Goal: Task Accomplishment & Management: Complete application form

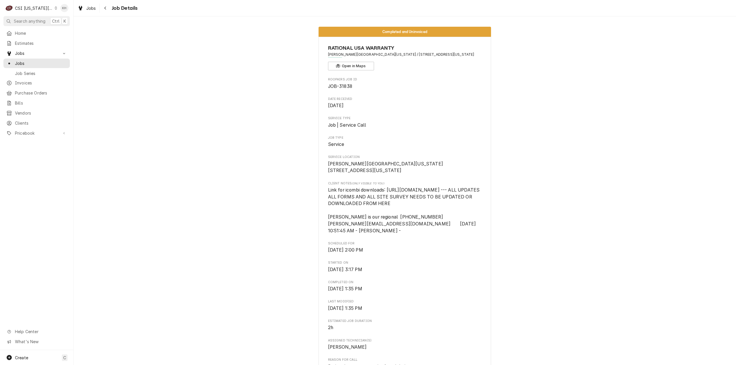
click at [32, 9] on div "CSI [US_STATE][GEOGRAPHIC_DATA]" at bounding box center [34, 8] width 38 height 6
click at [69, 27] on div "CSI St. [PERSON_NAME]" at bounding box center [99, 31] width 90 height 9
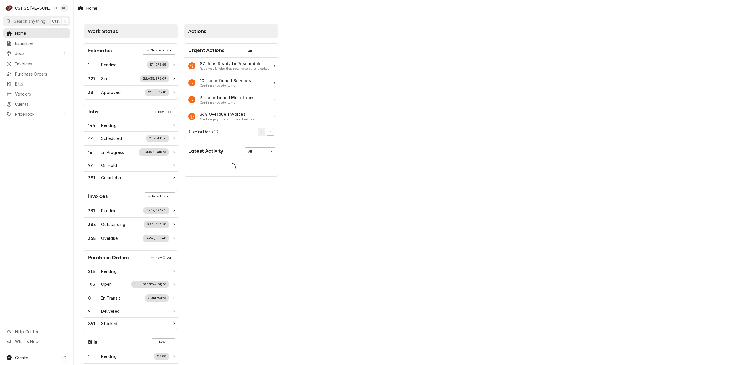
click at [38, 360] on div "Create C" at bounding box center [36, 357] width 73 height 15
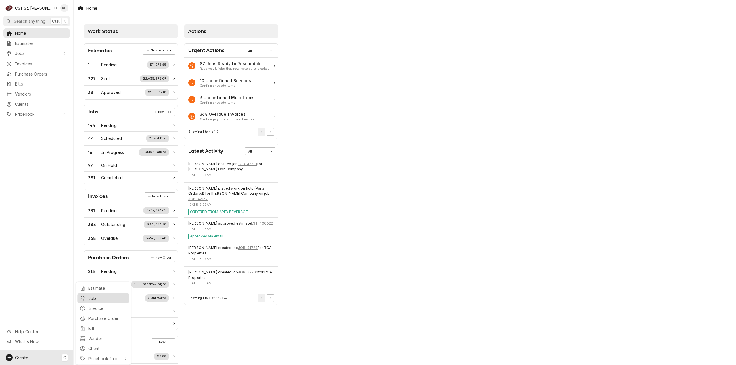
click at [88, 296] on div "Job" at bounding box center [102, 298] width 49 height 7
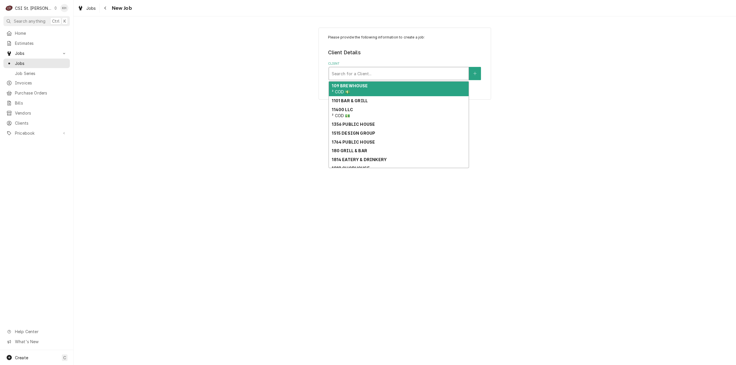
click at [430, 74] on div "Client" at bounding box center [399, 73] width 134 height 10
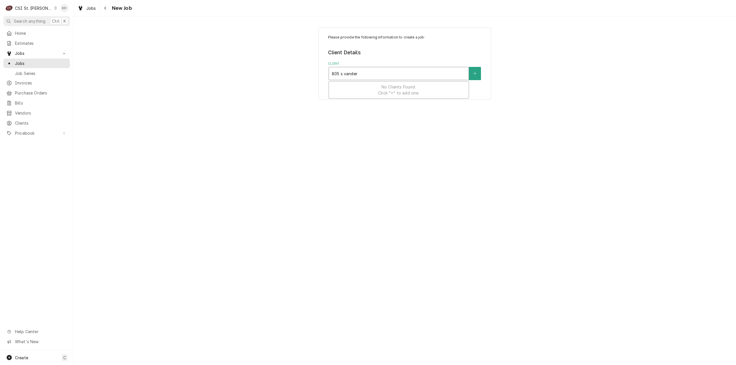
type input "805 s vande"
click at [378, 89] on div "Raising Canes - Billing Account ² VIP 🌟, ³ Special Rate 🏷️, ⁴ PM Agmt 🗓️" at bounding box center [399, 89] width 140 height 15
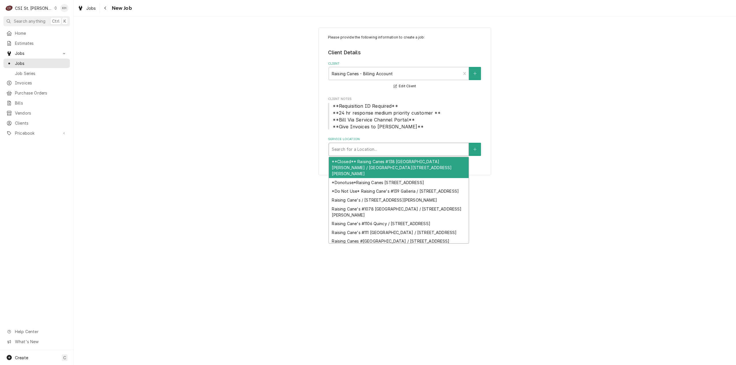
click at [382, 148] on div "Service Location" at bounding box center [399, 149] width 134 height 10
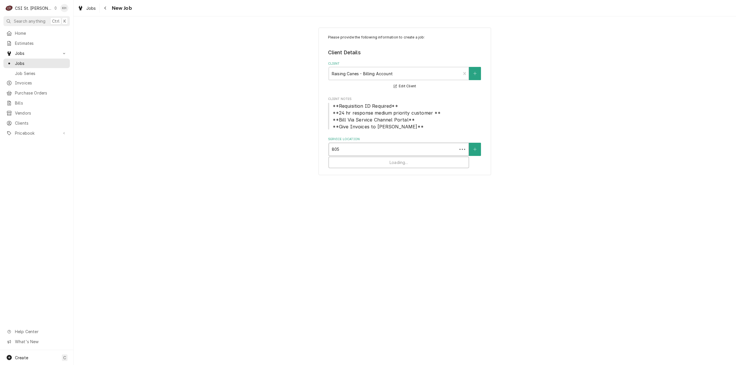
type input "805 s"
click at [379, 161] on div "Raising Cane's #372 Vandeventer / 805 S Vandeventer Ave, St Louis, MO 63110" at bounding box center [399, 164] width 140 height 15
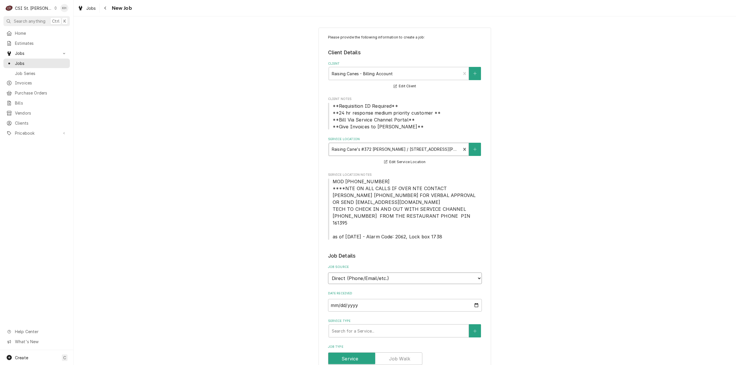
click at [382, 273] on select "Direct (Phone/Email/etc.) Service Channel Corrigo Ecotrak Other" at bounding box center [405, 278] width 154 height 11
select select "1"
click at [384, 299] on input "Service Channel ID" at bounding box center [405, 305] width 154 height 13
paste input "323294853"
type textarea "x"
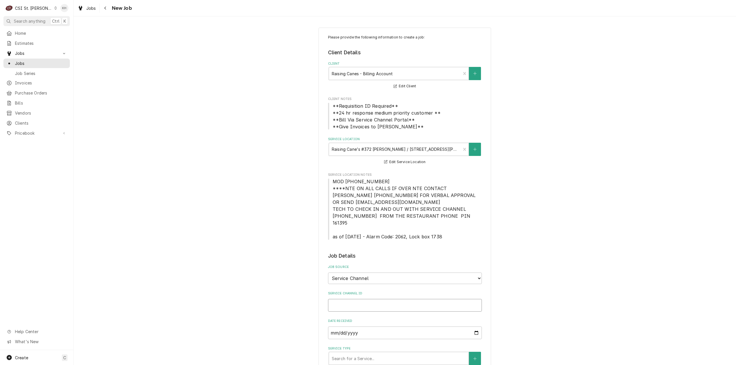
type input "323294853"
type textarea "x"
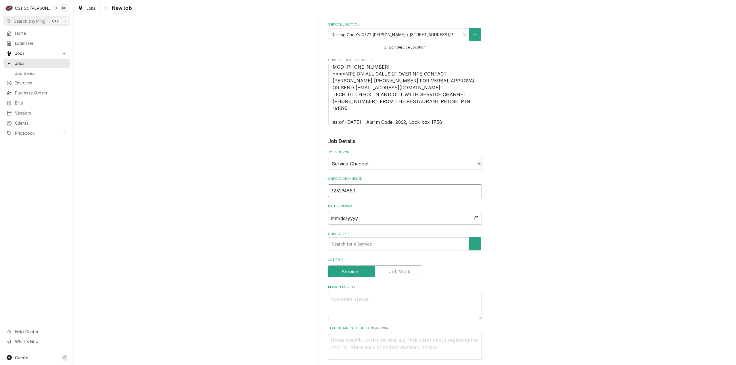
scroll to position [115, 0]
type input "323294853"
drag, startPoint x: 376, startPoint y: 246, endPoint x: 375, endPoint y: 238, distance: 8.4
click at [375, 242] on fieldset "Job Details Job Source Direct (Phone/Email/etc.) Service Channel Corrigo Ecotra…" at bounding box center [405, 364] width 154 height 455
click at [375, 239] on div "Service Type" at bounding box center [399, 244] width 134 height 10
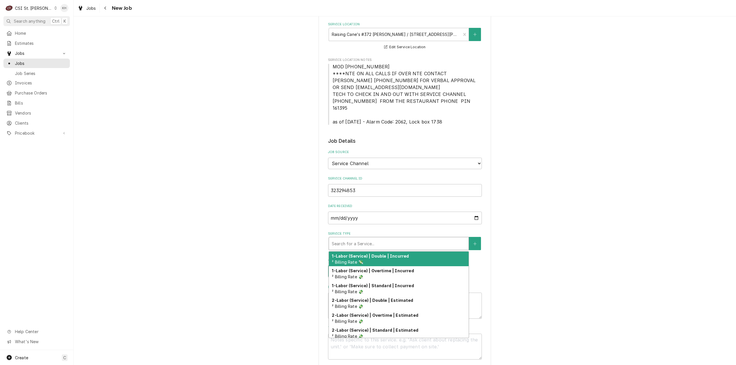
type textarea "x"
type input "s"
type textarea "x"
type input "se"
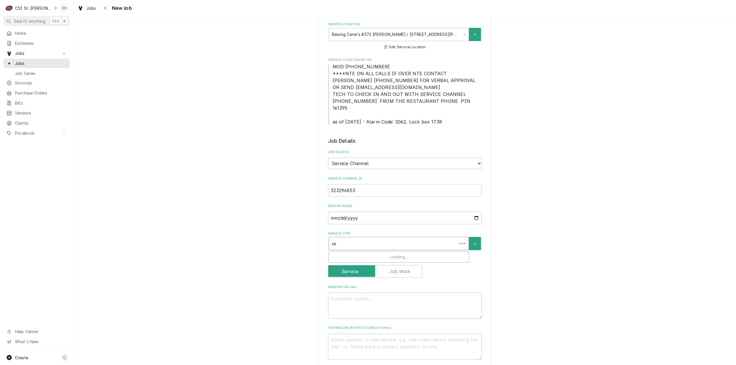
type textarea "x"
type input "ser"
type textarea "x"
type input "serv"
type textarea "x"
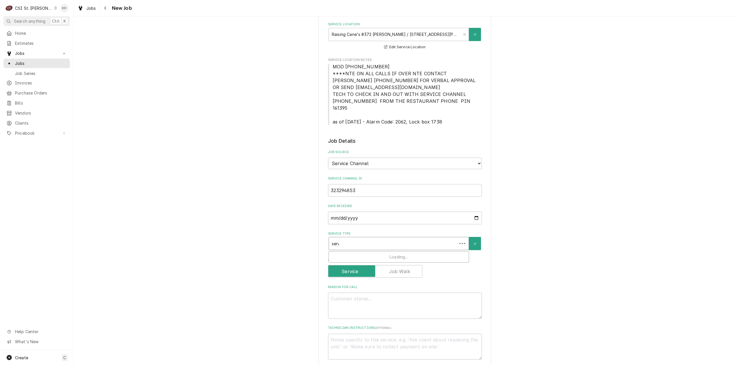
type input "servic"
type textarea "x"
type input "service"
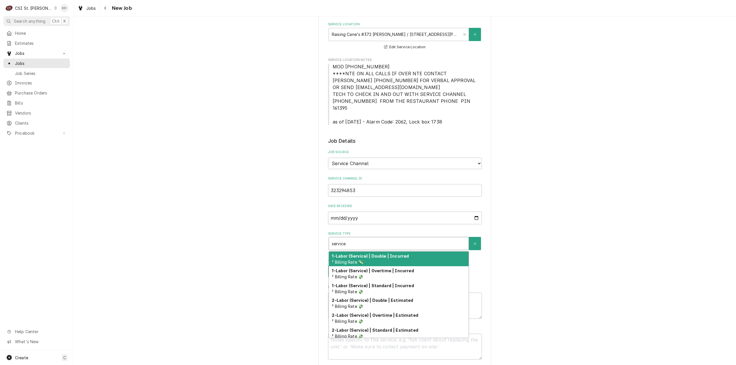
type textarea "x"
type input "service"
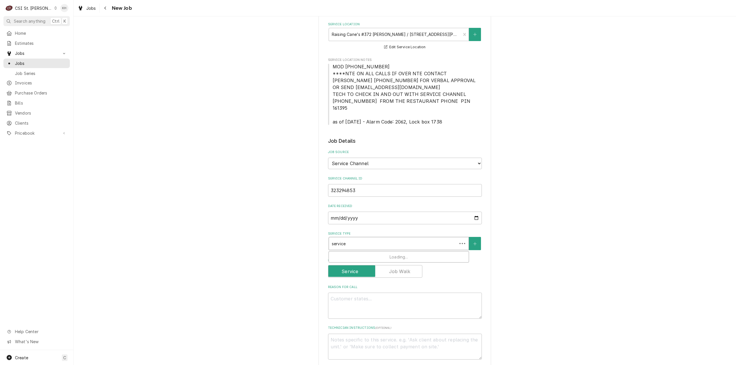
type textarea "x"
type input "service c"
type textarea "x"
type input "service ca"
type textarea "x"
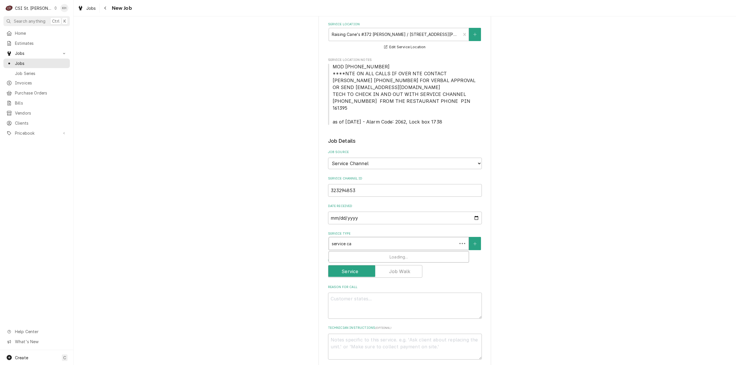
type input "service cal"
type textarea "x"
type input "service call"
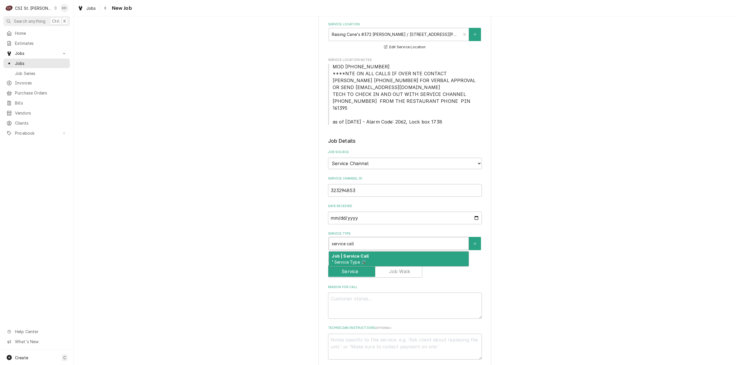
click at [381, 253] on div "Job | Service Call ¹ Service Type 🛠️" at bounding box center [399, 259] width 140 height 15
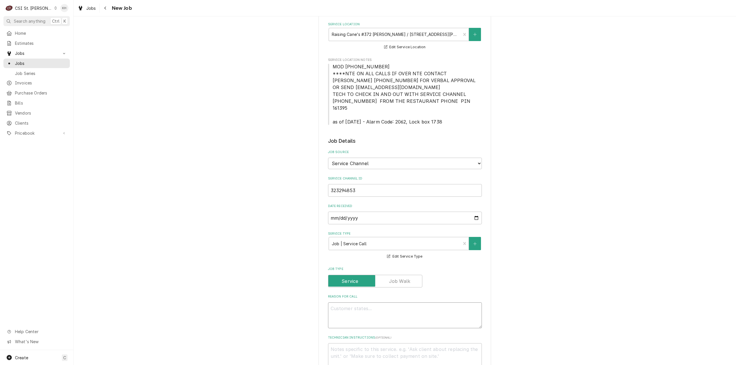
click at [442, 308] on textarea "Reason For Call" at bounding box center [405, 316] width 154 height 26
paste textarea "KITCHEN / Refrigeration / Walk-In Cooler "Equip:" KITCHEN/REFRIGERATION "Tag ID…"
type textarea "x"
type textarea "KITCHEN / Refrigeration / Walk-In Cooler "Equip:" KITCHEN/REFRIGERATION "Tag ID…"
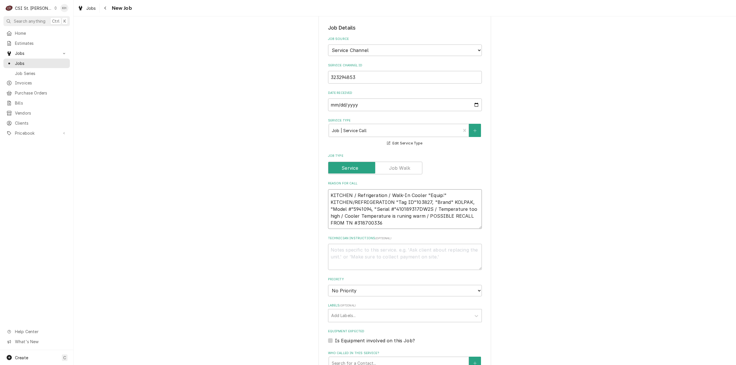
scroll to position [230, 0]
click at [400, 208] on textarea "KITCHEN / Refrigeration / Walk-In Cooler "Equip:" KITCHEN/REFRIGERATION "Tag ID…" at bounding box center [405, 208] width 154 height 40
type textarea "x"
type textarea "KITCHEN / Refrigeration / Walk-In Cooler "Equip:" KITCHEN/REFRIGERATION "Tag ID…"
type textarea "x"
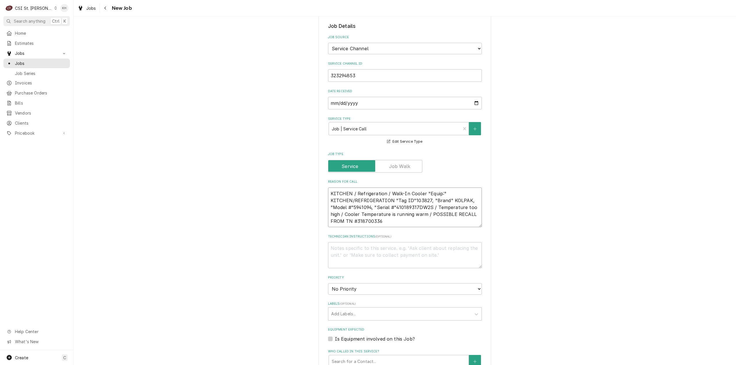
click at [362, 213] on textarea "KITCHEN / Refrigeration / Walk-In Cooler "Equip:" KITCHEN/REFRIGERATION "Tag ID…" at bounding box center [405, 208] width 154 height 40
type textarea "KITCHEN / Refrigeration / Walk-In Cooler "Equip:" KITCHEN/REFRIGERATION "Tag ID…"
click at [417, 242] on textarea "Technician Instructions ( optional )" at bounding box center [405, 255] width 154 height 26
click at [390, 214] on textarea "KITCHEN / Refrigeration / Walk-In Cooler "Equip:" KITCHEN/REFRIGERATION "Tag ID…" at bounding box center [405, 208] width 154 height 40
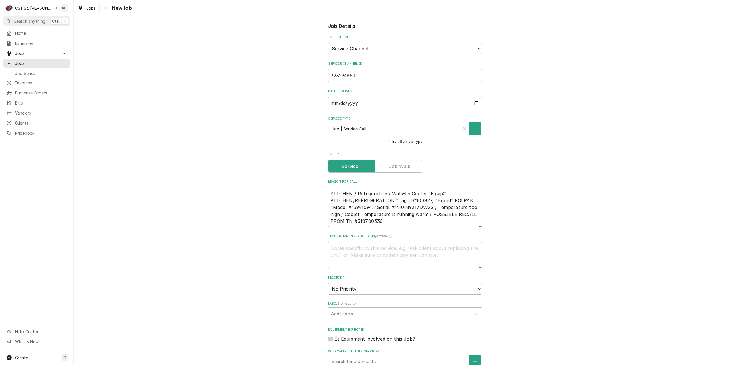
type textarea "x"
type textarea "KITCHEN / Refrigeration / Walk-In Cooler "Equip:" KITCHEN/REFRIGERATION "Tag ID…"
type textarea "x"
type textarea "KITCHEN / Refrigeration / Walk-In Cooler "Equip:" KITCHEN/REFRIGERATION "Tag ID…"
type textarea "x"
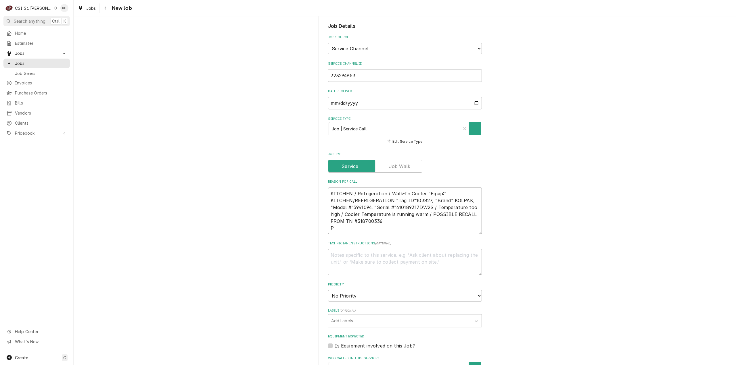
type textarea "KITCHEN / Refrigeration / Walk-In Cooler "Equip:" KITCHEN/REFRIGERATION "Tag ID…"
type textarea "x"
type textarea "KITCHEN / Refrigeration / Walk-In Cooler "Equip:" KITCHEN/REFRIGERATION "Tag ID…"
type textarea "x"
type textarea "KITCHEN / Refrigeration / Walk-In Cooler "Equip:" KITCHEN/REFRIGERATION "Tag ID…"
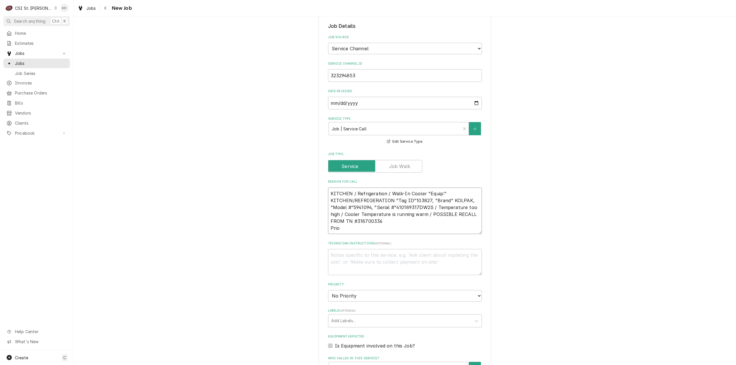
type textarea "x"
type textarea "KITCHEN / Refrigeration / Walk-In Cooler "Equip:" KITCHEN/REFRIGERATION "Tag ID…"
type textarea "x"
type textarea "KITCHEN / Refrigeration / Walk-In Cooler "Equip:" KITCHEN/REFRIGERATION "Tag ID…"
type textarea "x"
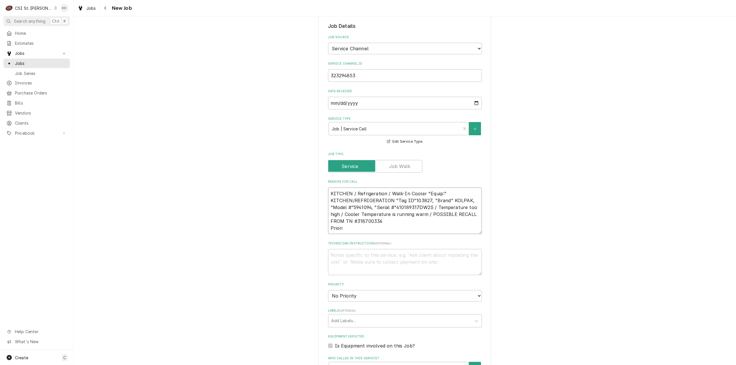
type textarea "KITCHEN / Refrigeration / Walk-In Cooler "Equip:" KITCHEN/REFRIGERATION "Tag ID…"
type textarea "x"
type textarea "KITCHEN / Refrigeration / Walk-In Cooler "Equip:" KITCHEN/REFRIGERATION "Tag ID…"
type textarea "x"
type textarea "KITCHEN / Refrigeration / Walk-In Cooler "Equip:" KITCHEN/REFRIGERATION "Tag ID…"
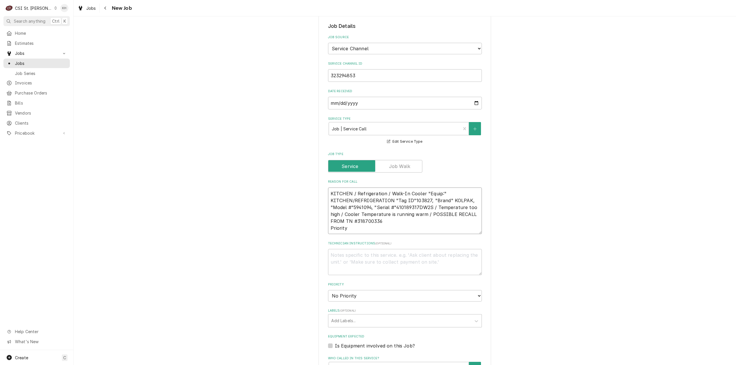
type textarea "x"
type textarea "KITCHEN / Refrigeration / Walk-In Cooler "Equip:" KITCHEN/REFRIGERATION "Tag ID…"
click at [374, 223] on textarea "KITCHEN / Refrigeration / Walk-In Cooler "Equip:" KITCHEN/REFRIGERATION "Tag ID…" at bounding box center [405, 211] width 154 height 47
paste textarea "Emergency < 4 Hours"
type textarea "x"
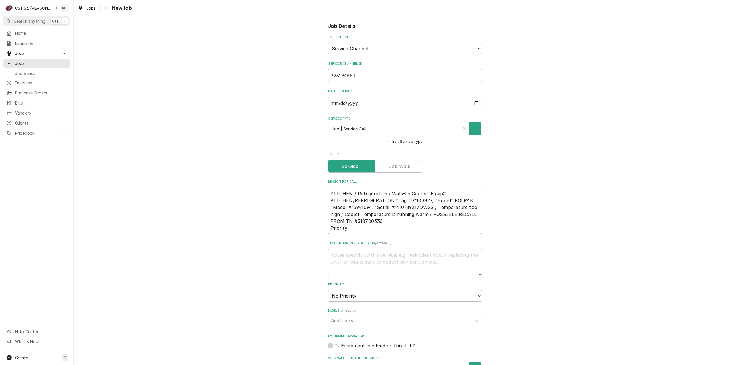
type textarea "KITCHEN / Refrigeration / Walk-In Cooler "Equip:" KITCHEN/REFRIGERATION "Tag ID…"
type textarea "x"
type textarea "KITCHEN / Refrigeration / Walk-In Cooler "Equip:" KITCHEN/REFRIGERATION "Tag ID…"
click at [386, 260] on textarea "Technician Instructions ( optional )" at bounding box center [405, 262] width 154 height 26
type textarea "x"
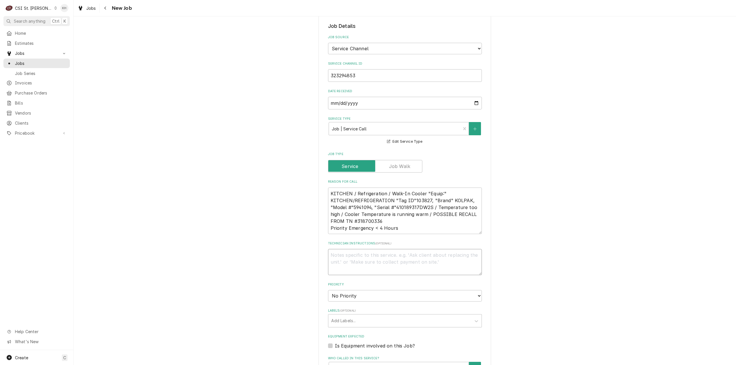
type textarea "N"
type textarea "x"
type textarea "NT"
type textarea "x"
type textarea "NTE"
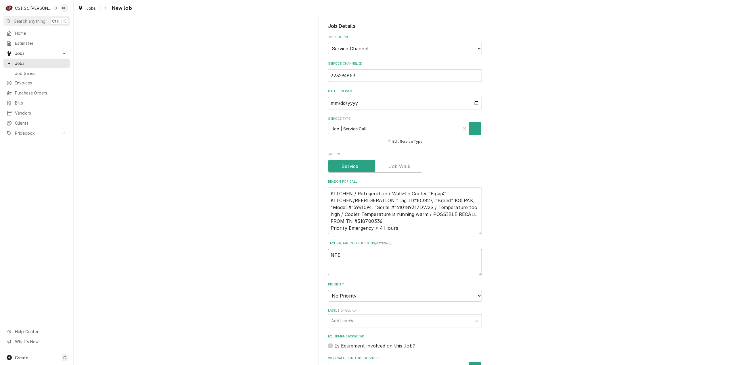
type textarea "x"
type textarea "NTE"
type textarea "x"
type textarea "NTE $"
type textarea "x"
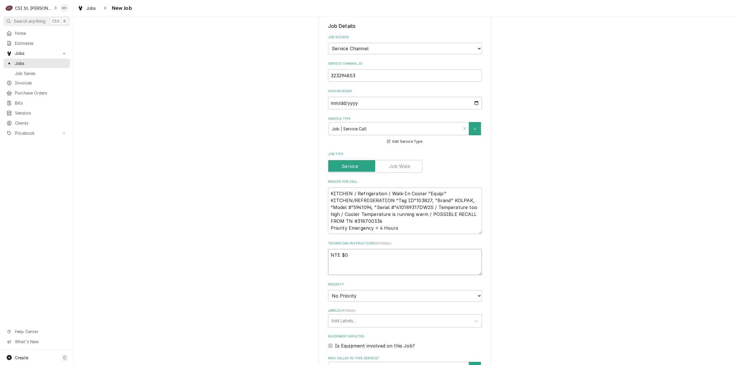
type textarea "NTE $0."
type textarea "x"
type textarea "NTE $0.0"
type textarea "x"
type textarea "NTE $0.00"
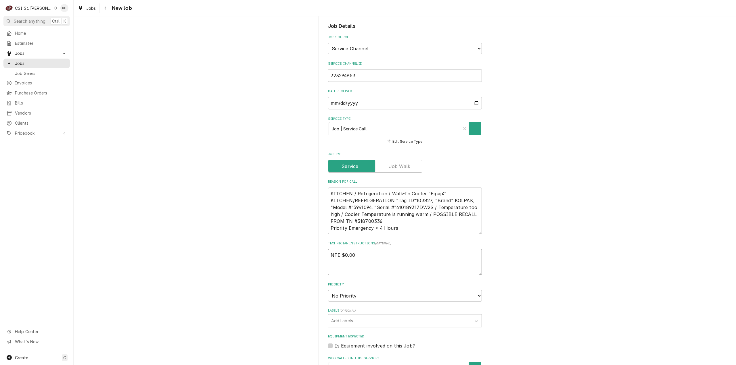
type textarea "x"
type textarea "NTE $0.00"
type textarea "x"
type textarea "NTE $0.00"
type textarea "x"
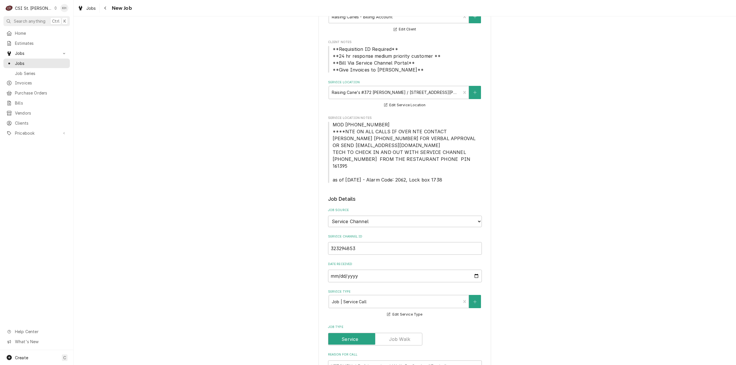
scroll to position [29, 0]
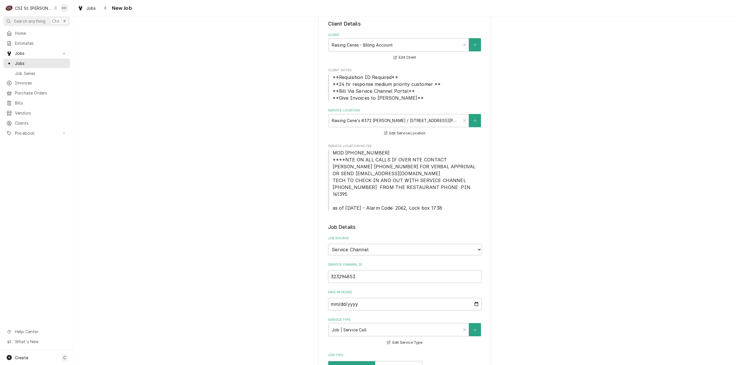
type textarea "NTE $0.00"
drag, startPoint x: 330, startPoint y: 178, endPoint x: 457, endPoint y: 189, distance: 127.9
click at [457, 189] on span "MOD (314) 371-4025 ****NTE ON ALL CALLS IF OVER NTE CONTACT JEFF COSTA 636-399-…" at bounding box center [405, 180] width 154 height 62
copy span "TECH TO CHECK IN AND OUT WITH SERVICE CHANNEL 516- 500-7776 FROM THE RESTAURANT…"
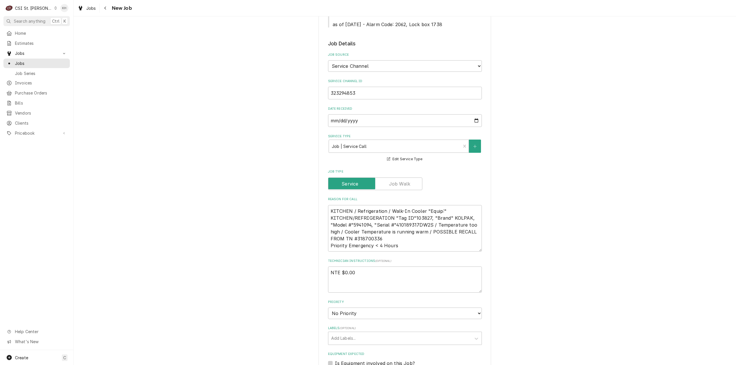
scroll to position [230, 0]
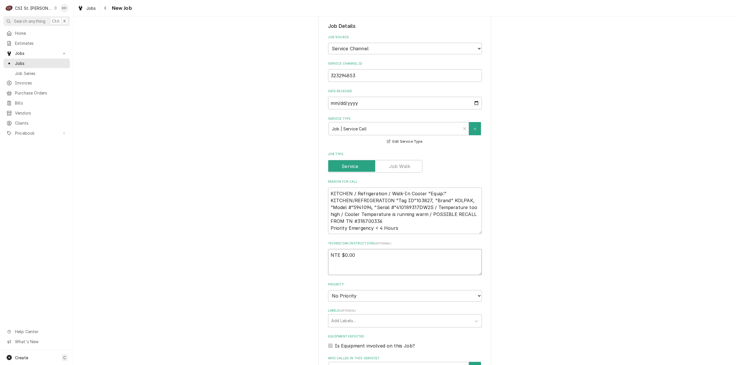
click at [345, 262] on textarea "NTE $0.00" at bounding box center [405, 262] width 154 height 26
paste textarea "TECH TO CHECK IN AND OUT WITH SERVICE CHANNEL 516- 500-7776 FROM THE RESTAURANT…"
type textarea "x"
type textarea "NTE $0.00 TECH TO CHECK IN AND OUT WITH SERVICE CHANNEL 516- 500-7776 FROM THE …"
type textarea "x"
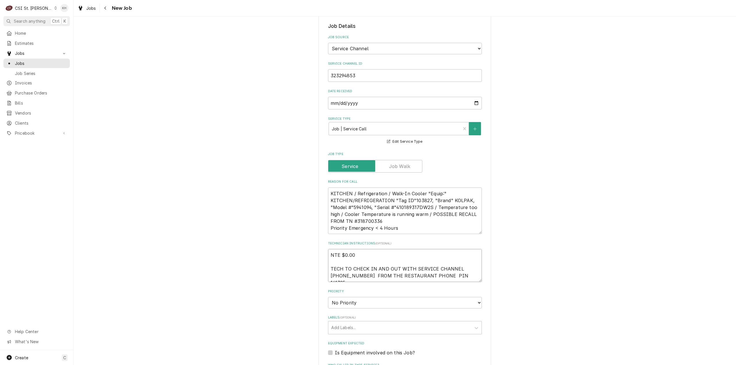
type textarea "NTE $0.00 TECH TO CHECK IN AND OUT WITH SERVICE CHANNEL 516- 500-7776 FROM THE …"
type textarea "x"
type textarea "NTE $0.00 TECH TO CHECK IN AND OUT WITH SERVICE CHANNEL 516- 500-7776 FROM THE …"
type textarea "x"
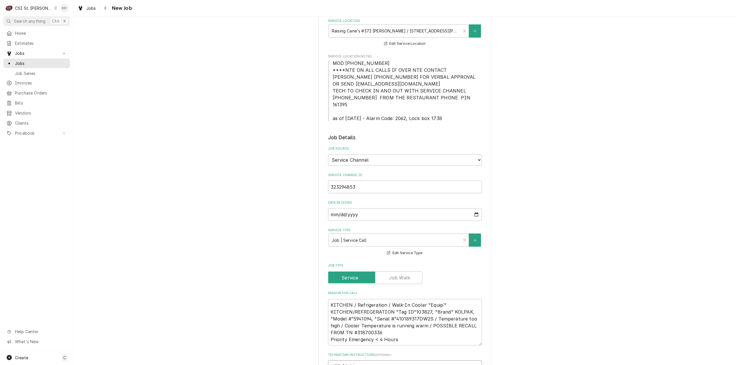
scroll to position [86, 0]
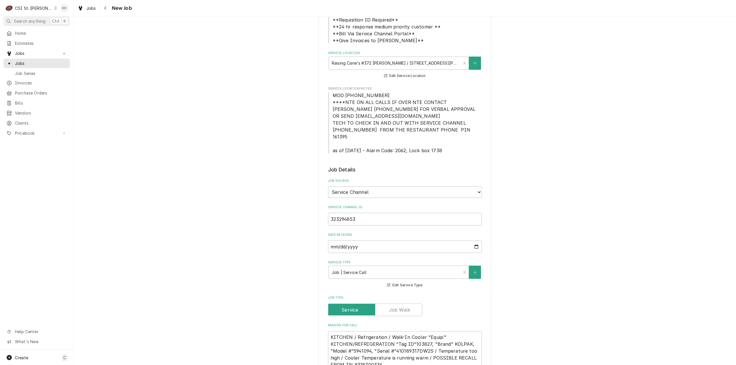
type textarea "NTE $0.00 TECH TO CHECK IN AND OUT WITH SERVICE CHANNEL 516- 500-7776 FROM THE …"
drag, startPoint x: 369, startPoint y: 145, endPoint x: 442, endPoint y: 142, distance: 72.8
click at [442, 142] on span "MOD (314) 371-4025 ****NTE ON ALL CALLS IF OVER NTE CONTACT JEFF COSTA 636-399-…" at bounding box center [405, 123] width 145 height 61
copy span "Alarm Code: 2062, Lock box 1738"
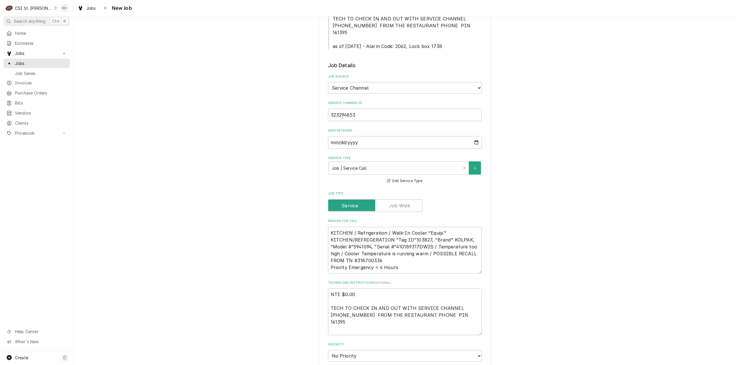
scroll to position [230, 0]
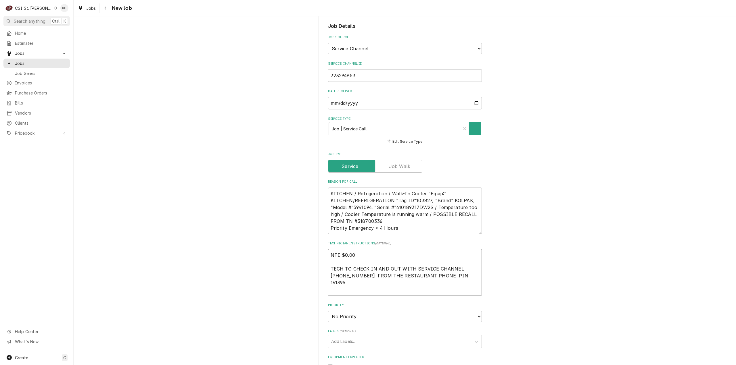
click at [356, 283] on textarea "NTE $0.00 TECH TO CHECK IN AND OUT WITH SERVICE CHANNEL 516- 500-7776 FROM THE …" at bounding box center [405, 272] width 154 height 47
paste textarea "Alarm Code: 2062, Lock box 1738"
type textarea "x"
type textarea "NTE $0.00 TECH TO CHECK IN AND OUT WITH SERVICE CHANNEL 516- 500-7776 FROM THE …"
type textarea "x"
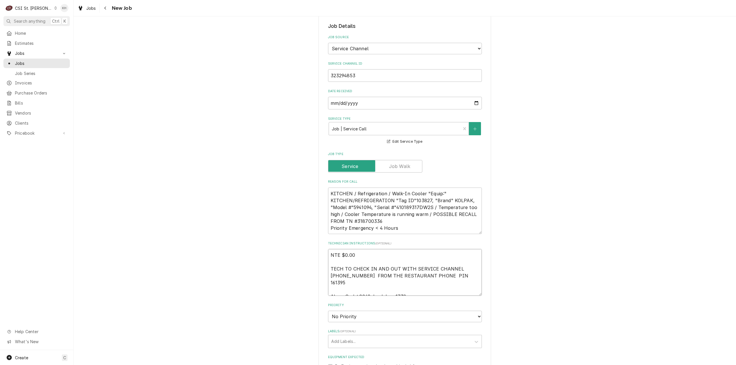
type textarea "NTE $0.00 TECH TO CHECK IN AND OUT WITH SERVICE CHANNEL 516- 500-7776 FROM THE …"
type textarea "x"
type textarea "NTE $0.00 TECH TO CHECK IN AND OUT WITH SERVICE CHANNEL 516- 500-7776 FROM THE …"
type textarea "x"
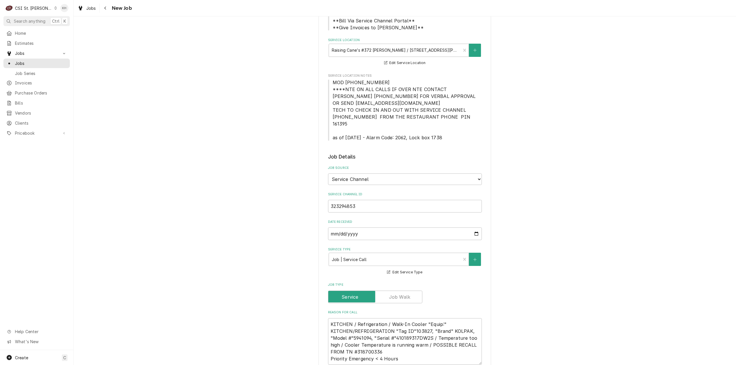
scroll to position [86, 0]
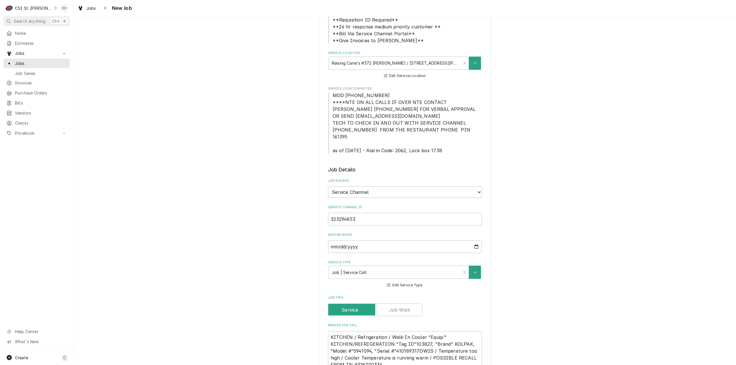
type textarea "NTE $0.00 TECH TO CHECK IN AND OUT WITH SERVICE CHANNEL 516- 500-7776 FROM THE …"
drag, startPoint x: 331, startPoint y: 95, endPoint x: 381, endPoint y: 98, distance: 50.4
click at [381, 97] on span "MOD (314) 371-4025 ****NTE ON ALL CALLS IF OVER NTE CONTACT JEFF COSTA 636-399-…" at bounding box center [405, 123] width 154 height 62
copy span "MOD (314) 371-4025"
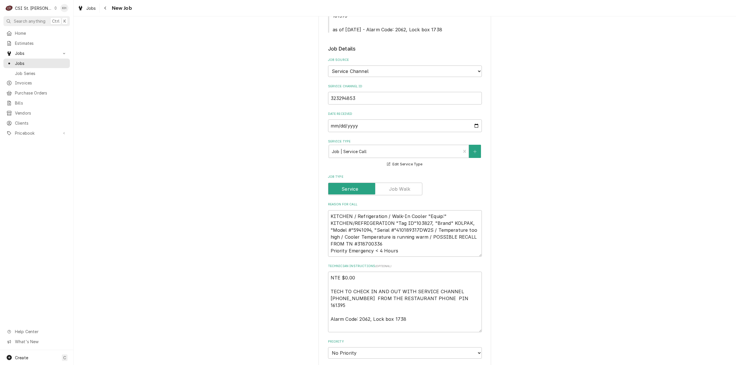
scroll to position [259, 0]
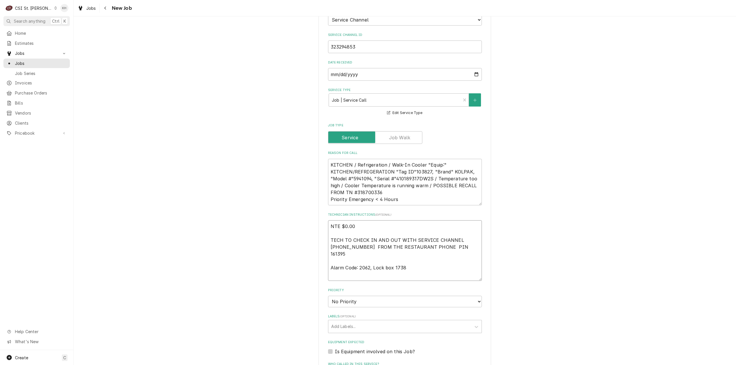
click at [349, 269] on textarea "NTE $0.00 TECH TO CHECK IN AND OUT WITH SERVICE CHANNEL 516- 500-7776 FROM THE …" at bounding box center [405, 251] width 154 height 61
paste textarea "MOD (314) 371-4025"
type textarea "x"
type textarea "NTE $0.00 TECH TO CHECK IN AND OUT WITH SERVICE CHANNEL 516- 500-7776 FROM THE …"
type textarea "x"
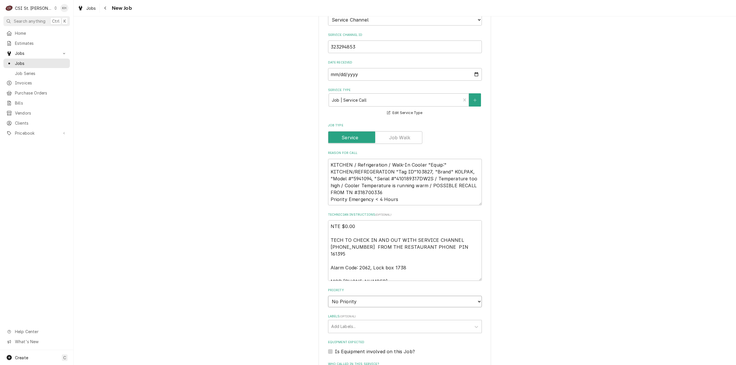
click at [350, 296] on select "No Priority Urgent High Medium Low" at bounding box center [405, 301] width 154 height 11
select select "1"
click at [328, 296] on select "No Priority Urgent High Medium Low" at bounding box center [405, 301] width 154 height 11
click at [346, 322] on div "Labels" at bounding box center [399, 327] width 137 height 10
type textarea "x"
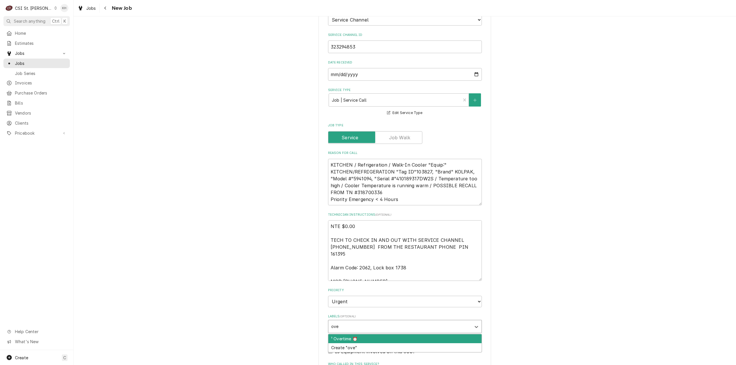
type input "over"
type textarea "x"
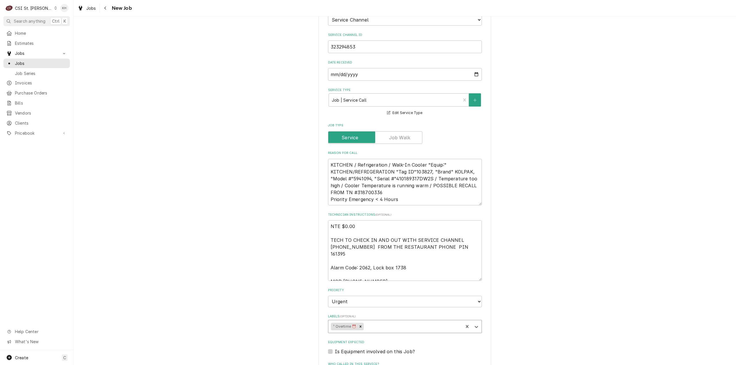
type textarea "x"
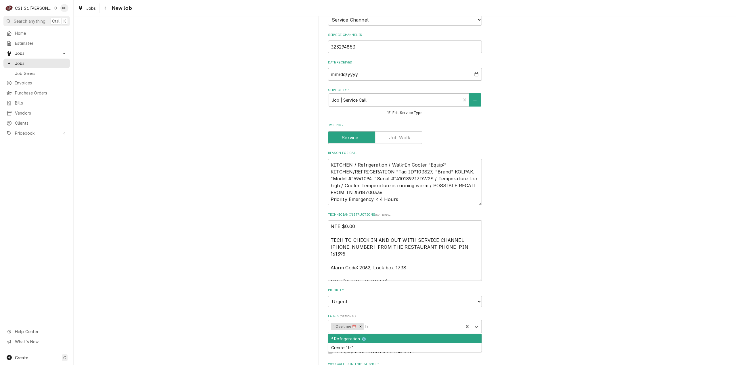
type input "f"
type input "ref"
click at [349, 335] on div "² Refrigeration ❄️" at bounding box center [404, 339] width 153 height 9
type textarea "x"
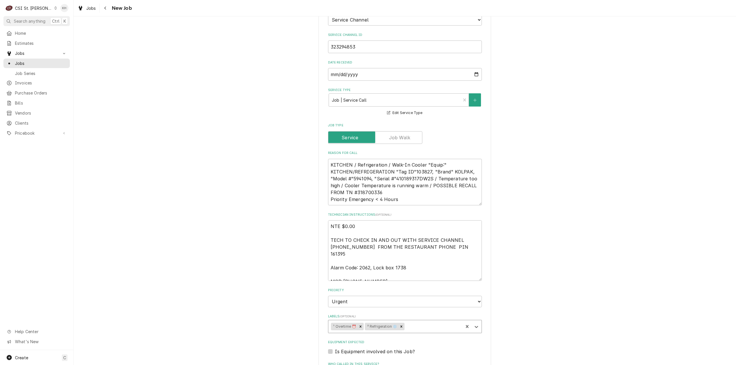
type textarea "x"
click at [328, 348] on div "Is Equipment involved on this Job?" at bounding box center [405, 351] width 154 height 7
drag, startPoint x: 326, startPoint y: 346, endPoint x: 332, endPoint y: 339, distance: 9.8
click at [335, 348] on label "Is Equipment involved on this Job?" at bounding box center [375, 351] width 80 height 7
click at [335, 348] on input "Equipment Expected" at bounding box center [412, 354] width 154 height 13
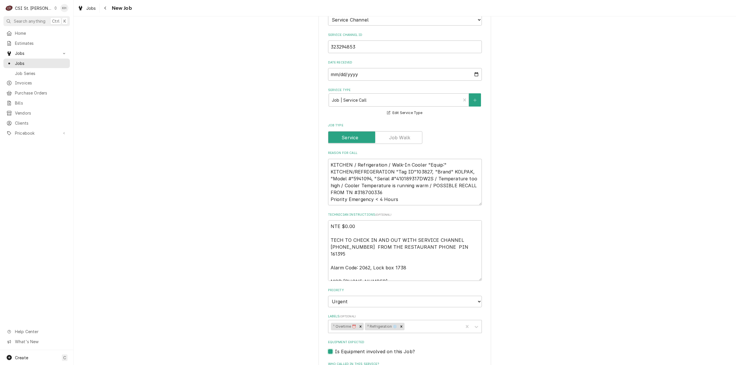
checkbox input "true"
click at [404, 173] on textarea "KITCHEN / Refrigeration / Walk-In Cooler "Equip:" KITCHEN/REFRIGERATION "Tag ID…" at bounding box center [405, 182] width 154 height 47
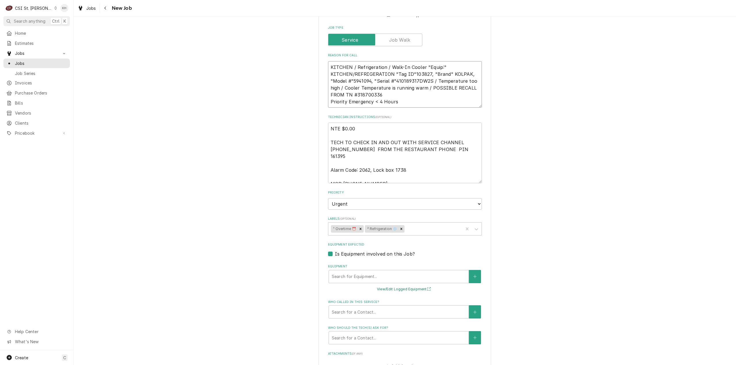
scroll to position [402, 0]
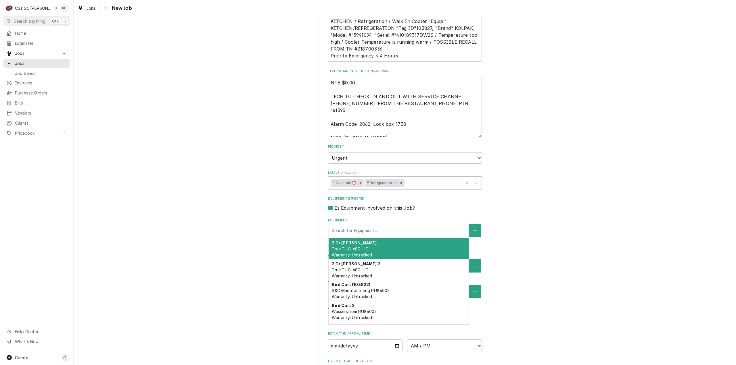
click at [372, 226] on div "Equipment" at bounding box center [399, 231] width 134 height 10
paste input "410189317DW2S"
type textarea "x"
type input "410189317DW2S"
drag, startPoint x: 371, startPoint y: 241, endPoint x: 363, endPoint y: 252, distance: 13.1
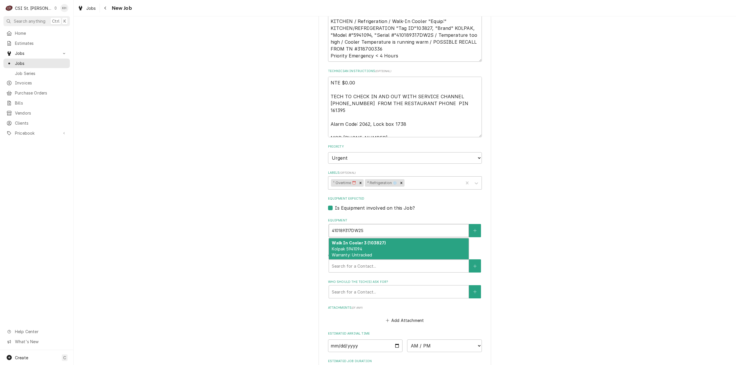
click at [369, 242] on div "Walk In Cooler 3 (103827) Kolpak 5941094 Warranty: Untracked" at bounding box center [399, 249] width 140 height 21
type textarea "x"
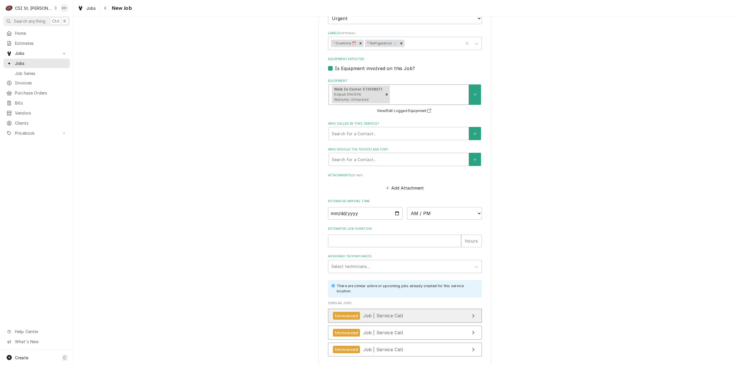
scroll to position [546, 0]
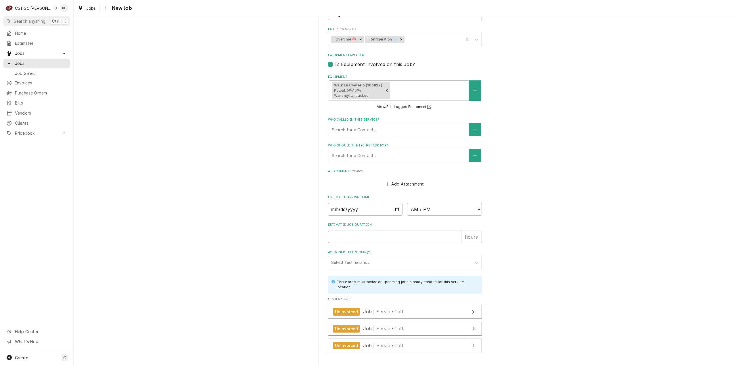
click at [384, 231] on input "Estimated Job Duration" at bounding box center [394, 237] width 133 height 13
type textarea "x"
type input "2"
type textarea "x"
type input "2"
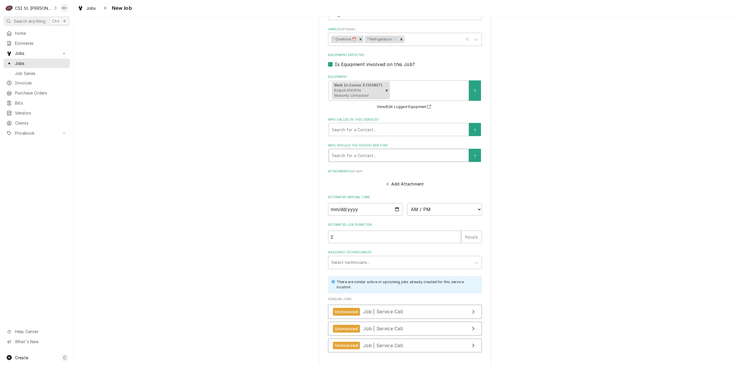
click at [372, 150] on div "Who should the tech(s) ask for?" at bounding box center [399, 155] width 134 height 10
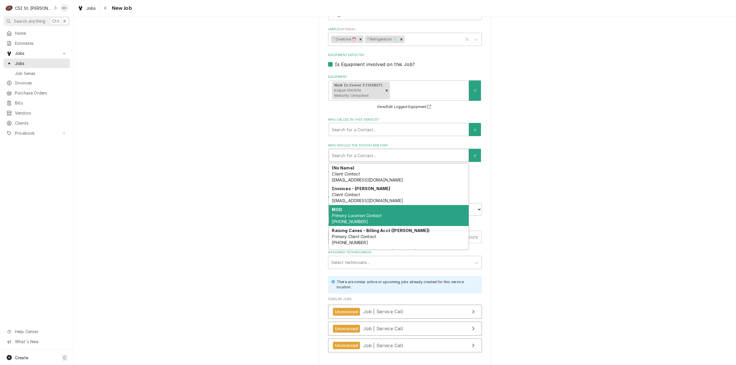
click at [371, 213] on em "Primary Location Contact" at bounding box center [357, 215] width 50 height 5
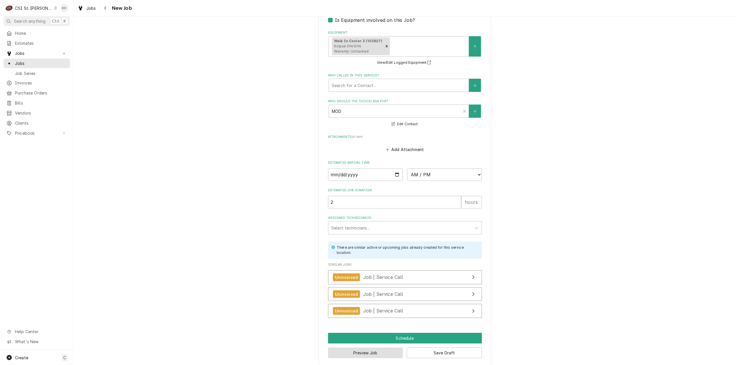
drag, startPoint x: 373, startPoint y: 349, endPoint x: 683, endPoint y: 302, distance: 314.0
click at [372, 349] on button "Preview Job" at bounding box center [365, 353] width 75 height 11
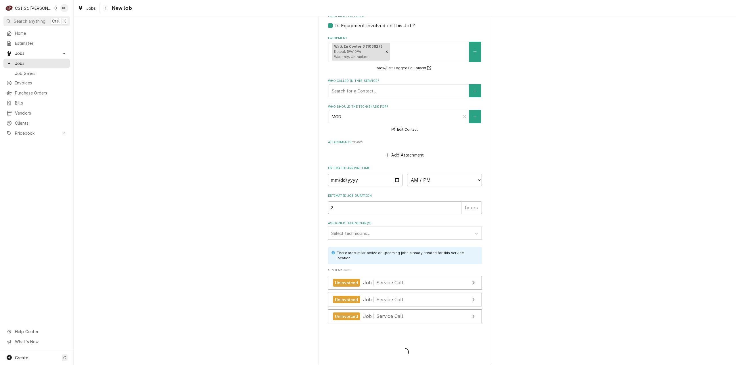
type textarea "x"
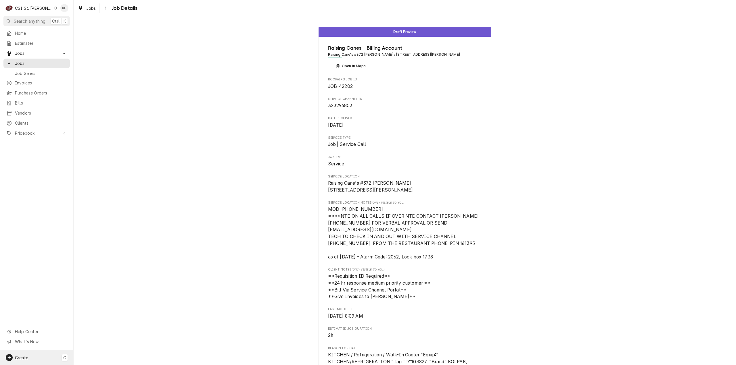
click at [32, 357] on div "Create C" at bounding box center [36, 357] width 73 height 15
click at [110, 295] on div "Job" at bounding box center [102, 298] width 49 height 7
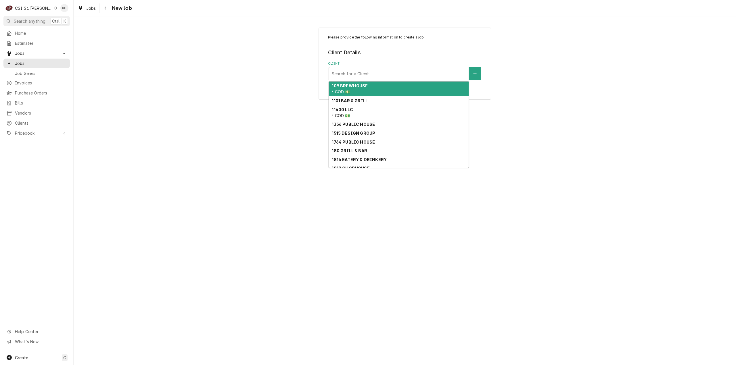
click at [386, 71] on div "Client" at bounding box center [399, 73] width 134 height 10
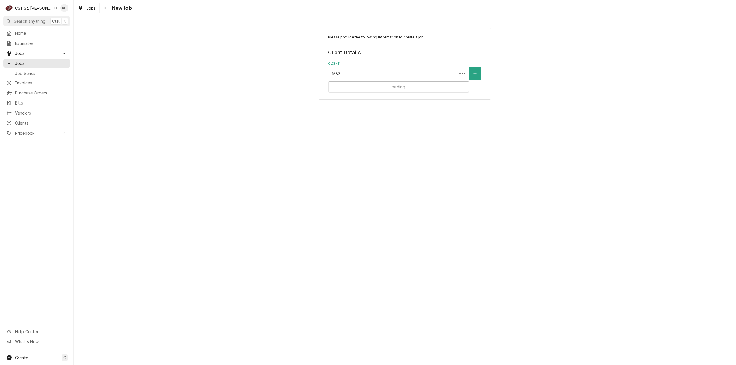
type input "15698"
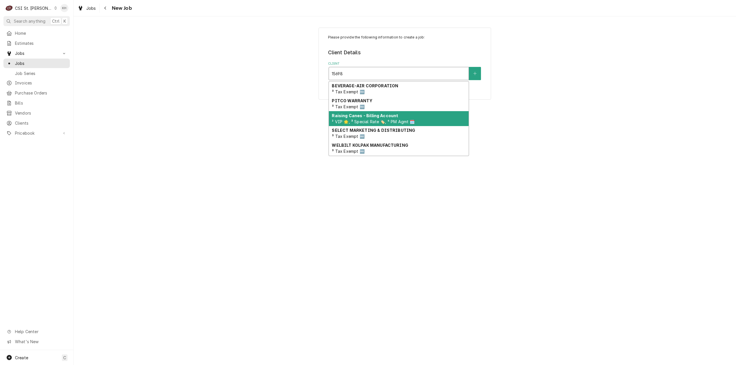
click at [397, 116] on div "Raising Canes - Billing Account ² VIP 🌟, ³ Special Rate 🏷️, ⁴ PM Agmt 🗓️" at bounding box center [399, 118] width 140 height 15
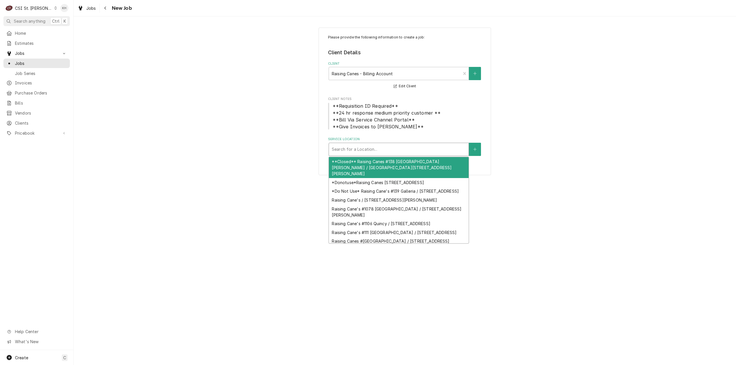
click at [379, 147] on div "Service Location" at bounding box center [399, 149] width 134 height 10
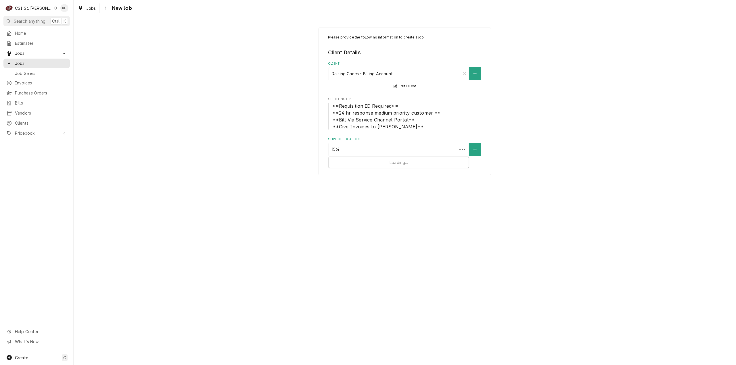
type input "15698"
click at [383, 162] on div "Raising Cane's #225 Ellisville / 15698 Manchester Rd, Ellisville, MO 63011" at bounding box center [399, 161] width 140 height 9
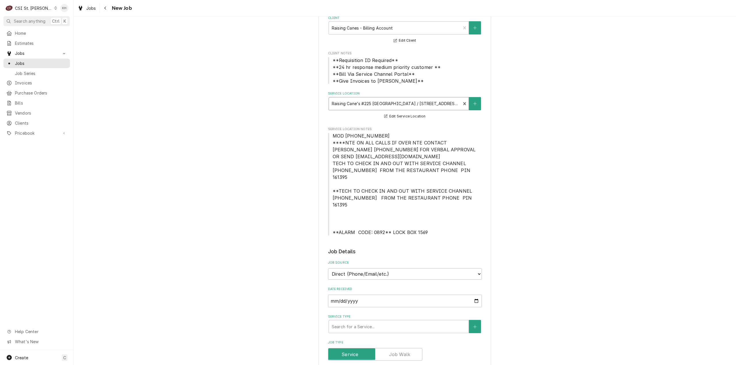
scroll to position [115, 0]
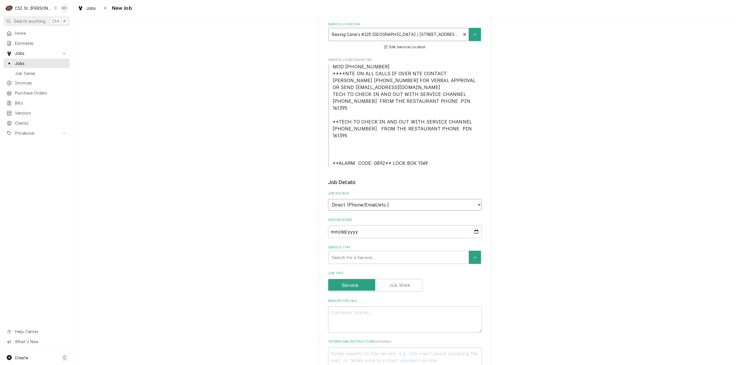
click at [389, 199] on select "Direct (Phone/Email/etc.) Service Channel Corrigo Ecotrak Other" at bounding box center [405, 204] width 154 height 11
select select "1"
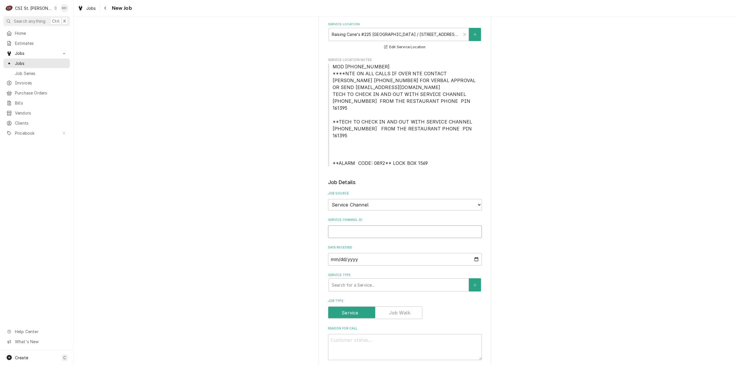
click at [385, 226] on input "Service Channel ID" at bounding box center [405, 232] width 154 height 13
paste input "323231592"
type textarea "x"
type input "323231592"
type textarea "x"
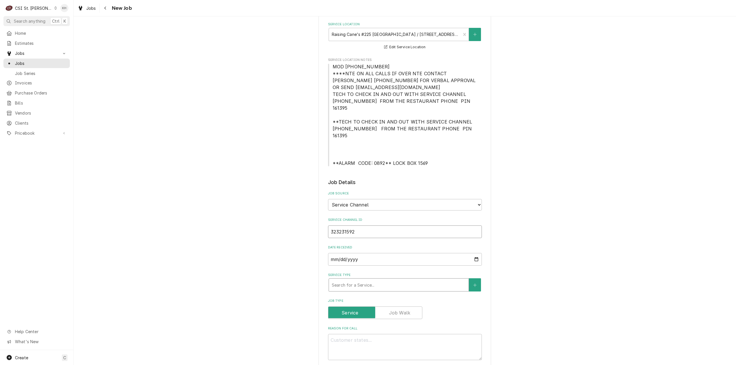
type input "323231592"
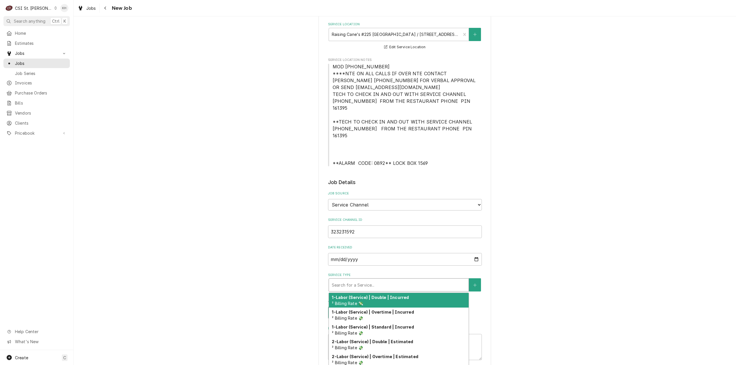
click at [369, 280] on div "Service Type" at bounding box center [399, 285] width 134 height 10
type textarea "x"
type input "s"
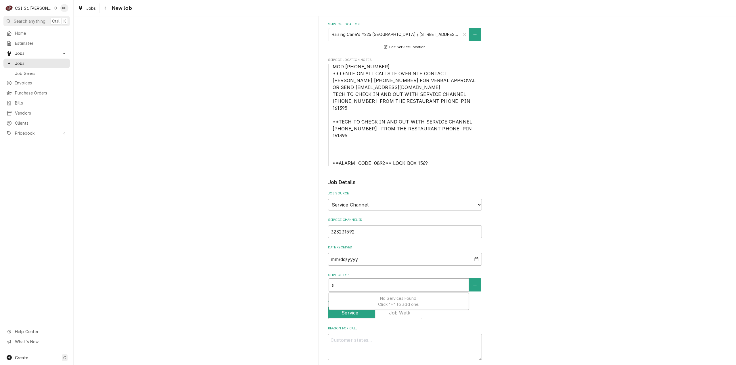
type textarea "x"
type input "se"
type textarea "x"
type input "ser"
type textarea "x"
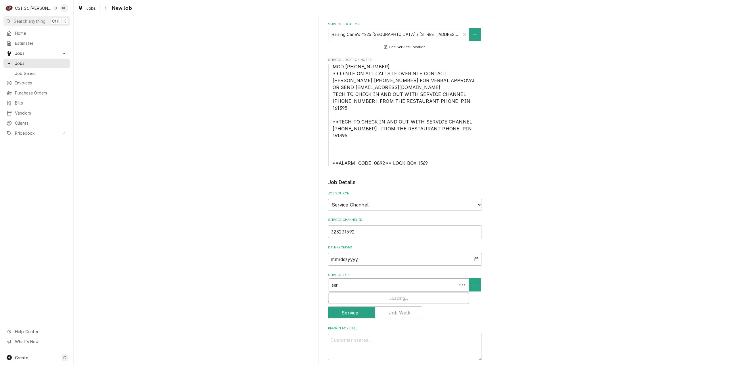
type input "serv"
type textarea "x"
type input "servic"
type textarea "x"
type input "service"
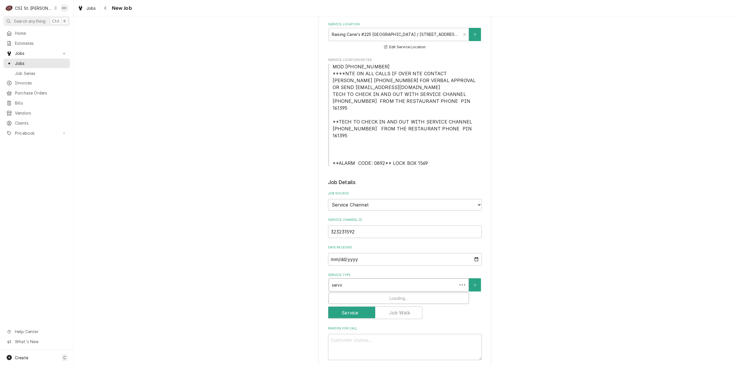
type textarea "x"
type input "service"
type textarea "x"
type input "service c"
type textarea "x"
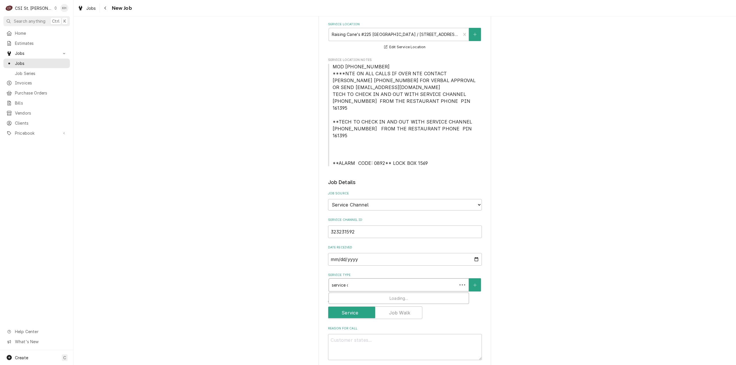
type input "service ca"
type textarea "x"
type input "service cal"
type textarea "x"
type input "service call"
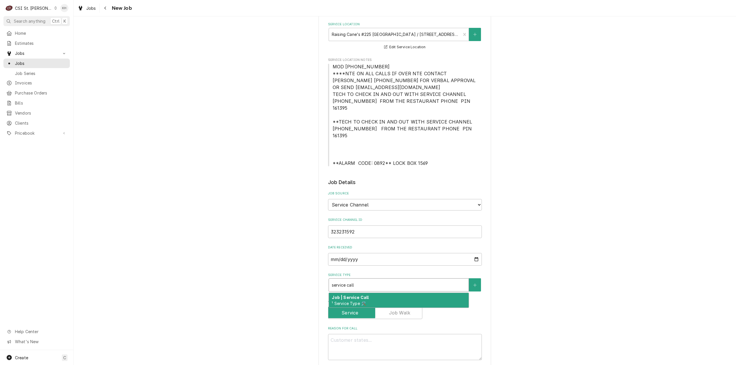
drag, startPoint x: 373, startPoint y: 286, endPoint x: 27, endPoint y: 255, distance: 347.2
click at [367, 293] on div "Job | Service Call ¹ Service Type 🛠️" at bounding box center [399, 300] width 140 height 15
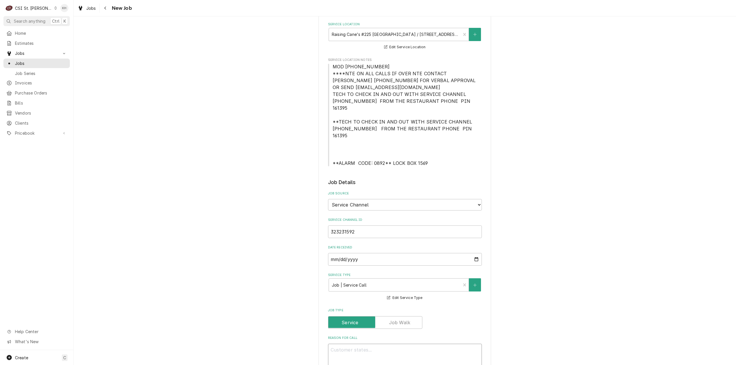
click at [401, 348] on textarea "Reason For Call" at bounding box center [405, 357] width 154 height 26
paste textarea "KITCHEN / Refrigeration / Walk-In Cooler / Gasket is coming off, torn, or rippe…"
type textarea "x"
type textarea "KITCHEN / Refrigeration / Walk-In Cooler / Gasket is coming off, torn, or rippe…"
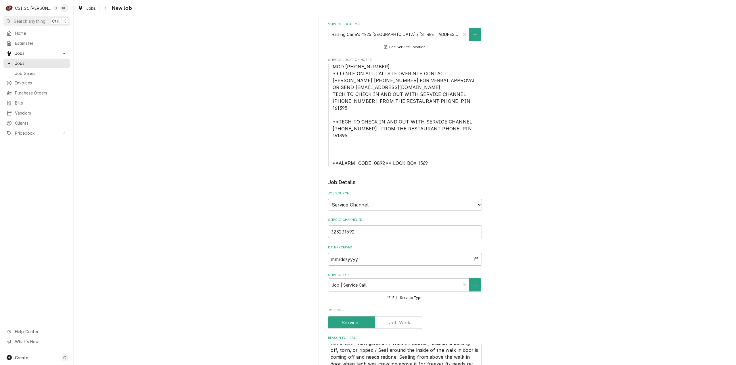
type textarea "x"
type textarea "KITCHEN / Refrigeration / Walk-In Cooler / Gasket is coming off, torn, or rippe…"
type textarea "x"
type textarea "KITCHEN / Refrigeration / Walk-In Cooler / Gasket is coming off, torn, or rippe…"
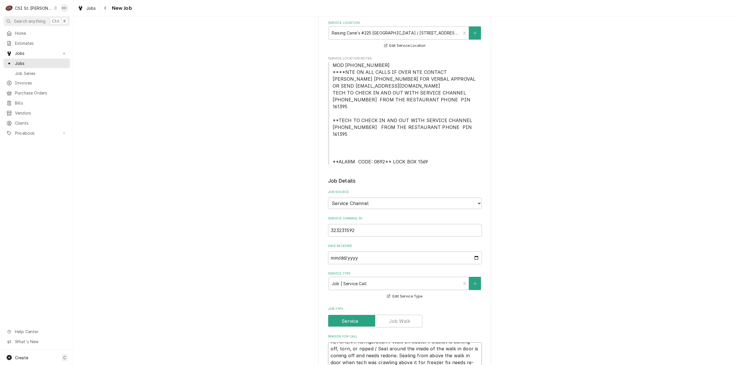
type textarea "x"
type textarea "KITCHEN / Refrigeration / Walk-In Cooler / Gasket is coming off, torn, or rippe…"
type textarea "x"
type textarea "KITCHEN / Refrigeration / Walk-In Cooler / Gasket is coming off, torn, or rippe…"
type textarea "x"
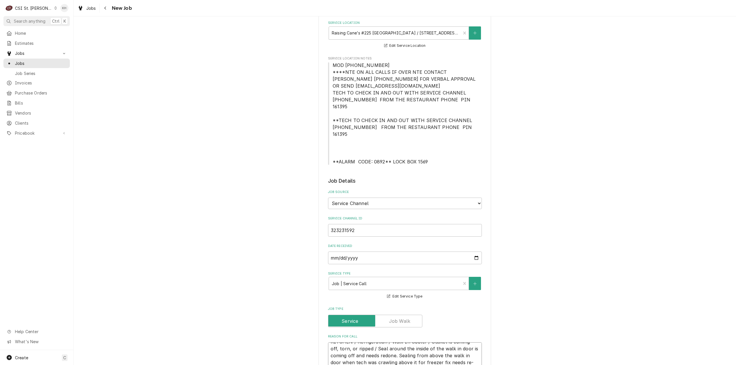
type textarea "KITCHEN / Refrigeration / Walk-In Cooler / Gasket is coming off, torn, or rippe…"
type textarea "x"
type textarea "KITCHEN / Refrigeration / Walk-In Cooler / Gasket is coming off, torn, or rippe…"
type textarea "x"
type textarea "KITCHEN / Refrigeration / Walk-In Cooler / Gasket is coming off, torn, or rippe…"
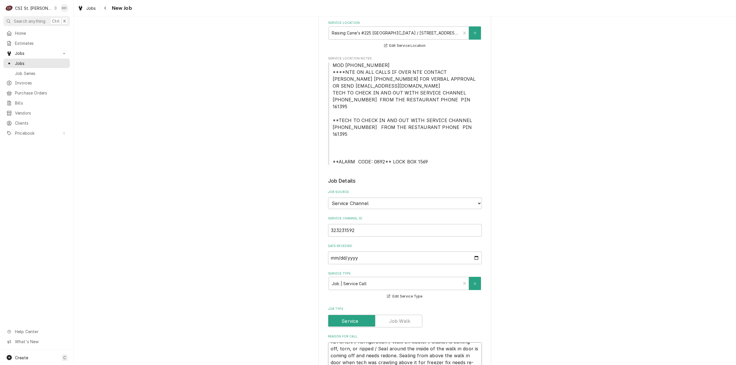
type textarea "x"
type textarea "KITCHEN / Refrigeration / Walk-In Cooler / Gasket is coming off, torn, or rippe…"
type textarea "x"
type textarea "KITCHEN / Refrigeration / Walk-In Cooler / Gasket is coming off, torn, or rippe…"
type textarea "x"
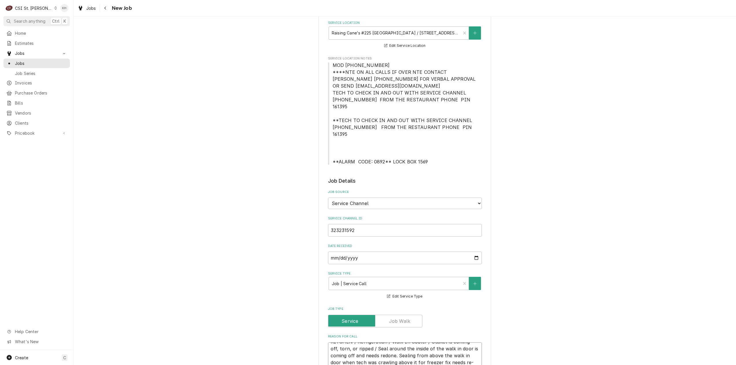
type textarea "KITCHEN / Refrigeration / Walk-In Cooler / Gasket is coming off, torn, or rippe…"
type textarea "x"
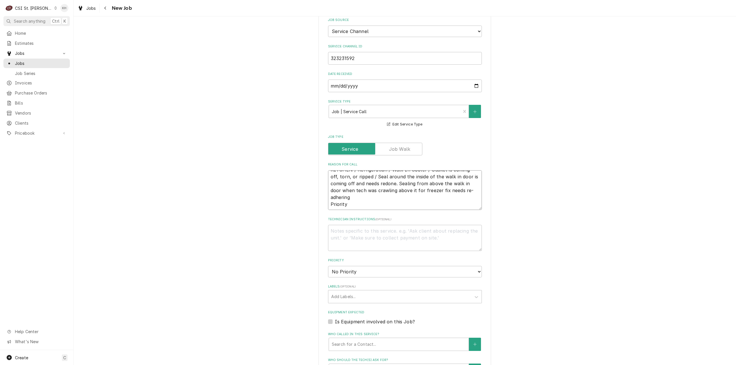
scroll to position [289, 0]
type textarea "KITCHEN / Refrigeration / Walk-In Cooler / Gasket is coming off, torn, or rippe…"
click at [366, 193] on textarea "KITCHEN / Refrigeration / Walk-In Cooler / Gasket is coming off, torn, or rippe…" at bounding box center [405, 190] width 154 height 40
paste textarea "Non-Emergency - 7 Days"
type textarea "x"
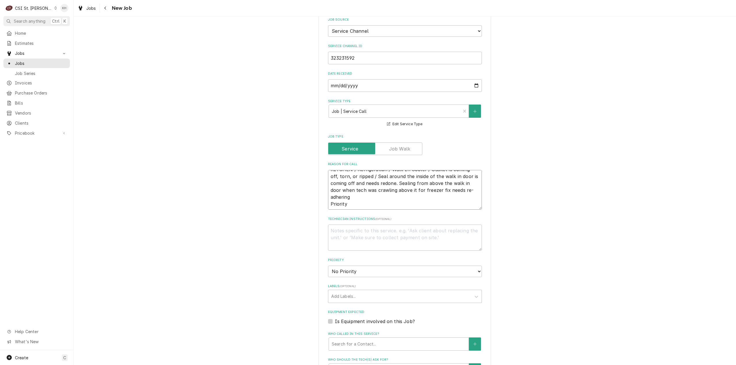
type textarea "KITCHEN / Refrigeration / Walk-In Cooler / Gasket is coming off, torn, or rippe…"
type textarea "x"
type textarea "KITCHEN / Refrigeration / Walk-In Cooler / Gasket is coming off, torn, or rippe…"
drag, startPoint x: 364, startPoint y: 256, endPoint x: 362, endPoint y: 262, distance: 6.1
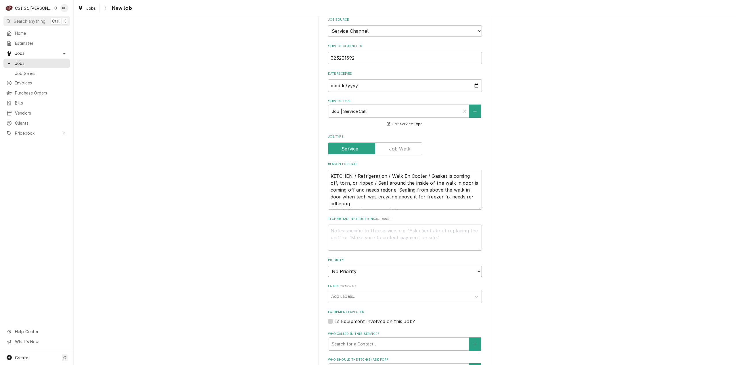
click at [364, 266] on select "No Priority Urgent High Medium Low" at bounding box center [405, 271] width 154 height 11
select select "2"
click at [328, 266] on select "No Priority Urgent High Medium Low" at bounding box center [405, 271] width 154 height 11
type textarea "x"
drag, startPoint x: 360, startPoint y: 256, endPoint x: 358, endPoint y: 261, distance: 5.4
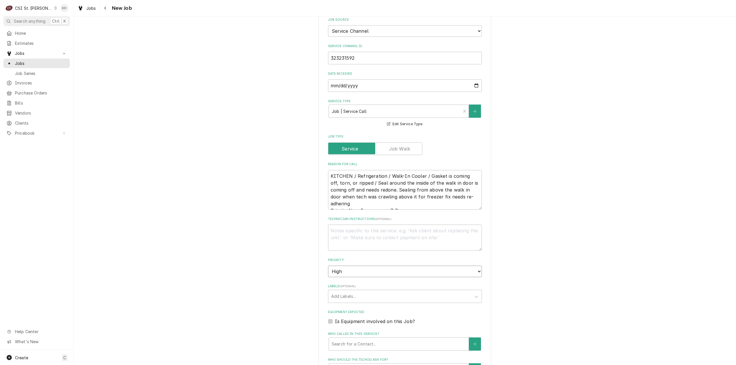
click at [360, 266] on select "No Priority Urgent High Medium Low" at bounding box center [405, 271] width 154 height 11
select select "4"
click at [328, 266] on select "No Priority Urgent High Medium Low" at bounding box center [405, 271] width 154 height 11
click at [354, 228] on textarea "Technician Instructions ( optional )" at bounding box center [405, 238] width 154 height 26
type textarea "x"
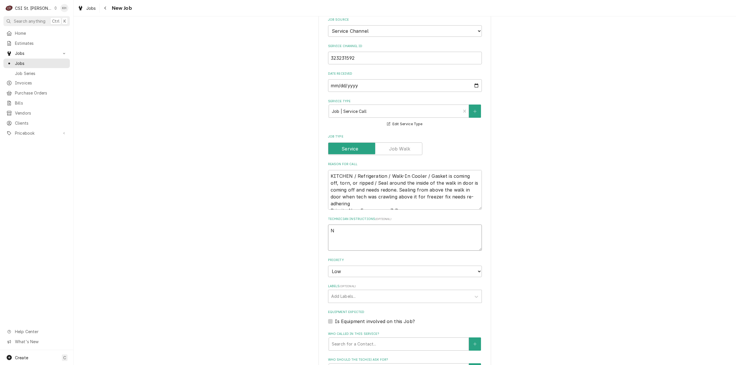
type textarea "NT"
type textarea "x"
type textarea "NTE"
type textarea "x"
type textarea "NTE"
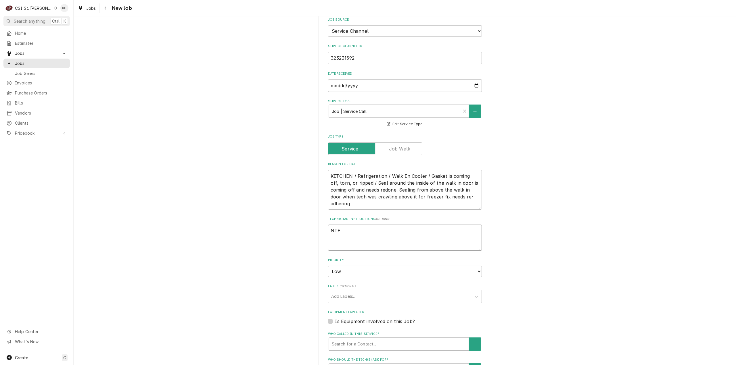
type textarea "x"
type textarea "NTE $"
type textarea "x"
type textarea "NTE $4"
type textarea "x"
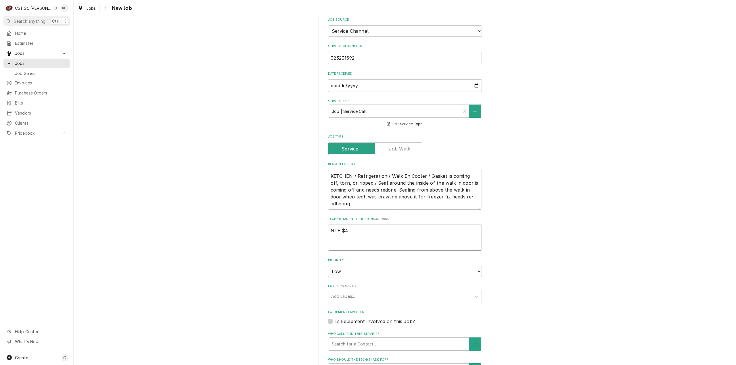
type textarea "NTE $40"
type textarea "x"
type textarea "NTE $400"
type textarea "x"
type textarea "NTE $400."
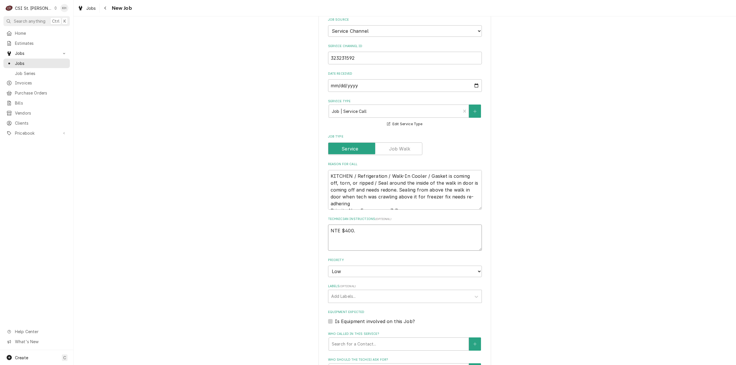
type textarea "x"
type textarea "NTE $400.0"
type textarea "x"
type textarea "NTE $400.00"
type textarea "x"
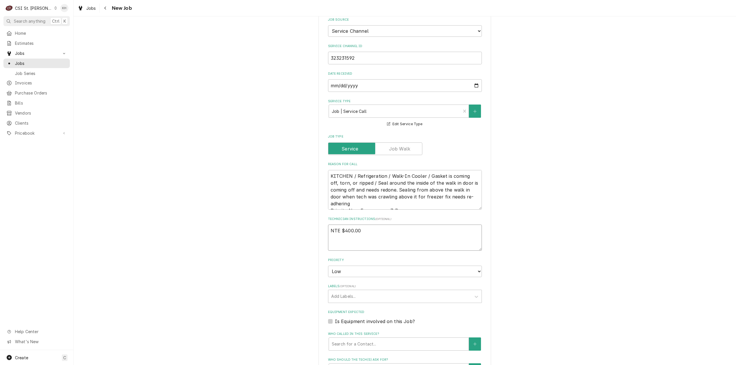
scroll to position [116, 0]
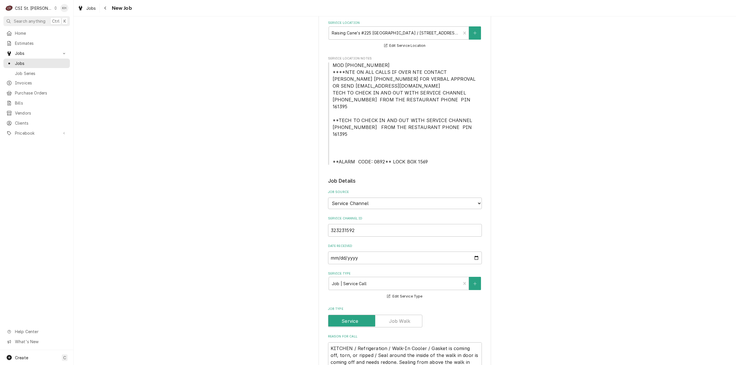
type textarea "NTE $400.00"
click at [333, 87] on span "MOD (636) 527-0903 ****NTE ON ALL CALLS IF OVER NTE CONTACT JEFF COSTA 636-399-…" at bounding box center [405, 113] width 145 height 102
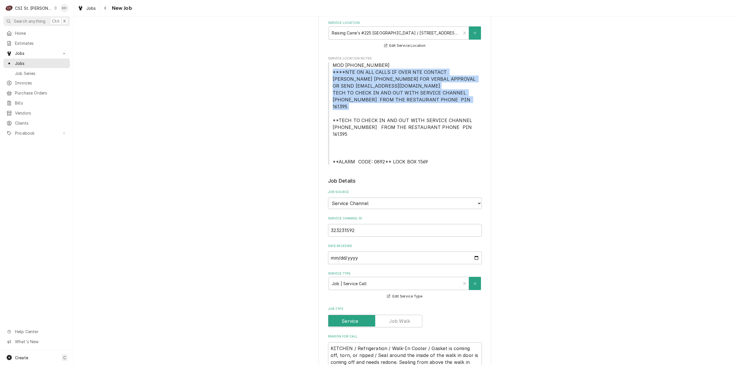
drag, startPoint x: 330, startPoint y: 71, endPoint x: 456, endPoint y: 103, distance: 130.5
click at [456, 103] on span "MOD (636) 527-0903 ****NTE ON ALL CALLS IF OVER NTE CONTACT JEFF COSTA 636-399-…" at bounding box center [405, 113] width 154 height 103
copy span "****NTE ON ALL CALLS IF OVER NTE CONTACT JEFF COSTA 636-399-1299 FOR VERBAL APP…"
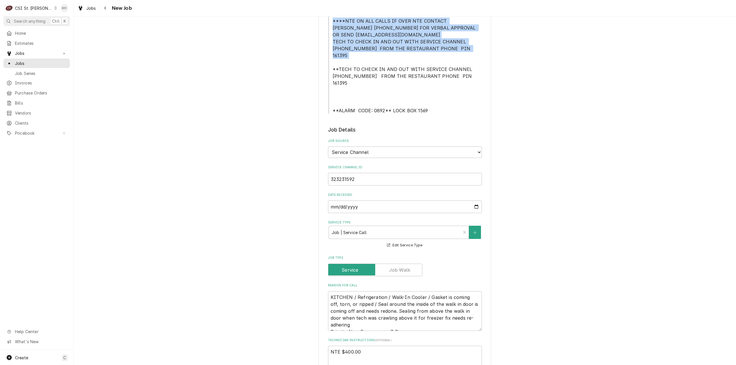
scroll to position [289, 0]
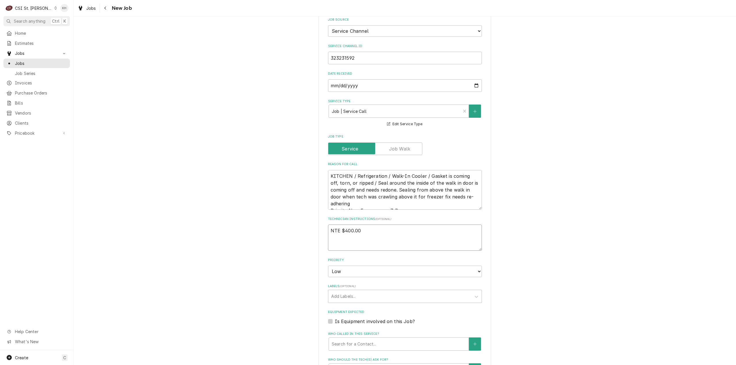
click at [335, 227] on textarea "NTE $400.00" at bounding box center [405, 238] width 154 height 26
click at [350, 230] on textarea "NTE $400.00" at bounding box center [405, 238] width 154 height 26
click at [363, 225] on textarea "NTE $400.00" at bounding box center [405, 238] width 154 height 26
type textarea "x"
type textarea "NTE $400.00"
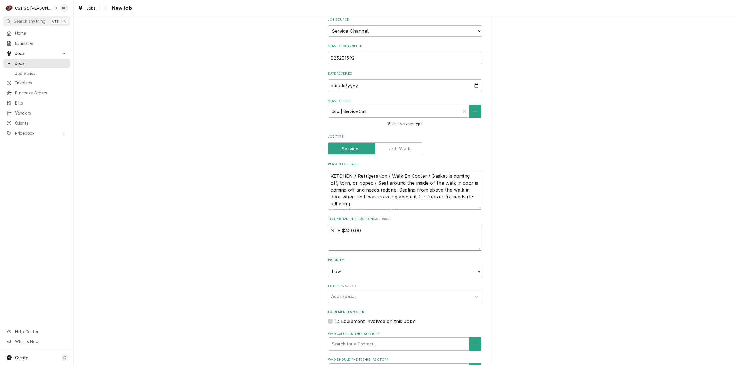
type textarea "x"
type textarea "NTE $400.00"
paste textarea "****NTE ON ALL CALLS IF OVER NTE CONTACT JEFF COSTA 636-399-1299 FOR VERBAL APP…"
type textarea "x"
type textarea "NTE $400.00 ****NTE ON ALL CALLS IF OVER NTE CONTACT JEFF COSTA 636-399-1299 FO…"
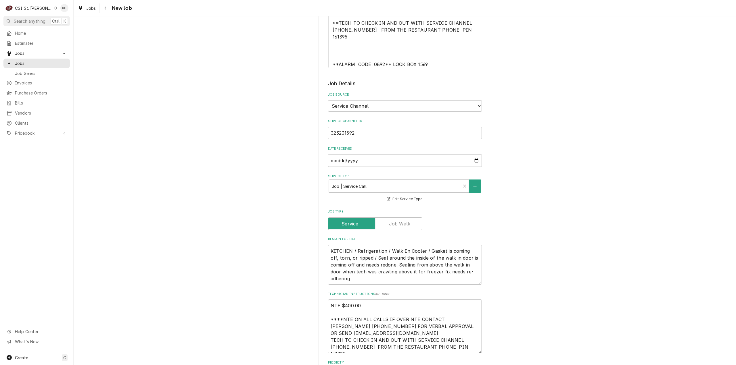
type textarea "x"
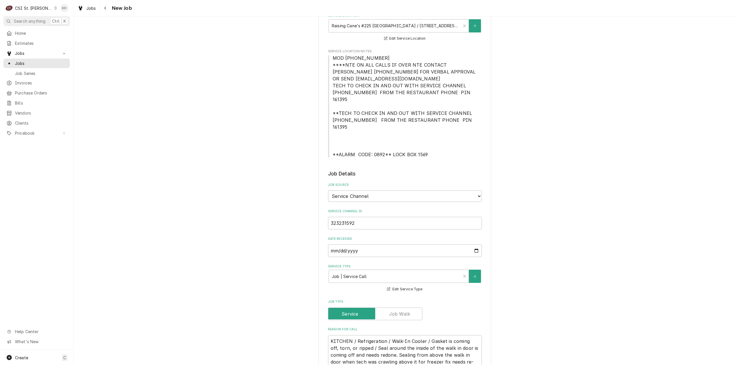
scroll to position [88, 0]
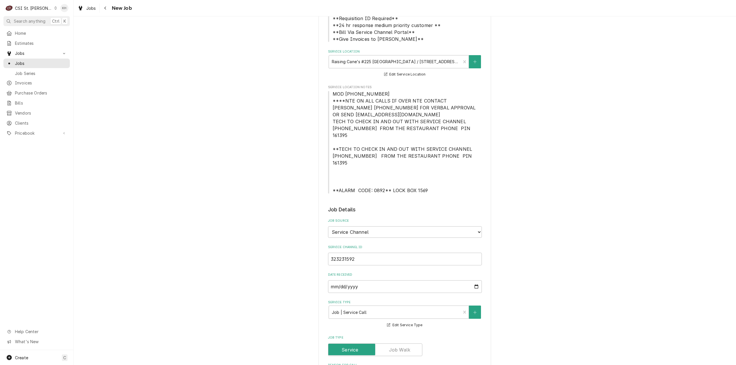
type textarea "NTE $400.00 ****NTE ON ALL CALLS IF OVER NTE CONTACT JEFF COSTA 636-399-1299 FO…"
click at [371, 131] on span "MOD (636) 527-0903 ****NTE ON ALL CALLS IF OVER NTE CONTACT JEFF COSTA 636-399-…" at bounding box center [405, 142] width 154 height 103
click at [335, 178] on span "MOD (636) 527-0903 ****NTE ON ALL CALLS IF OVER NTE CONTACT JEFF COSTA 636-399-…" at bounding box center [405, 142] width 145 height 102
drag, startPoint x: 330, startPoint y: 177, endPoint x: 426, endPoint y: 175, distance: 96.3
click at [426, 175] on span "MOD (636) 527-0903 ****NTE ON ALL CALLS IF OVER NTE CONTACT JEFF COSTA 636-399-…" at bounding box center [405, 142] width 154 height 103
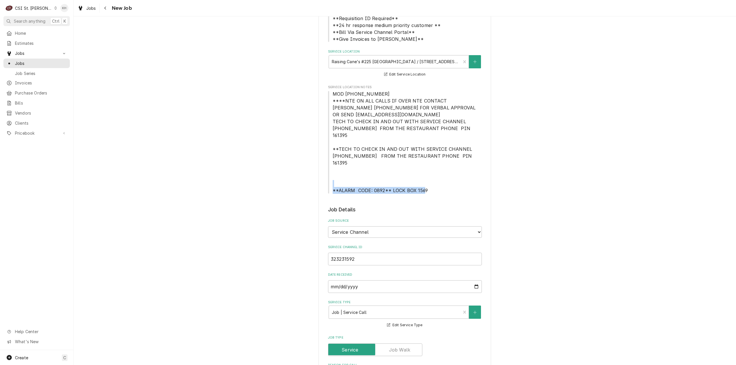
copy span "**ALARM CODE: 0892** LOCK BOX 1569"
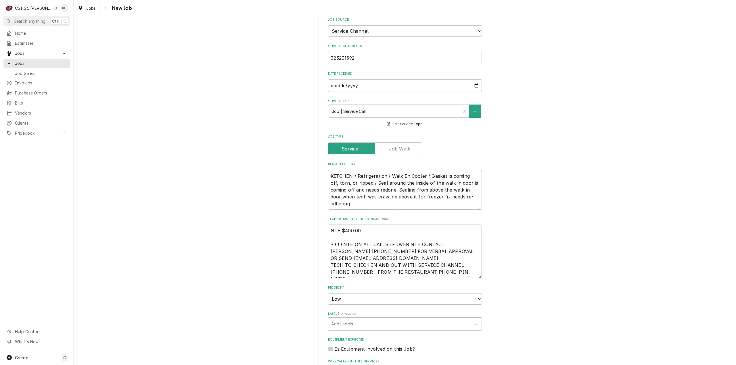
click at [457, 263] on textarea "NTE $400.00 ****NTE ON ALL CALLS IF OVER NTE CONTACT JEFF COSTA 636-399-1299 FO…" at bounding box center [405, 252] width 154 height 54
type textarea "x"
type textarea "NTE $400.00 ****NTE ON ALL CALLS IF OVER NTE CONTACT JEFF COSTA 636-399-1299 FO…"
type textarea "x"
type textarea "NTE $400.00 ****NTE ON ALL CALLS IF OVER NTE CONTACT JEFF COSTA 636-399-1299 FO…"
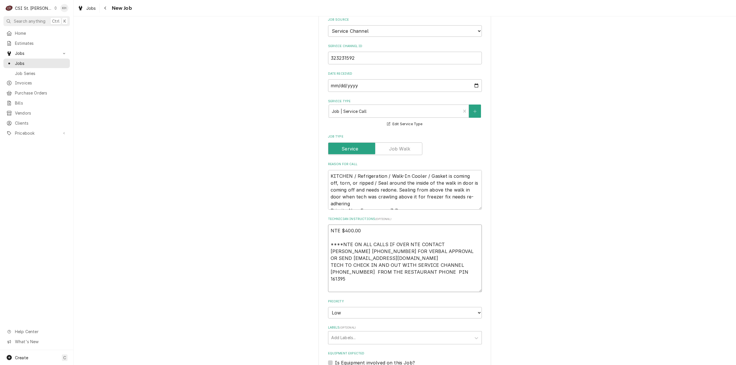
paste textarea "**ALARM CODE: 0892** LOCK BOX 1569"
type textarea "x"
type textarea "NTE $400.00 ****NTE ON ALL CALLS IF OVER NTE CONTACT JEFF COSTA 636-399-1299 FO…"
type textarea "x"
type textarea "NTE $400.00 ****NTE ON ALL CALLS IF OVER NTE CONTACT JEFF COSTA 636-399-1299 FO…"
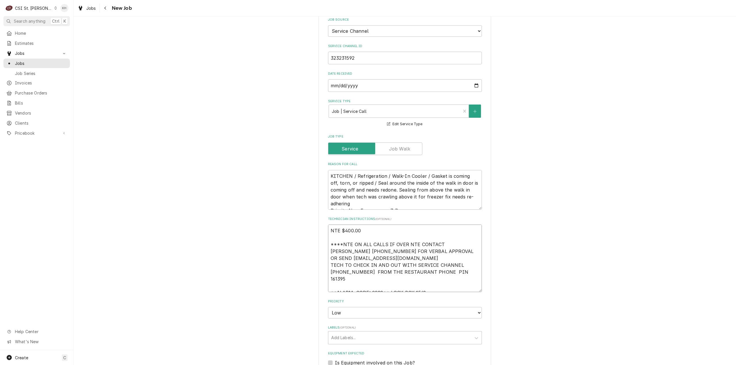
type textarea "x"
type textarea "NTE $400.00 ****NTE ON ALL CALLS IF OVER NTE CONTACT JEFF COSTA 636-399-1299 FO…"
type textarea "x"
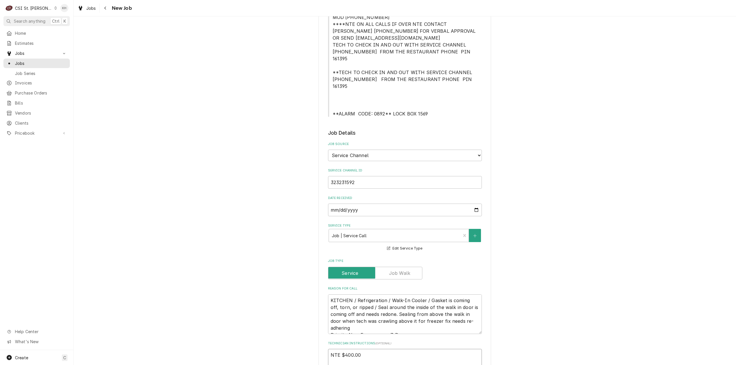
scroll to position [88, 0]
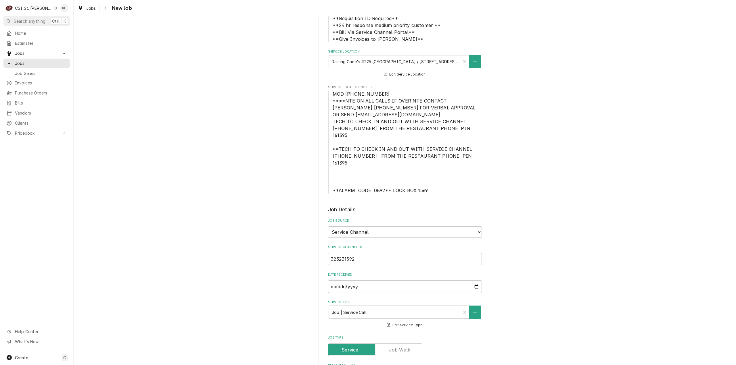
type textarea "NTE $400.00 ****NTE ON ALL CALLS IF OVER NTE CONTACT JEFF COSTA 636-399-1299 FO…"
drag, startPoint x: 384, startPoint y: 94, endPoint x: 321, endPoint y: 96, distance: 63.3
click at [321, 96] on div "Please provide the following information to create a job: Client Details Client…" at bounding box center [405, 362] width 172 height 845
copy span "MOD (636) 527-0903"
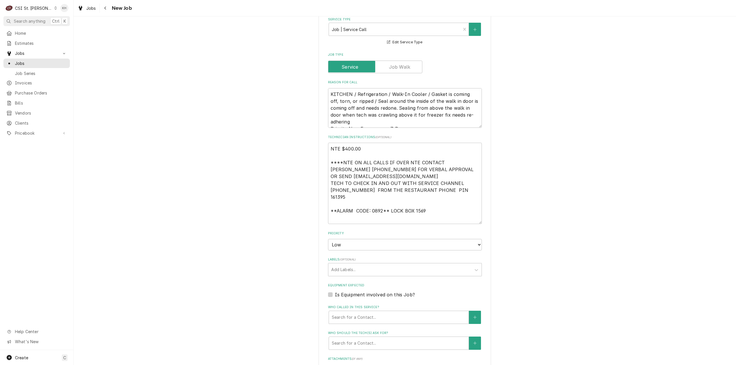
scroll to position [375, 0]
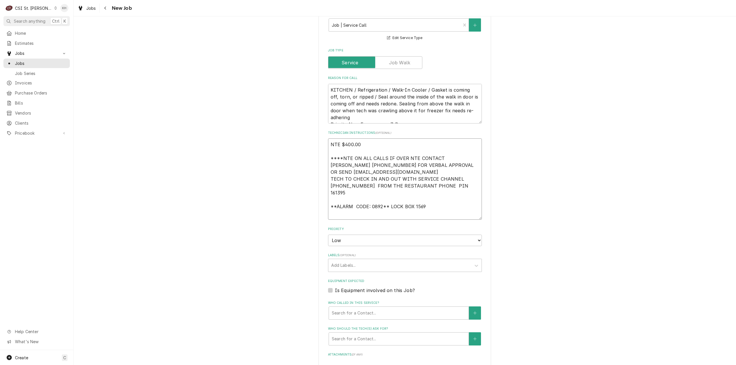
click at [339, 200] on textarea "NTE $400.00 ****NTE ON ALL CALLS IF OVER NTE CONTACT JEFF COSTA 636-399-1299 FO…" at bounding box center [405, 179] width 154 height 81
paste textarea "MOD (636) 527-0903"
type textarea "x"
type textarea "NTE $400.00 ****NTE ON ALL CALLS IF OVER NTE CONTACT JEFF COSTA 636-399-1299 FO…"
type textarea "x"
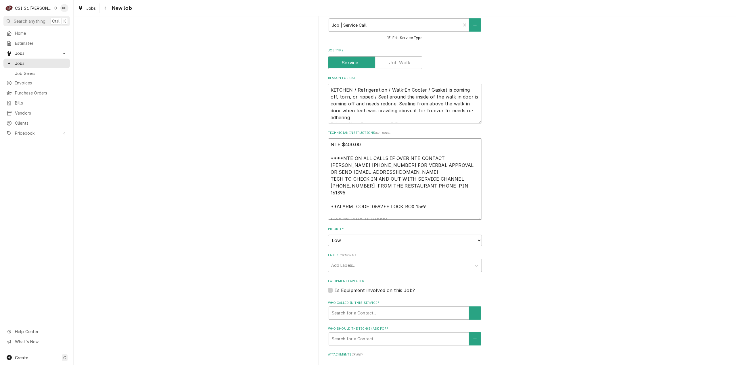
type textarea "NTE $400.00 ****NTE ON ALL CALLS IF OVER NTE CONTACT JEFF COSTA 636-399-1299 FO…"
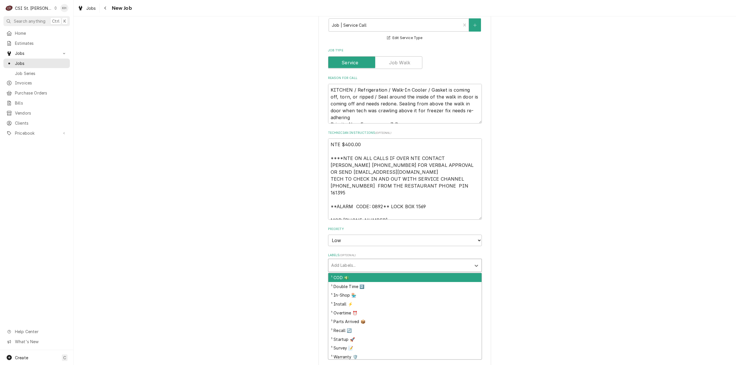
click at [381, 260] on div "Labels" at bounding box center [399, 265] width 137 height 10
type input "ref"
type textarea "x"
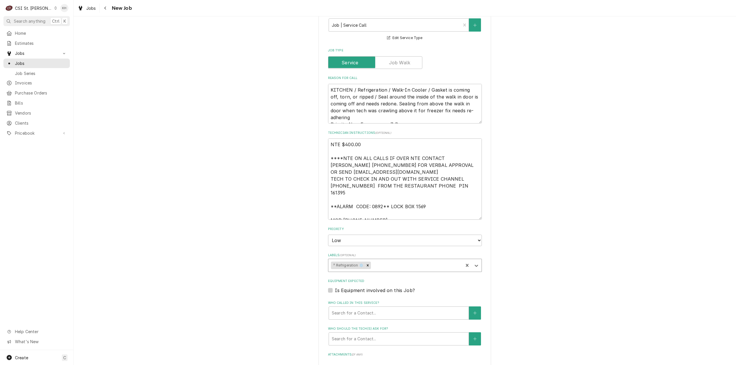
type textarea "x"
click at [335, 287] on label "Is Equipment involved on this Job?" at bounding box center [375, 290] width 80 height 7
click at [335, 287] on input "Equipment Expected" at bounding box center [412, 293] width 154 height 13
checkbox input "true"
click at [353, 308] on div "Equipment" at bounding box center [399, 313] width 134 height 10
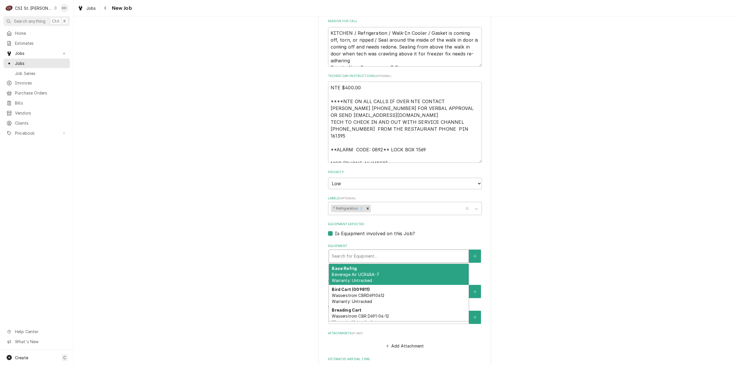
scroll to position [433, 0]
type textarea "x"
type input "w"
type textarea "x"
type input "wa"
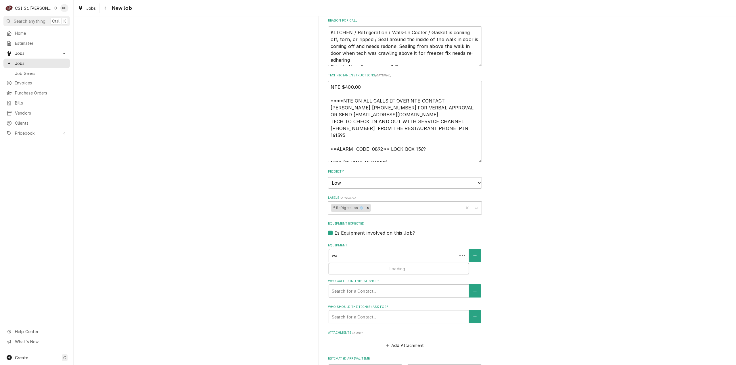
type textarea "x"
type input "wal"
type textarea "x"
type input "walk"
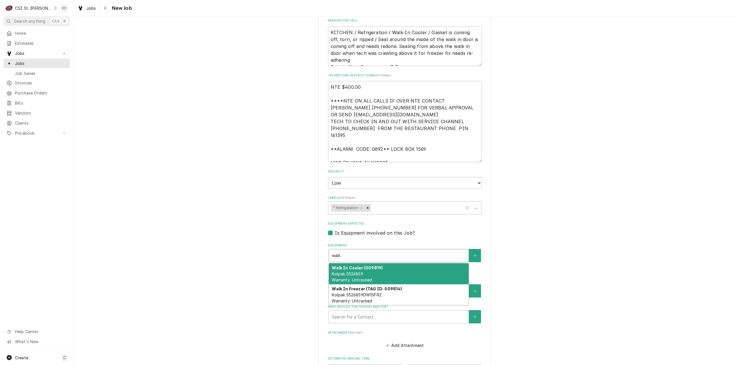
click at [434, 265] on div "Walk In Cooler (009819) Kolpak 5526859 Warranty: Untracked" at bounding box center [399, 274] width 140 height 21
type textarea "x"
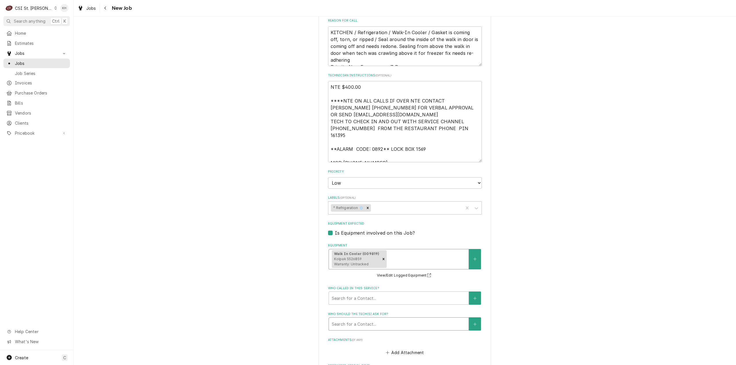
click at [381, 319] on div "Who should the tech(s) ask for?" at bounding box center [399, 324] width 134 height 10
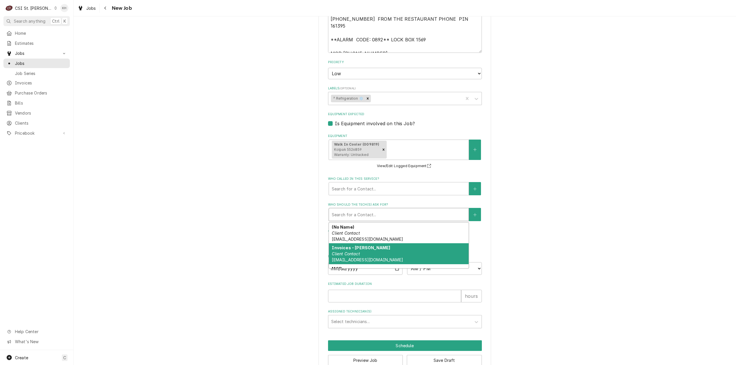
scroll to position [29, 0]
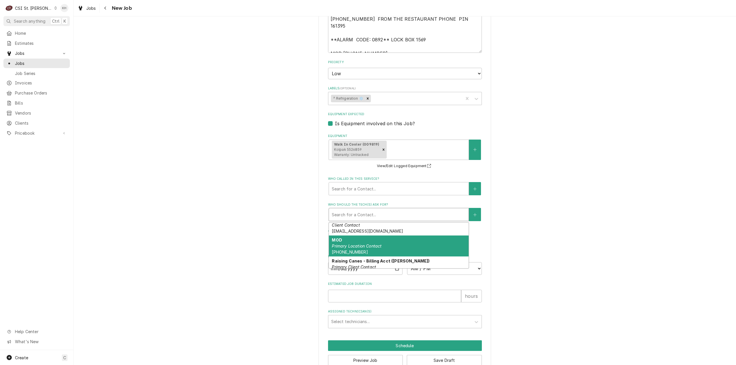
click at [386, 236] on div "MOD Primary Location Contact (636) 527-0903" at bounding box center [399, 246] width 140 height 21
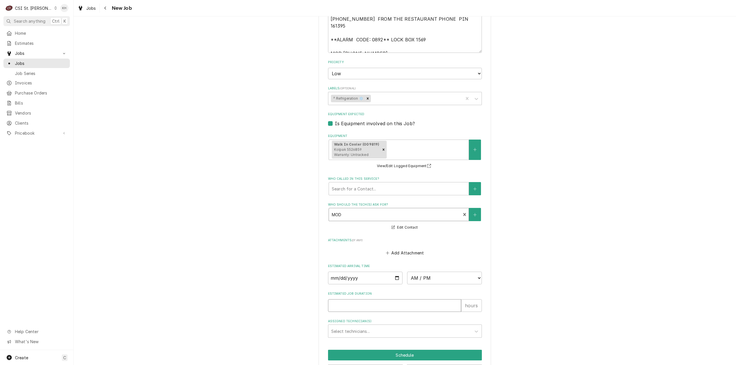
click at [386, 300] on input "Estimated Job Duration" at bounding box center [394, 306] width 133 height 13
type textarea "x"
type input "2"
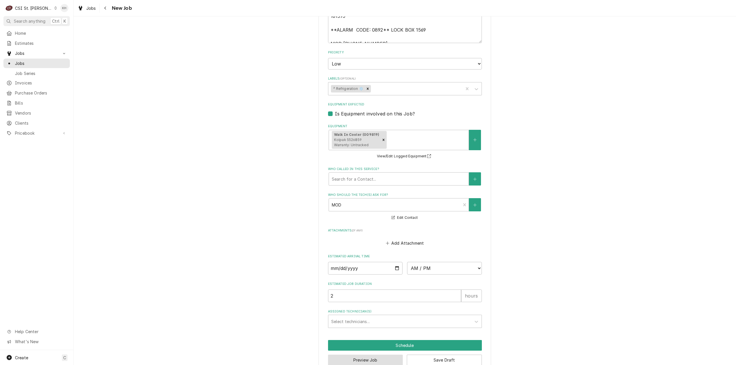
click at [366, 355] on button "Preview Job" at bounding box center [365, 360] width 75 height 11
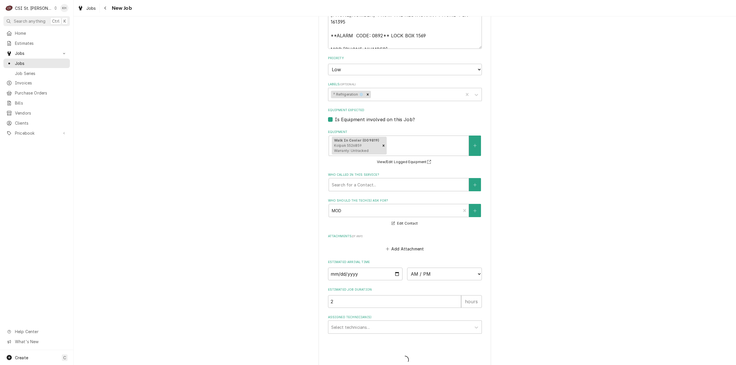
type textarea "x"
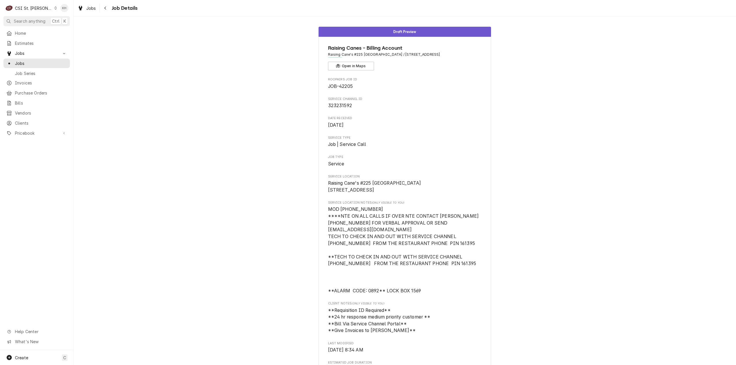
click at [33, 9] on div "CSI St. [PERSON_NAME]" at bounding box center [33, 8] width 37 height 6
click at [56, 12] on div "CSI Kansas City" at bounding box center [88, 11] width 76 height 6
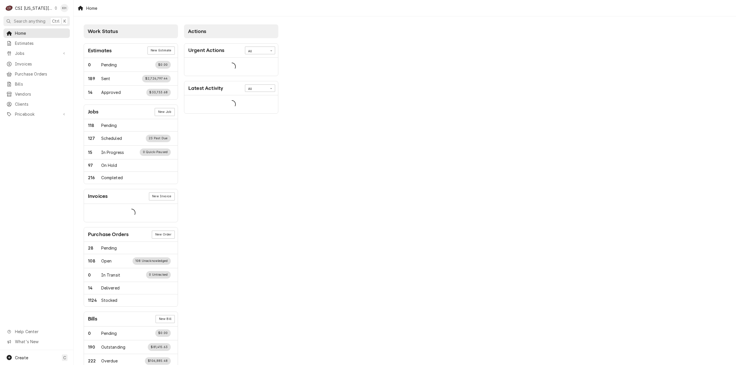
click at [40, 23] on span "Search anything" at bounding box center [30, 21] width 32 height 6
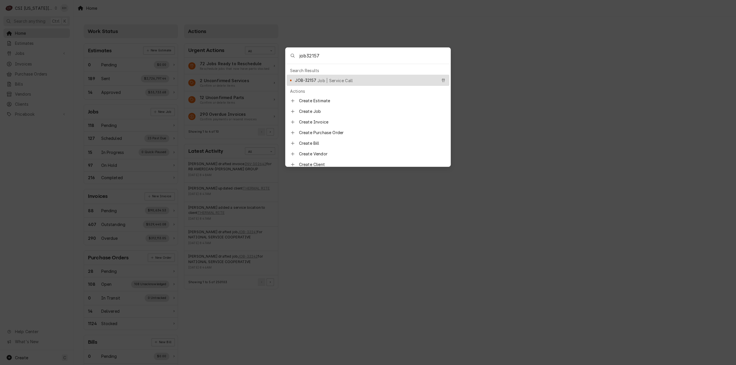
type input "job32157"
click at [311, 77] on span "JOB-32157" at bounding box center [305, 80] width 21 height 6
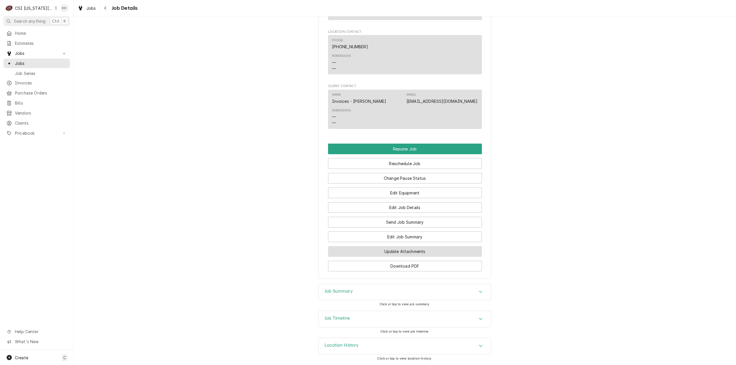
scroll to position [710, 0]
drag, startPoint x: 334, startPoint y: 293, endPoint x: 346, endPoint y: 290, distance: 11.9
click at [334, 293] on h3 "Job Summary" at bounding box center [339, 291] width 28 height 5
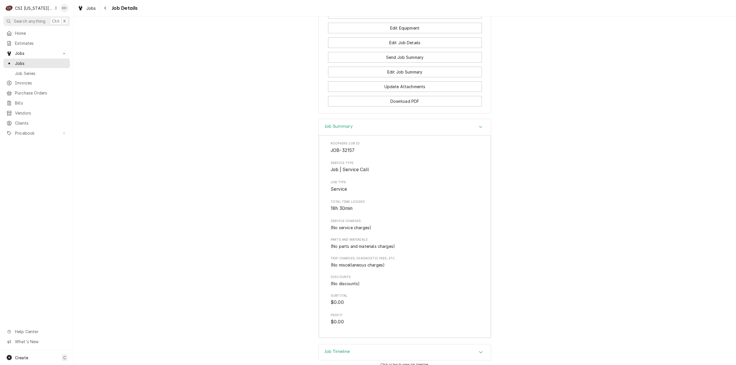
scroll to position [908, 0]
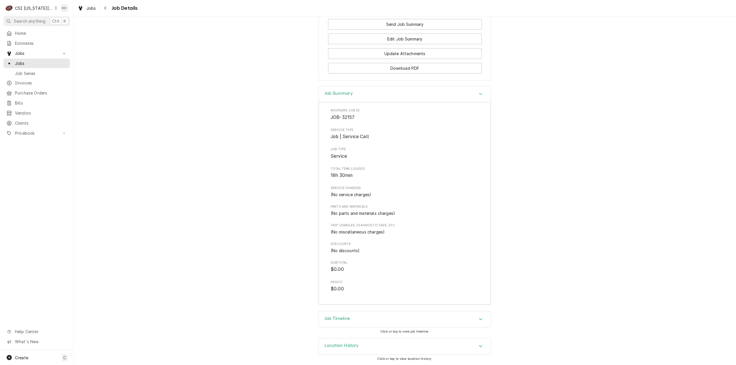
click at [343, 314] on div "Job Timeline" at bounding box center [405, 320] width 172 height 16
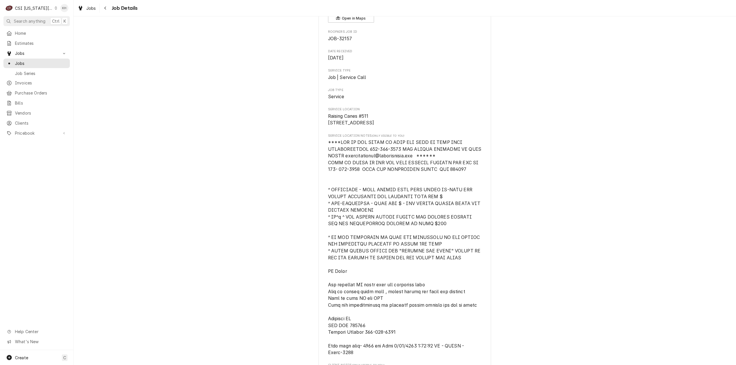
scroll to position [0, 0]
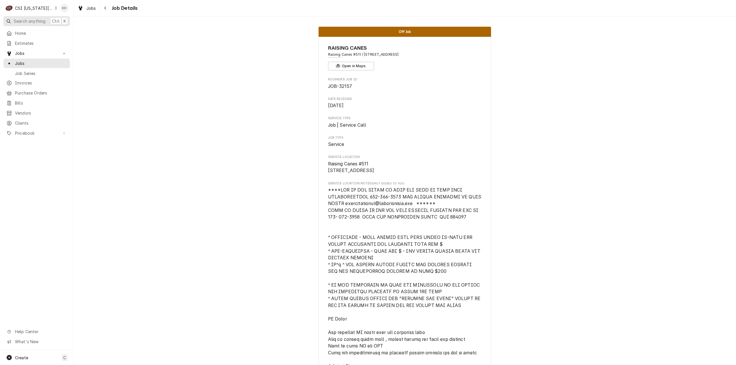
click at [32, 20] on span "Search anything" at bounding box center [30, 21] width 32 height 6
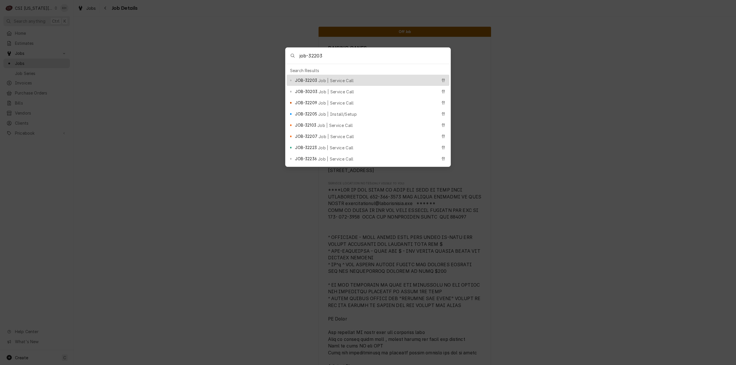
type input "job-32203"
click at [330, 79] on span "Job | Service Call" at bounding box center [336, 81] width 36 height 6
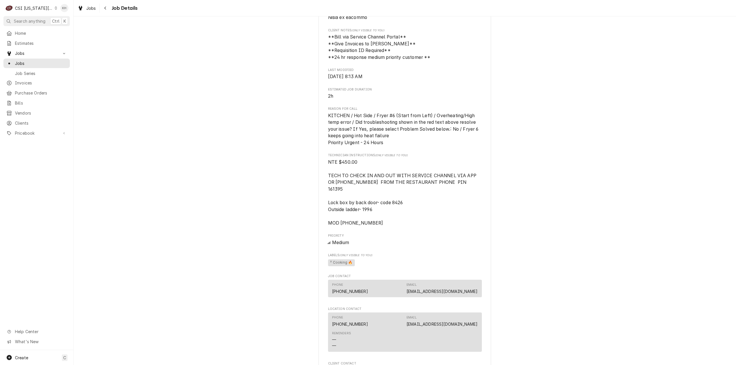
scroll to position [546, 0]
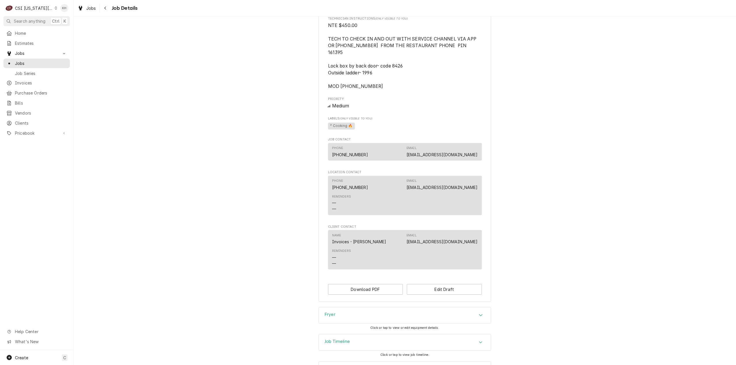
click at [329, 324] on div "Fryer Click or tap to view or edit equipment details." at bounding box center [405, 320] width 172 height 27
click at [333, 348] on div "Job Timeline" at bounding box center [405, 343] width 172 height 16
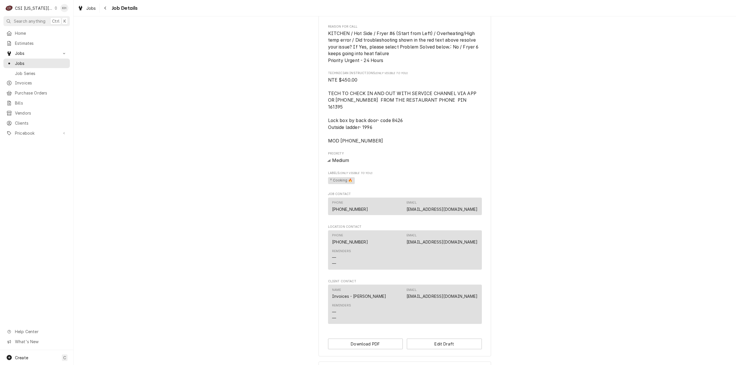
scroll to position [485, 0]
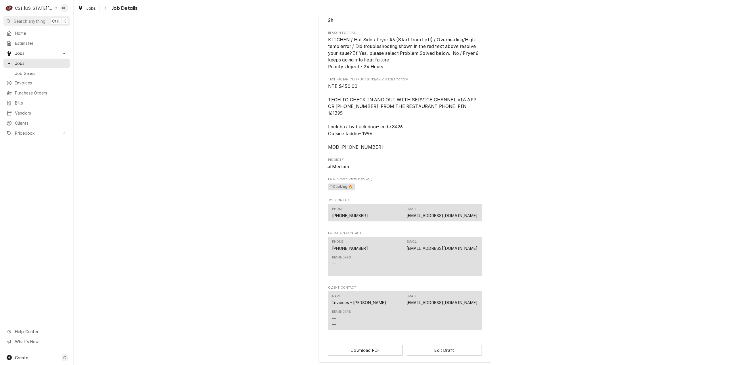
drag, startPoint x: 38, startPoint y: 10, endPoint x: 45, endPoint y: 16, distance: 8.6
click at [38, 10] on div "CSI [US_STATE][GEOGRAPHIC_DATA]" at bounding box center [34, 8] width 38 height 6
click at [70, 27] on div "CSI St. [PERSON_NAME]" at bounding box center [99, 31] width 90 height 9
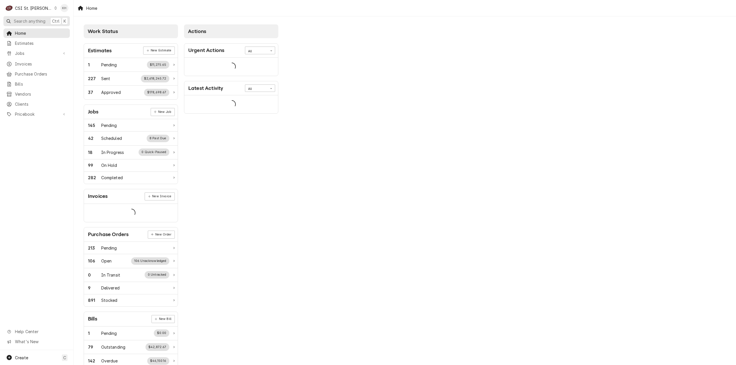
click at [32, 18] on button "Search anything Ctrl K" at bounding box center [36, 21] width 66 height 10
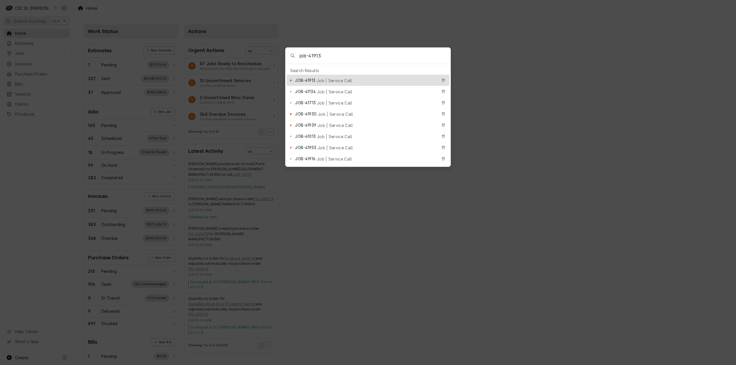
type input "job-41913"
click at [319, 79] on span "Job | Service Call" at bounding box center [335, 81] width 36 height 6
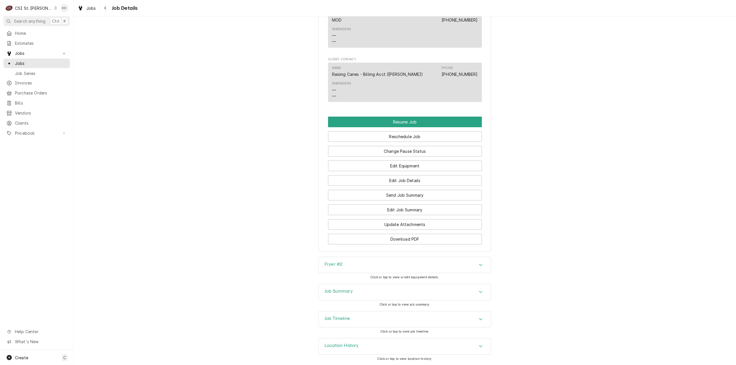
click at [361, 323] on div "Job Timeline" at bounding box center [405, 320] width 172 height 16
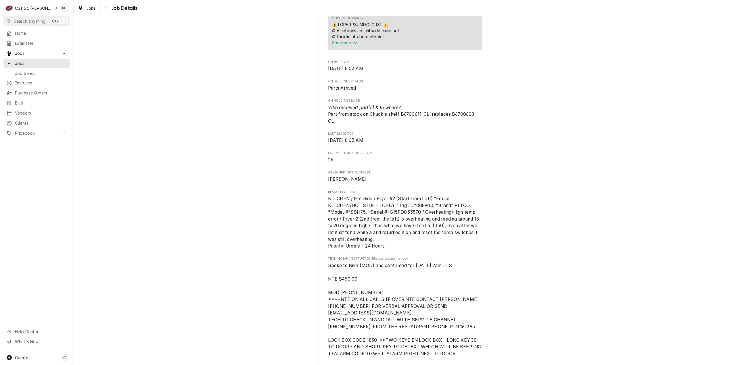
scroll to position [402, 0]
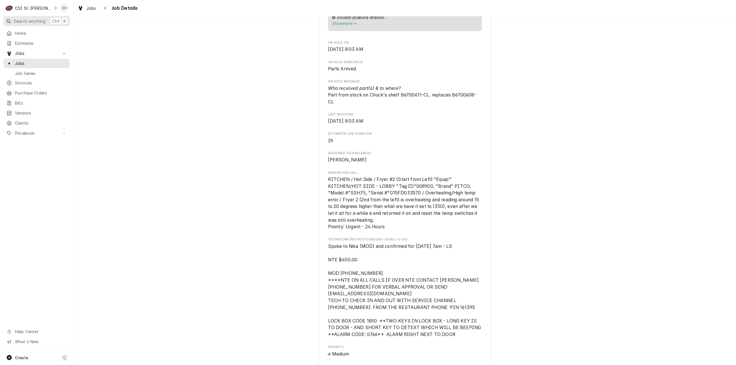
click at [42, 19] on span "Search anything" at bounding box center [30, 21] width 32 height 6
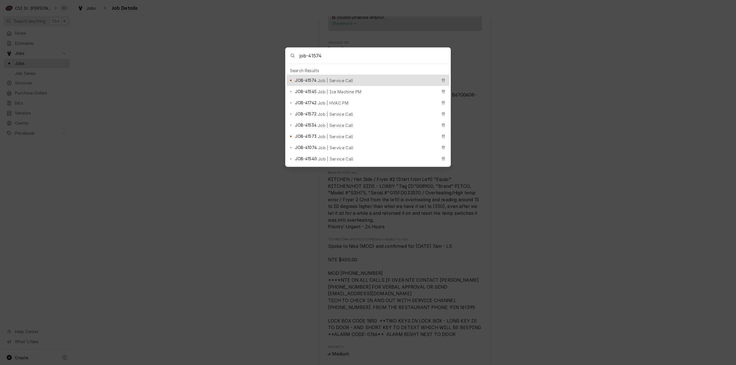
type input "job-41574"
click at [345, 73] on div "Search Results" at bounding box center [368, 70] width 163 height 8
click at [348, 80] on div "JOB-41574 Job | Service Call" at bounding box center [366, 80] width 142 height 7
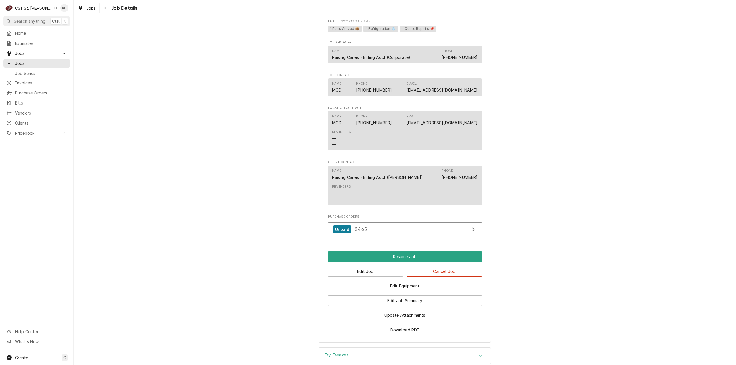
scroll to position [802, 0]
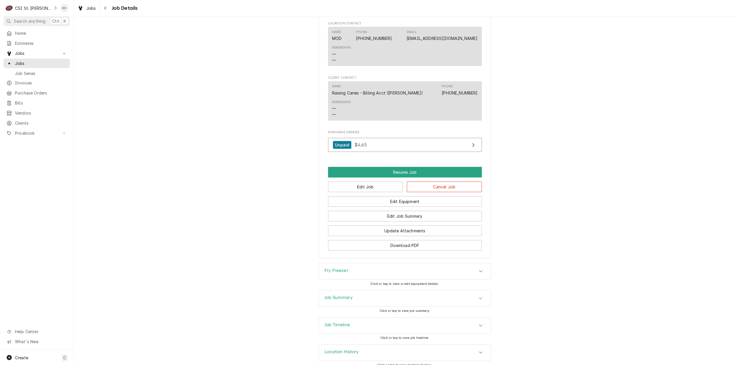
click at [367, 321] on div "Job Timeline" at bounding box center [405, 326] width 172 height 16
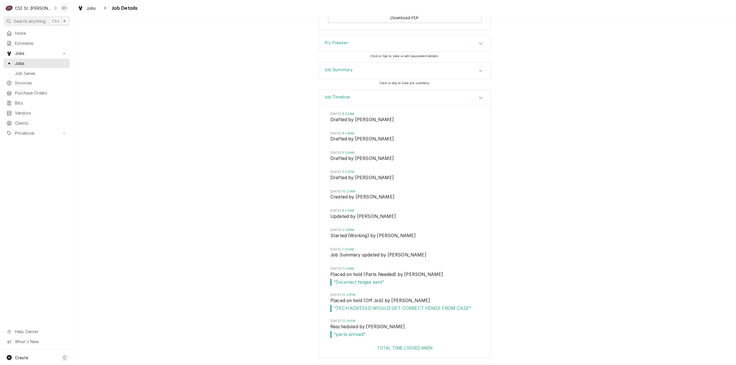
scroll to position [1049, 0]
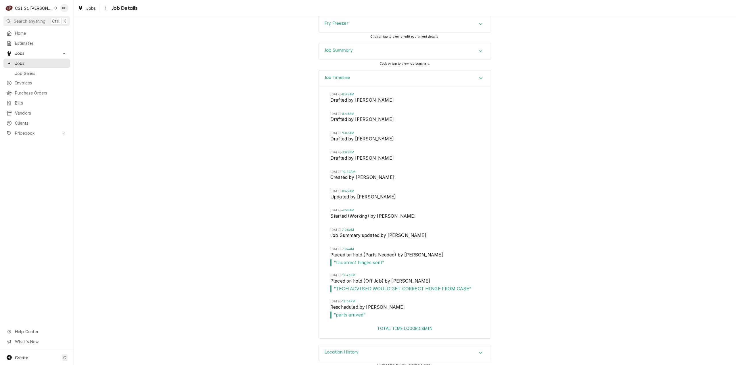
click at [538, 252] on div "Job Timeline [DATE] 8:35AM Drafted by [PERSON_NAME] [DATE] 8:48AM Drafted by [P…" at bounding box center [405, 207] width 662 height 275
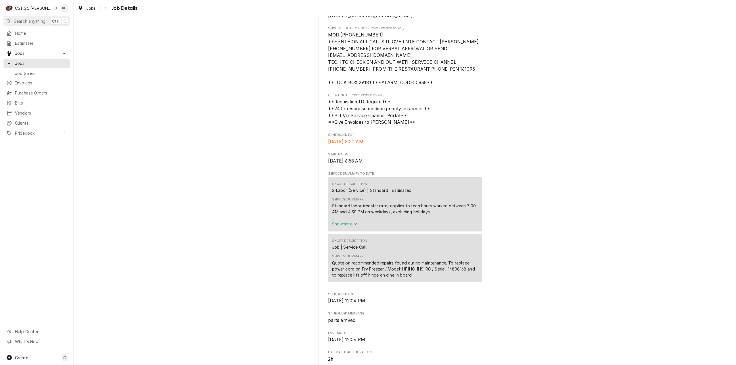
scroll to position [14, 0]
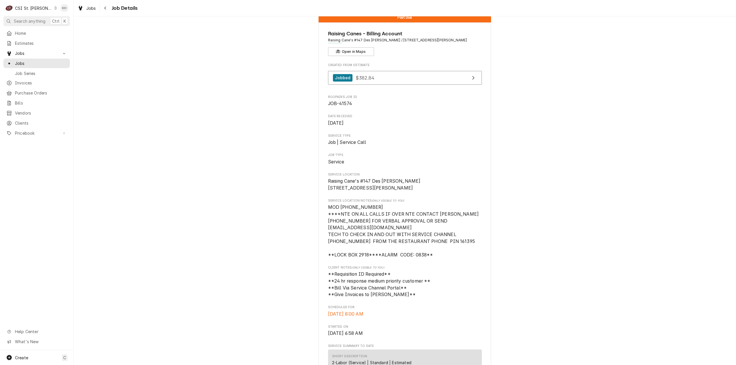
drag, startPoint x: 162, startPoint y: 121, endPoint x: 146, endPoint y: 109, distance: 19.9
click at [26, 30] on span "Home" at bounding box center [41, 33] width 52 height 6
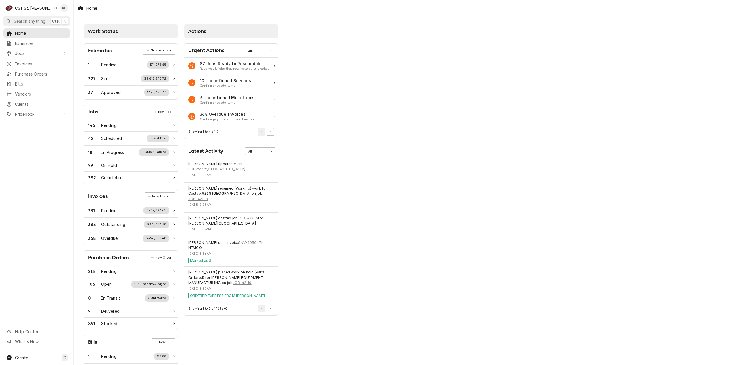
click at [423, 142] on div "Work Status Estimates New Estimate 1 Pending $11,275.65 227 Sent $2,618,245.72 …" at bounding box center [405, 208] width 662 height 385
drag, startPoint x: 628, startPoint y: 156, endPoint x: 579, endPoint y: 208, distance: 71.6
click at [628, 156] on div "Work Status Estimates New Estimate 1 Pending $11,275.65 227 Sent $2,618,245.72 …" at bounding box center [405, 208] width 662 height 385
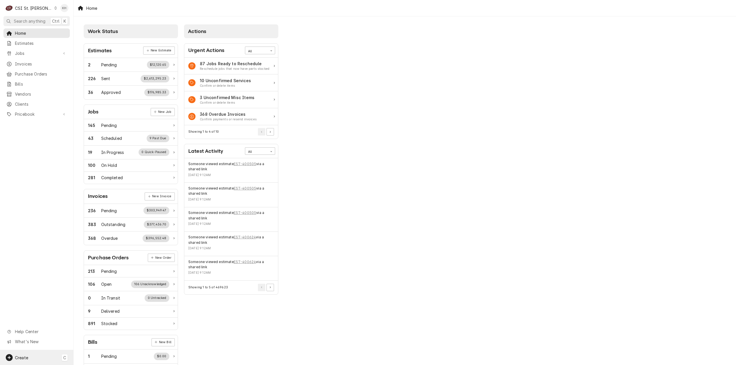
click at [26, 361] on div "Create" at bounding box center [17, 357] width 22 height 7
drag, startPoint x: 45, startPoint y: 358, endPoint x: 57, endPoint y: 354, distance: 12.1
click at [45, 358] on html "C CSI St. Louis KH Search anything Ctrl K Home Estimates Jobs Jobs Job Series I…" at bounding box center [368, 182] width 736 height 365
drag, startPoint x: 50, startPoint y: 345, endPoint x: 49, endPoint y: 352, distance: 6.7
click at [50, 347] on div "Help Center What's New" at bounding box center [36, 337] width 73 height 26
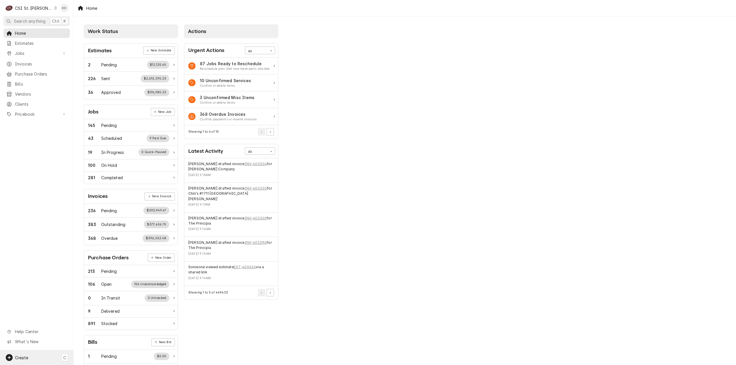
click at [49, 353] on div "Create C" at bounding box center [36, 357] width 73 height 15
click at [94, 302] on link "Job" at bounding box center [103, 298] width 52 height 9
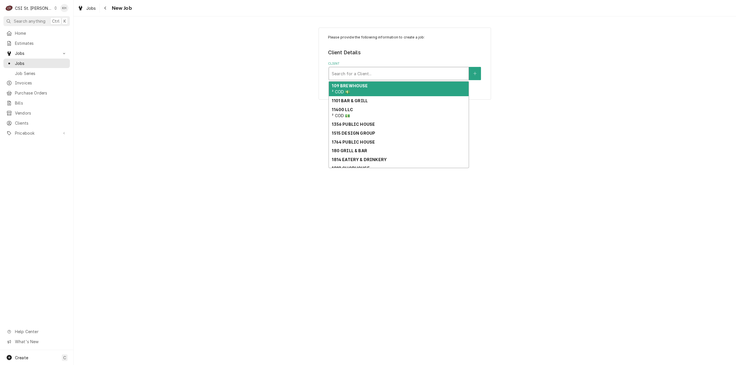
click at [412, 69] on div "Client" at bounding box center [399, 73] width 134 height 10
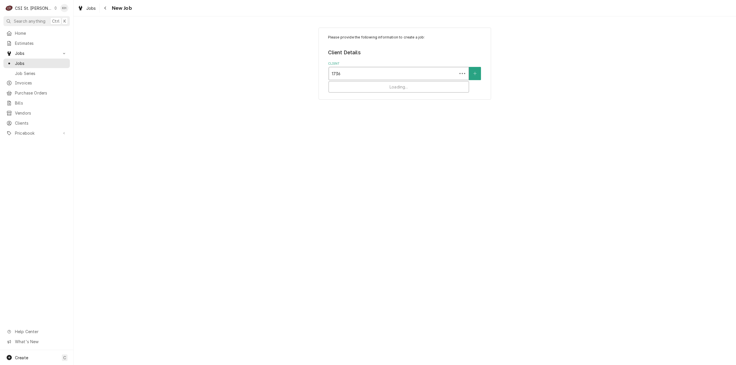
type input "17360"
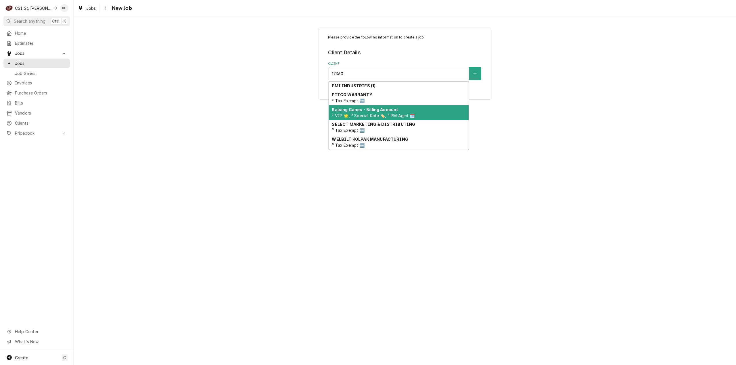
click at [369, 118] on div "Raising Canes - Billing Account ² VIP 🌟, ³ Special Rate 🏷️, ⁴ PM Agmt 🗓️" at bounding box center [399, 112] width 140 height 15
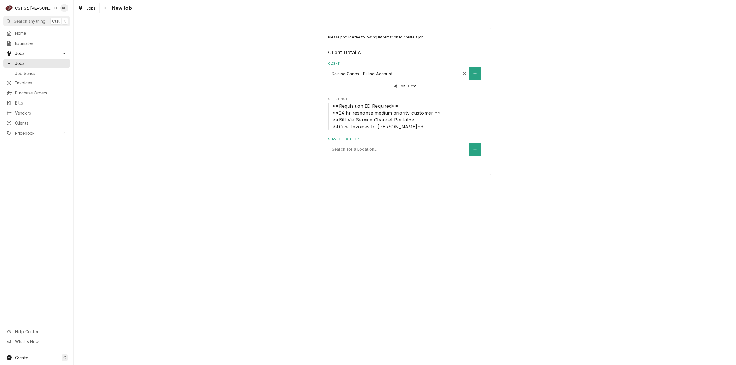
click at [390, 146] on div "Service Location" at bounding box center [399, 149] width 134 height 10
type input "17360"
click at [388, 162] on div "Raising Cane's #247 [GEOGRAPHIC_DATA] / [STREET_ADDRESS]" at bounding box center [399, 161] width 140 height 9
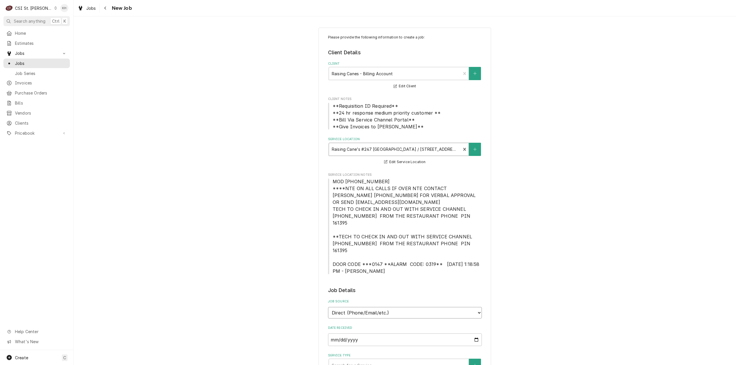
drag, startPoint x: 394, startPoint y: 297, endPoint x: 391, endPoint y: 296, distance: 3.2
click at [392, 307] on select "Direct (Phone/Email/etc.) Service Channel Corrigo Ecotrak Other" at bounding box center [405, 312] width 154 height 11
select select "1"
click at [373, 334] on input "Service Channel ID" at bounding box center [405, 340] width 154 height 13
paste input "323300540"
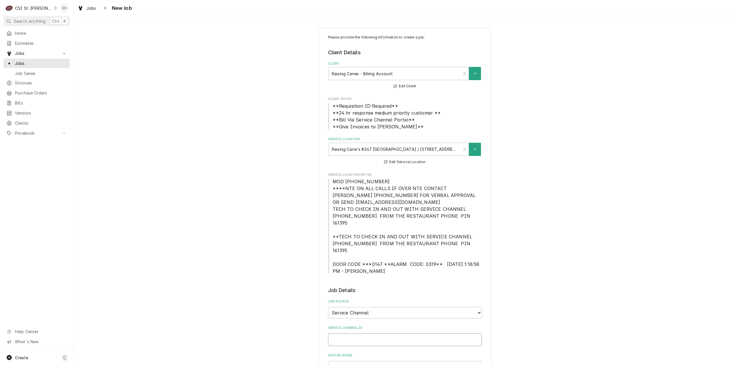
type textarea "x"
type input "323300540"
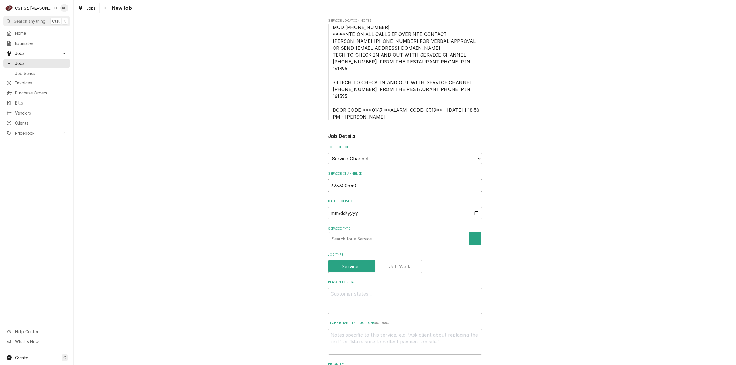
type textarea "x"
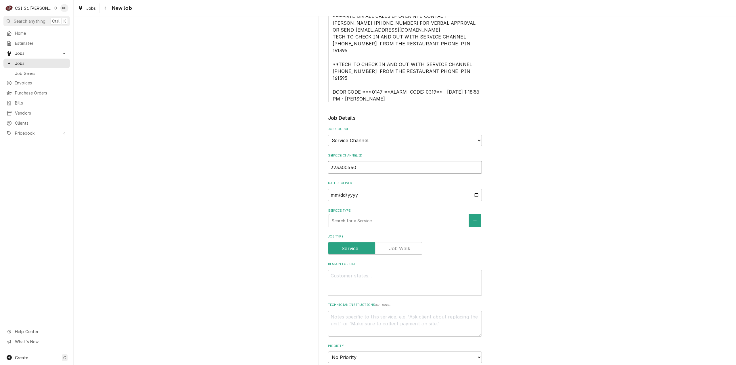
type input "323300540"
click at [360, 216] on div "Service Type" at bounding box center [399, 221] width 134 height 10
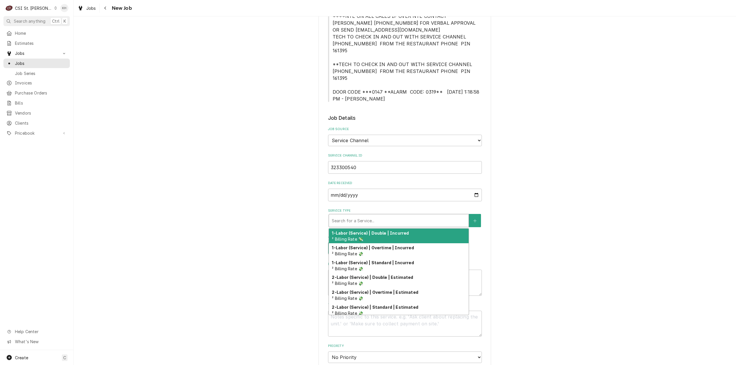
type textarea "x"
type input "s"
type textarea "x"
type input "se"
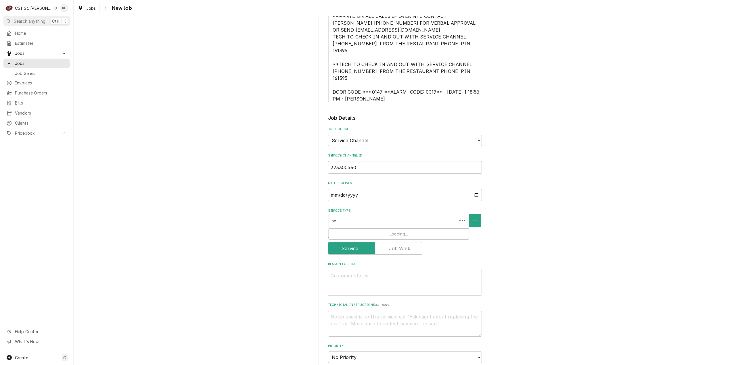
type textarea "x"
type input "ser"
type textarea "x"
type input "serv"
type textarea "x"
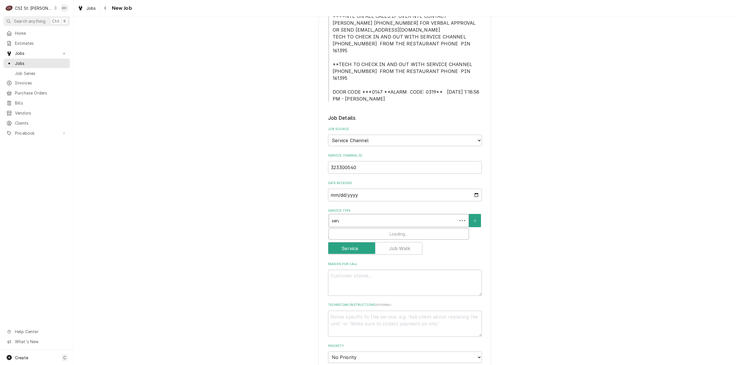
type input "servi"
type textarea "x"
type input "servic"
type textarea "x"
type input "service"
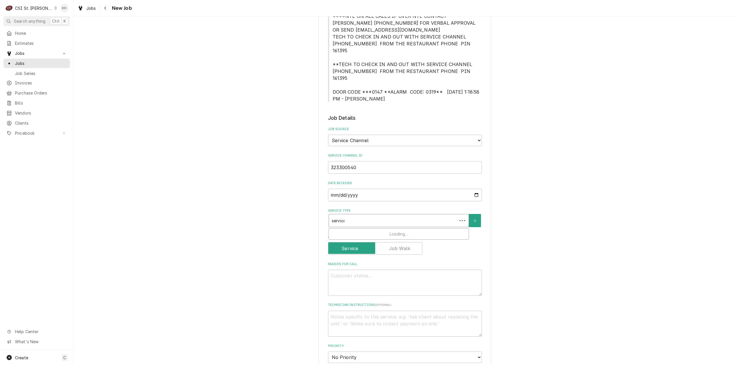
type textarea "x"
type input "service c"
type textarea "x"
type input "service ca"
type textarea "x"
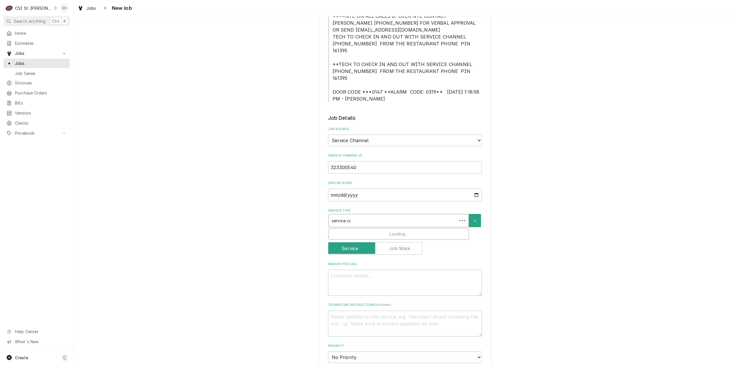
type input "service cal"
type textarea "x"
type input "service call"
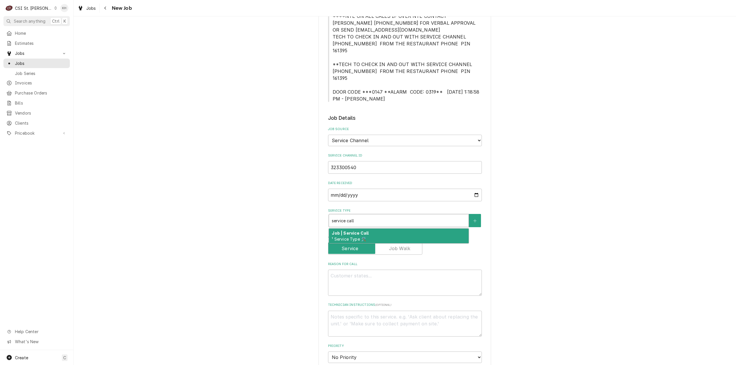
click at [364, 229] on div "Job | Service Call ¹ Service Type 🛠️" at bounding box center [399, 236] width 140 height 15
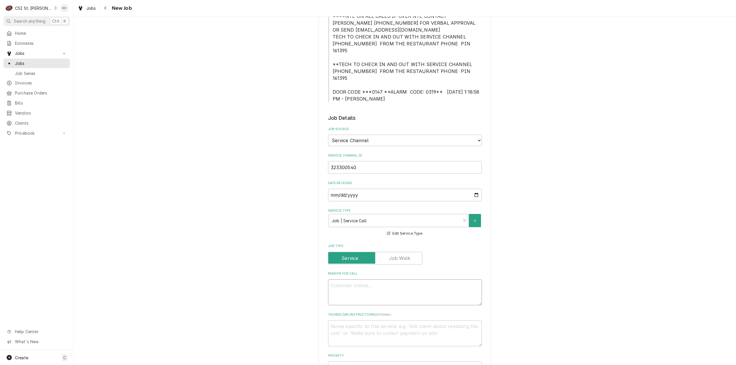
click at [390, 280] on textarea "Reason For Call" at bounding box center [405, 293] width 154 height 26
paste textarea "KITCHEN / Hot Side / All fryers / Will not heat up / Fryer are not coming on th…"
type textarea "x"
type textarea "KITCHEN / Hot Side / All fryers / Will not heat up / Fryer are not coming on th…"
type textarea "x"
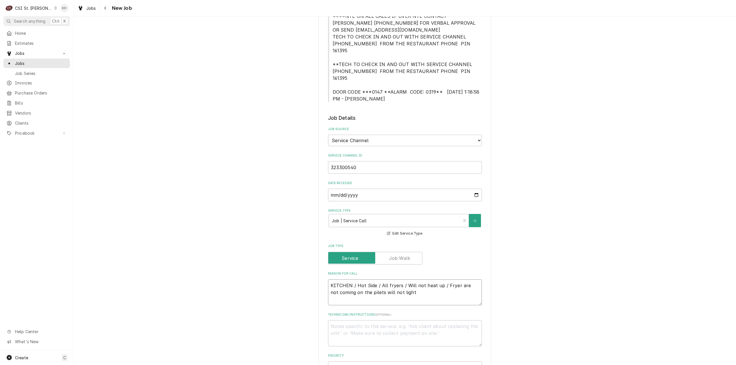
type textarea "KITCHEN / Hot Side / All fryers / Will not heat up / Fryer are not coming on th…"
type textarea "x"
type textarea "KITCHEN / Hot Side / All fryers / Will not heat up / Fryer are not coming on th…"
type textarea "x"
type textarea "KITCHEN / Hot Side / All fryers / Will not heat up / Fryer are not coming on th…"
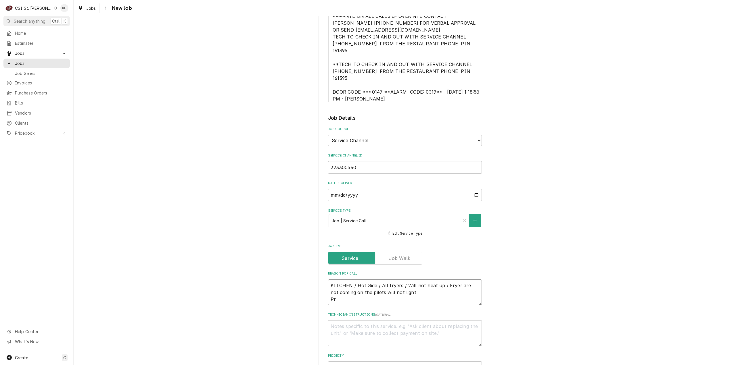
type textarea "x"
type textarea "KITCHEN / Hot Side / All fryers / Will not heat up / Fryer are not coming on th…"
type textarea "x"
type textarea "KITCHEN / Hot Side / All fryers / Will not heat up / Fryer are not coming on th…"
type textarea "x"
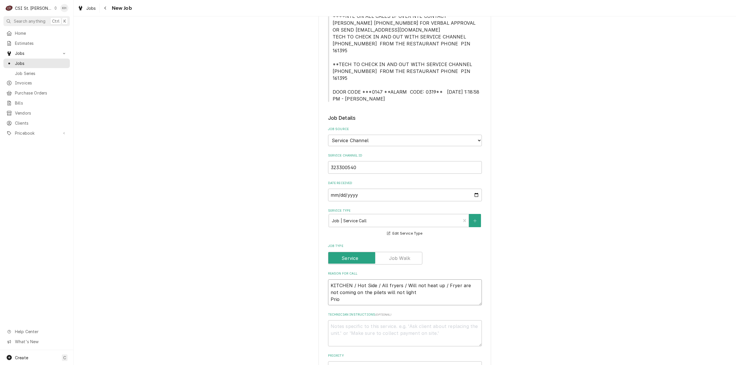
type textarea "KITCHEN / Hot Side / All fryers / Will not heat up / Fryer are not coming on th…"
type textarea "x"
type textarea "KITCHEN / Hot Side / All fryers / Will not heat up / Fryer are not coming on th…"
type textarea "x"
type textarea "KITCHEN / Hot Side / All fryers / Will not heat up / Fryer are not coming on th…"
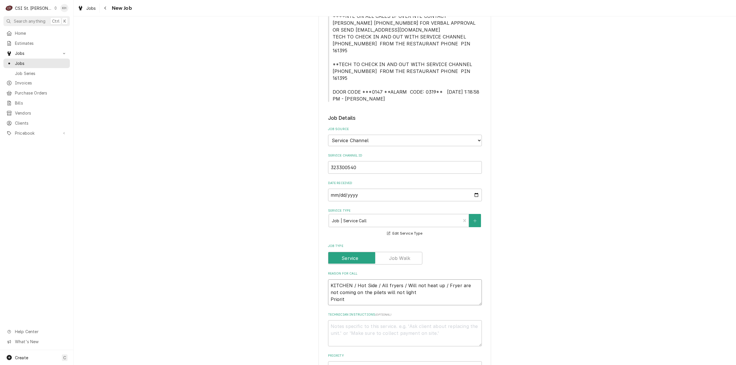
type textarea "x"
type textarea "KITCHEN / Hot Side / All fryers / Will not heat up / Fryer are not coming on th…"
type textarea "x"
type textarea "KITCHEN / Hot Side / All fryers / Will not heat up / Fryer are not coming on th…"
type textarea "x"
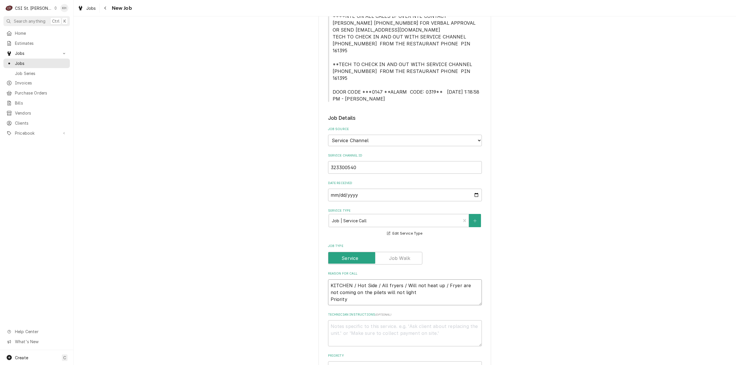
type textarea "KITCHEN / Hot Side / All fryers / Will not heat up / Fryer are not coming on th…"
click at [364, 290] on textarea "KITCHEN / Hot Side / All fryers / Will not heat up / Fryer are not coming on th…" at bounding box center [405, 293] width 154 height 26
paste textarea "Emergency < 4 Hours"
type textarea "x"
type textarea "KITCHEN / Hot Side / All fryers / Will not heat up / Fryer are not coming on th…"
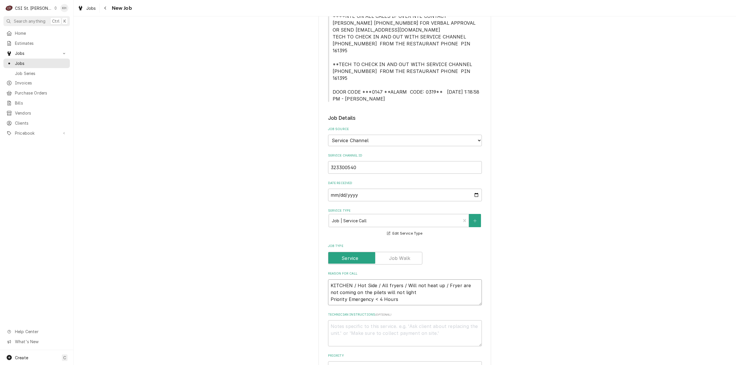
type textarea "x"
type textarea "KITCHEN / Hot Side / All fryers / Will not heat up / Fryer are not coming on th…"
click at [378, 321] on textarea "Technician Instructions ( optional )" at bounding box center [405, 334] width 154 height 26
type textarea "x"
type textarea "OT"
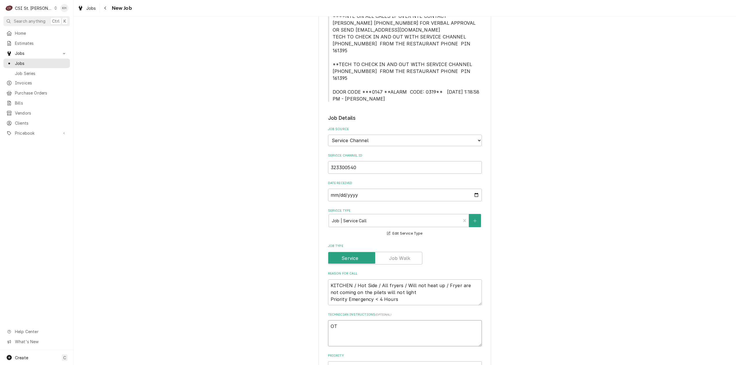
type textarea "x"
type textarea "OT"
type textarea "x"
type textarea "OT A"
type textarea "x"
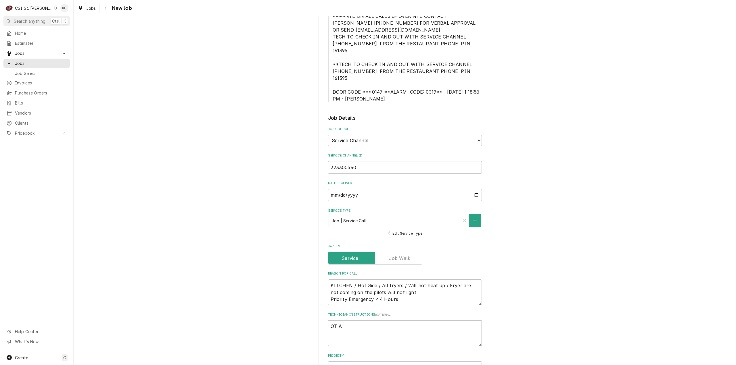
type textarea "OT Ap"
type textarea "x"
type textarea "OT App"
type textarea "x"
type textarea "OT Appro"
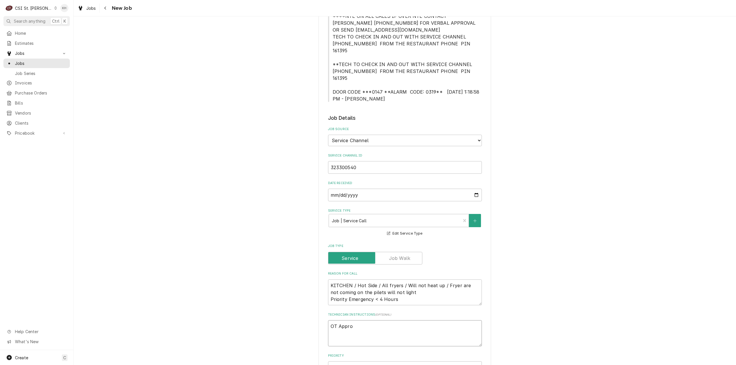
type textarea "x"
type textarea "OT Approv"
type textarea "x"
type textarea "OT Approve"
type textarea "x"
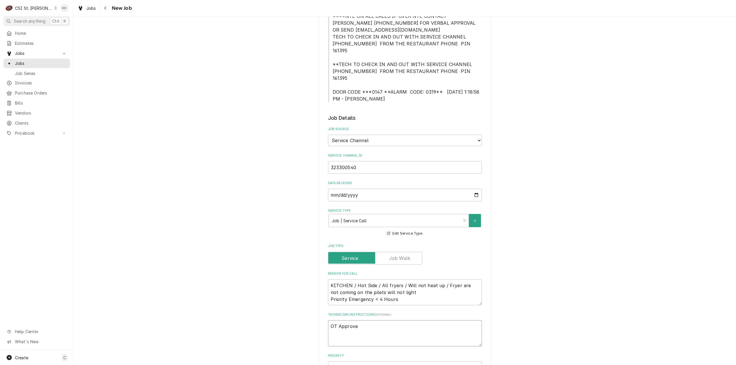
type textarea "OT Approved"
type textarea "x"
type textarea "OT Approved"
type textarea "x"
type textarea "OT Approved"
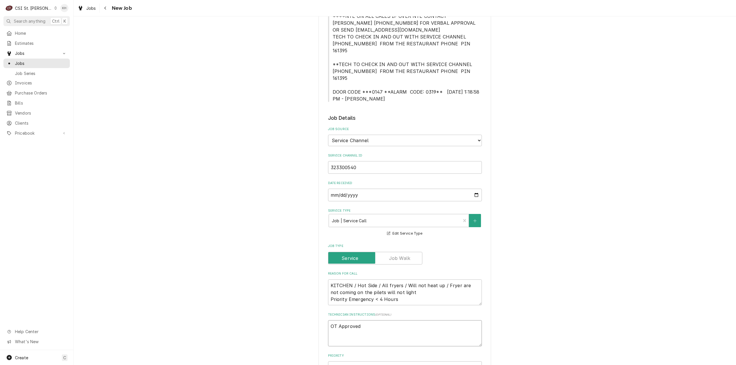
type textarea "x"
type textarea "OT Approved N"
type textarea "x"
type textarea "OT Approved NT"
type textarea "x"
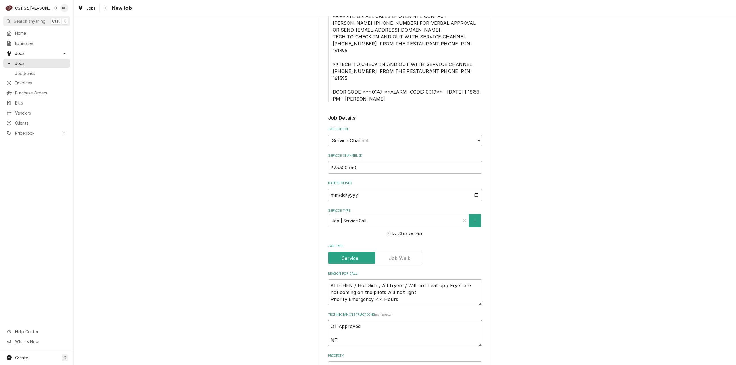
type textarea "OT Approved NTE"
type textarea "x"
type textarea "OT Approved NTE"
type textarea "x"
type textarea "OT Approved NTE $"
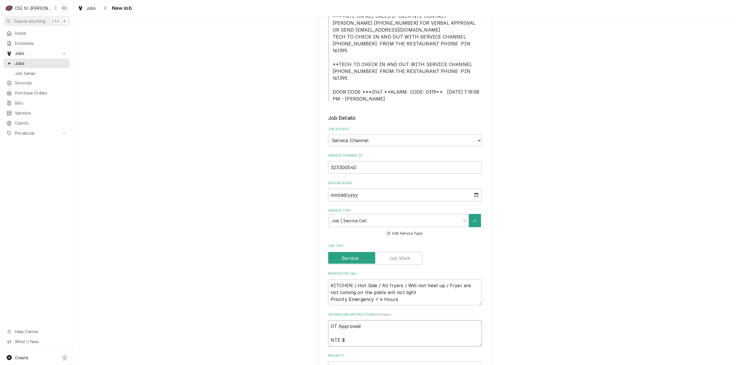
type textarea "x"
type textarea "OT Approved NTE $4"
type textarea "x"
type textarea "OT Approved NTE $45"
type textarea "x"
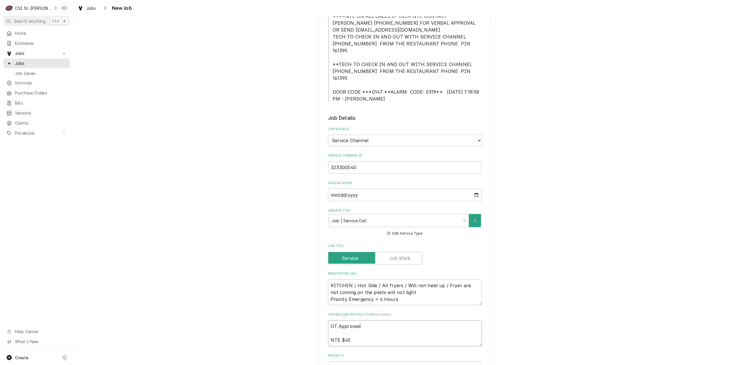
type textarea "OT Approved NTE $450"
type textarea "x"
type textarea "OT Approved NTE $450."
type textarea "x"
type textarea "OT Approved NTE $450.0"
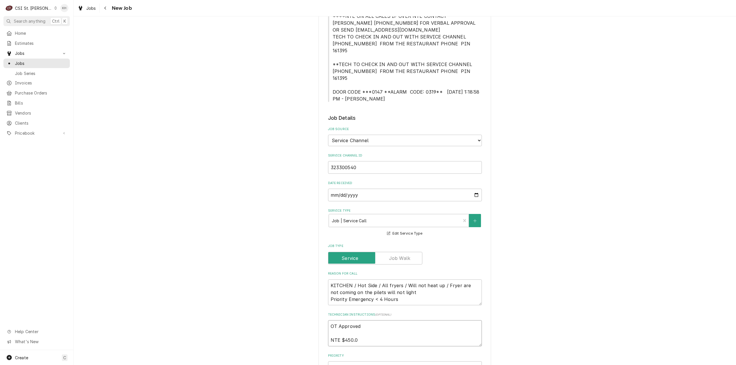
type textarea "x"
type textarea "OT Approved NTE $450.00"
type textarea "x"
type textarea "OT Approved NTE $450.00"
click at [369, 280] on textarea "KITCHEN / Hot Side / All fryers / Will not heat up / Fryer are not coming on th…" at bounding box center [405, 293] width 154 height 26
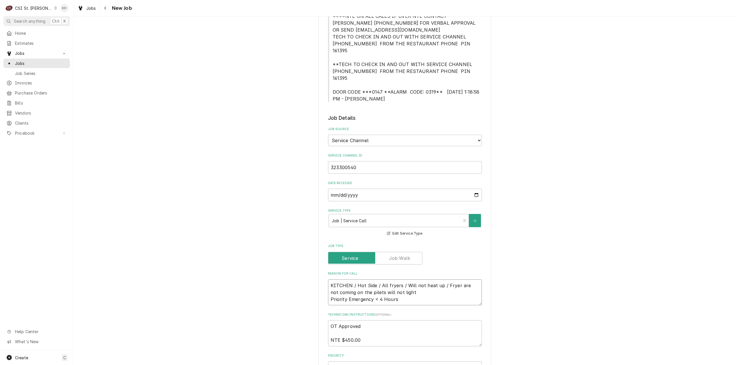
type textarea "x"
type textarea "KITCHEN / Hot Side / All fryers / Will not heat up / Fryer are not coming on th…"
type textarea "x"
type textarea "KITCHEN / Hot Side / All fryers / Will not heat up / Fryer are not coming on th…"
type textarea "x"
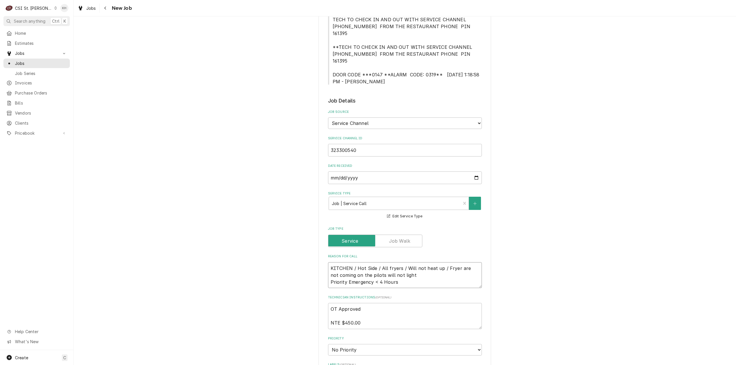
scroll to position [230, 0]
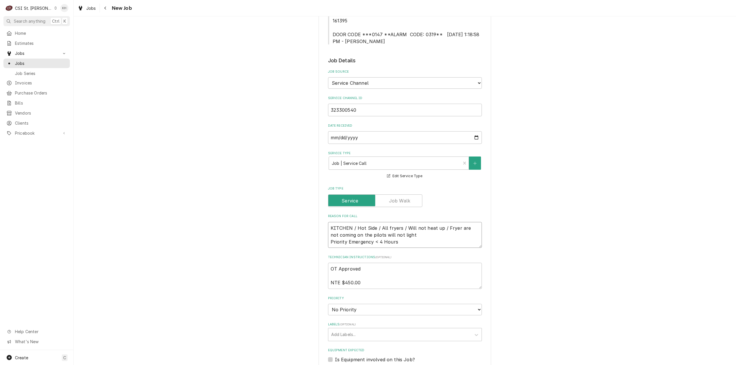
type textarea "KITCHEN / Hot Side / All fryers / Will not heat up / Fryer are not coming on th…"
click at [374, 271] on textarea "OT Approved NTE $450.00" at bounding box center [405, 276] width 154 height 26
type textarea "x"
type textarea "OT Approved NTE $450.00"
type textarea "x"
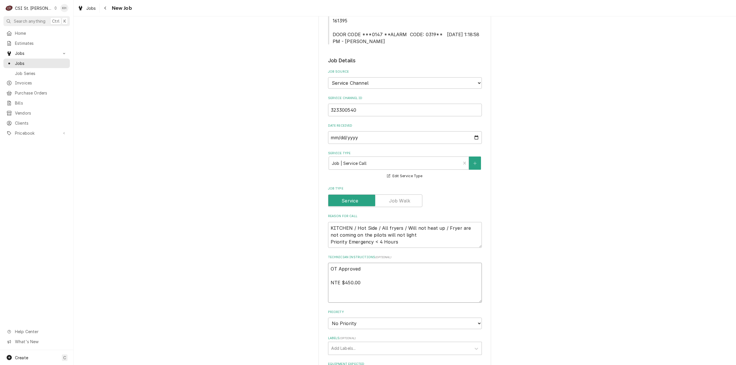
type textarea "OT Approved NTE $450.00"
type textarea "x"
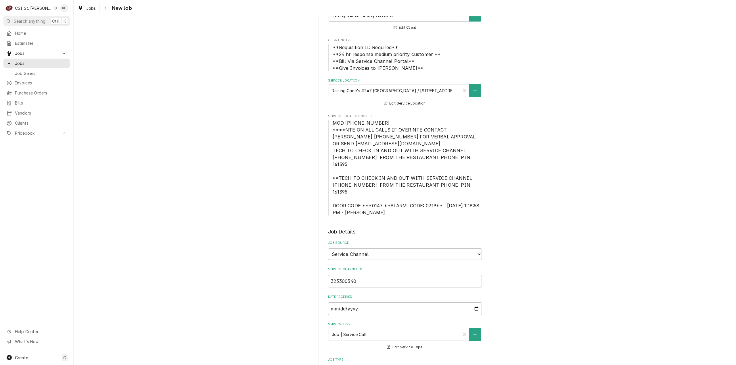
scroll to position [57, 0]
type textarea "OT Approved NTE $450.00"
drag, startPoint x: 338, startPoint y: 129, endPoint x: 326, endPoint y: 130, distance: 11.3
click at [337, 129] on span "MOD [PHONE_NUMBER] ****NTE ON ALL CALLS IF OVER NTE CONTACT [PERSON_NAME] [PHON…" at bounding box center [407, 168] width 148 height 95
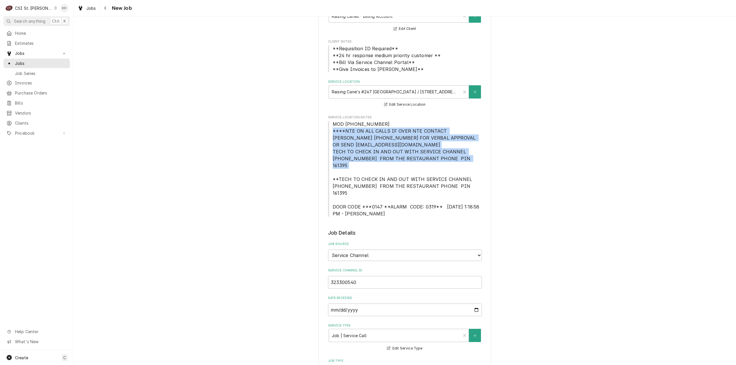
drag, startPoint x: 329, startPoint y: 129, endPoint x: 455, endPoint y: 160, distance: 129.3
click at [455, 160] on span "MOD [PHONE_NUMBER] ****NTE ON ALL CALLS IF OVER NTE CONTACT [PERSON_NAME] [PHON…" at bounding box center [405, 169] width 154 height 97
copy span "****NTE ON ALL CALLS IF OVER NTE CONTACT JEFF COSTA 636-399-1299 FOR VERBAL APP…"
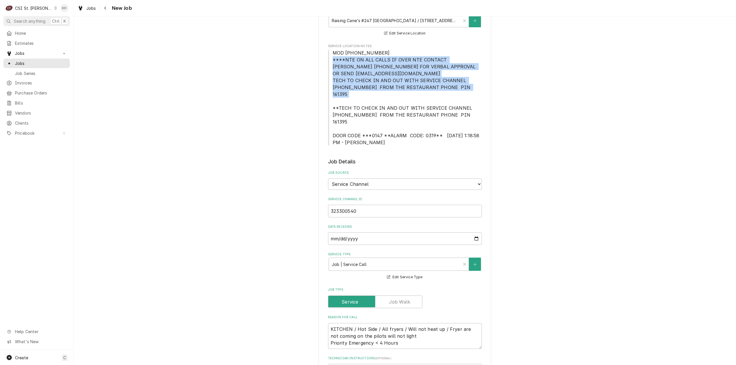
scroll to position [230, 0]
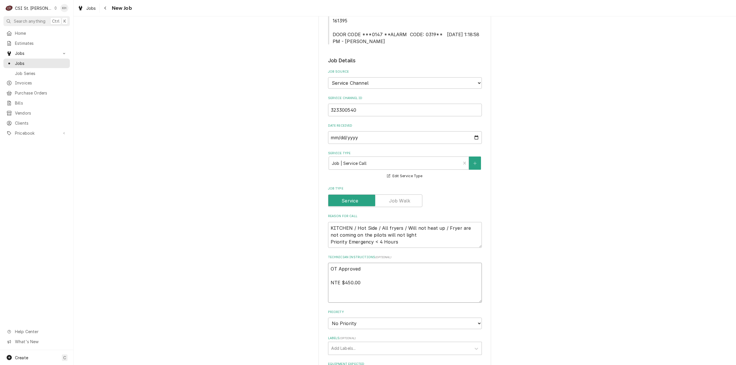
click at [343, 285] on textarea "OT Approved NTE $450.00" at bounding box center [405, 283] width 154 height 40
paste textarea "****NTE ON ALL CALLS IF OVER NTE CONTACT JEFF COSTA 636-399-1299 FOR VERBAL APP…"
type textarea "x"
type textarea "OT Approved NTE $450.00 ****NTE ON ALL CALLS IF OVER NTE CONTACT JEFF COSTA 636…"
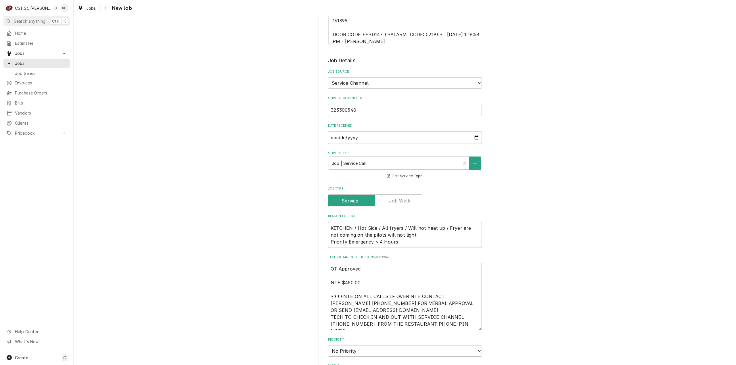
type textarea "x"
type textarea "OT Approved NTE $450.00 ****NTE ON ALL CALLS IF OVER NTE CONTACT JEFF COSTA 636…"
type textarea "x"
type textarea "OT Approved NTE $450.00 ****NTE ON ALL CALLS IF OVER NTE CONTACT JEFF COSTA 636…"
type textarea "x"
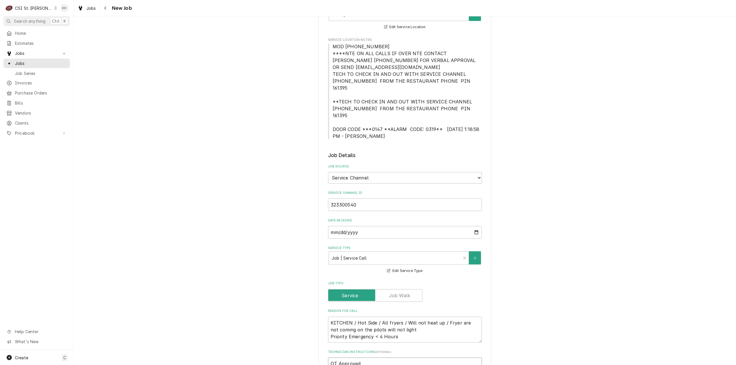
scroll to position [57, 0]
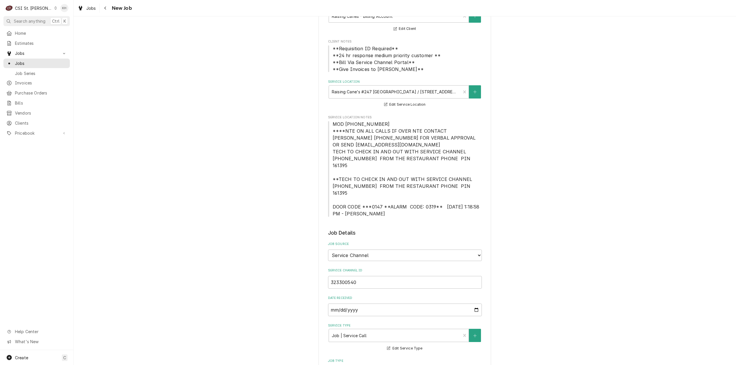
type textarea "OT Approved NTE $450.00 ****NTE ON ALL CALLS IF OVER NTE CONTACT JEFF COSTA 636…"
drag, startPoint x: 332, startPoint y: 193, endPoint x: 442, endPoint y: 191, distance: 109.8
click at [442, 191] on span "MOD [PHONE_NUMBER] ****NTE ON ALL CALLS IF OVER NTE CONTACT [PERSON_NAME] [PHON…" at bounding box center [407, 168] width 148 height 95
copy span "DOOR CODE ***0147 **ALARM CODE: 0319**"
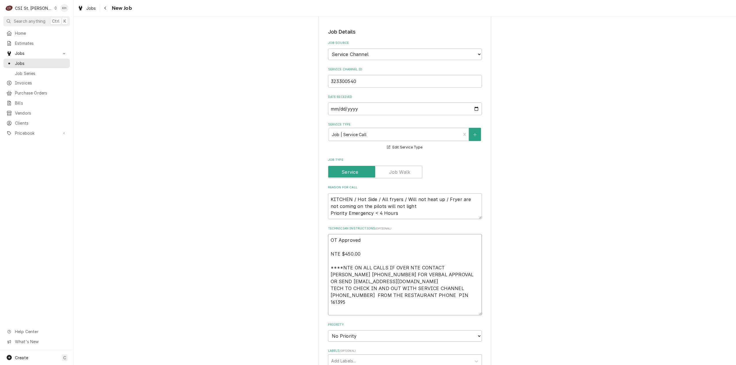
drag, startPoint x: 371, startPoint y: 299, endPoint x: 364, endPoint y: 291, distance: 11.0
click at [365, 292] on textarea "OT Approved NTE $450.00 ****NTE ON ALL CALLS IF OVER NTE CONTACT JEFF COSTA 636…" at bounding box center [405, 274] width 154 height 81
paste textarea "DOOR CODE ***0147 **ALARM CODE: 0319**"
type textarea "x"
type textarea "OT Approved NTE $450.00 ****NTE ON ALL CALLS IF OVER NTE CONTACT JEFF COSTA 636…"
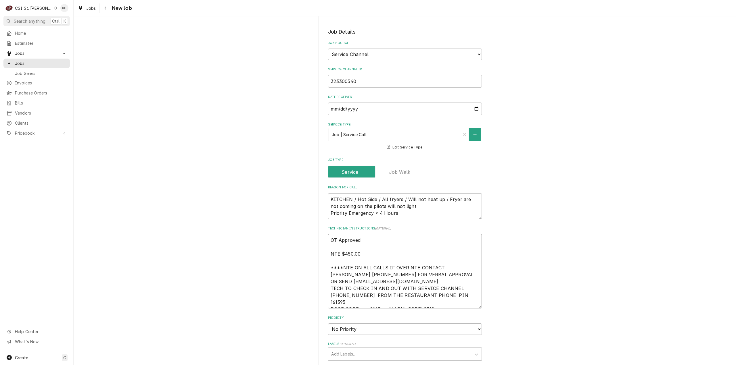
type textarea "x"
type textarea "OT Approved NTE $450.00 ****NTE ON ALL CALLS IF OVER NTE CONTACT JEFF COSTA 636…"
type textarea "x"
type textarea "OT Approved NTE $450.00 ****NTE ON ALL CALLS IF OVER NTE CONTACT JEFF COSTA 636…"
type textarea "x"
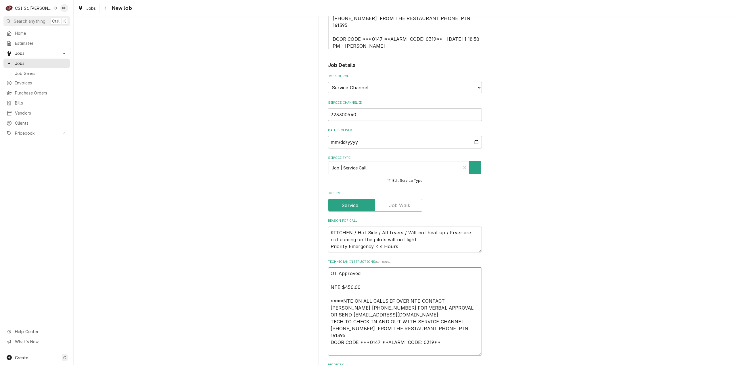
scroll to position [57, 0]
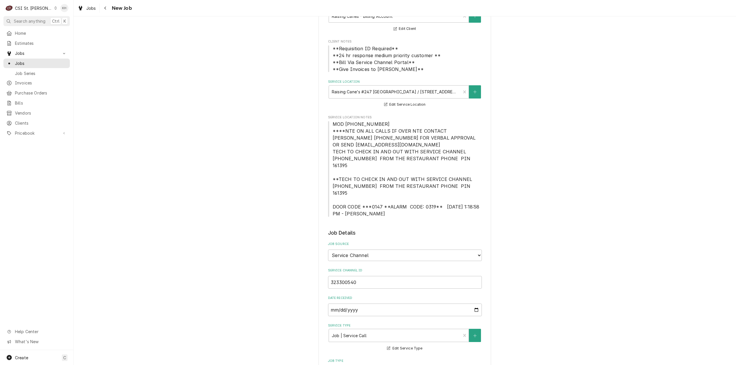
type textarea "OT Approved NTE $450.00 ****NTE ON ALL CALLS IF OVER NTE CONTACT JEFF COSTA 636…"
drag, startPoint x: 377, startPoint y: 125, endPoint x: 330, endPoint y: 127, distance: 46.9
click at [330, 127] on span "MOD [PHONE_NUMBER] ****NTE ON ALL CALLS IF OVER NTE CONTACT [PERSON_NAME] [PHON…" at bounding box center [405, 169] width 154 height 97
copy span "MOD (636) 536-9684"
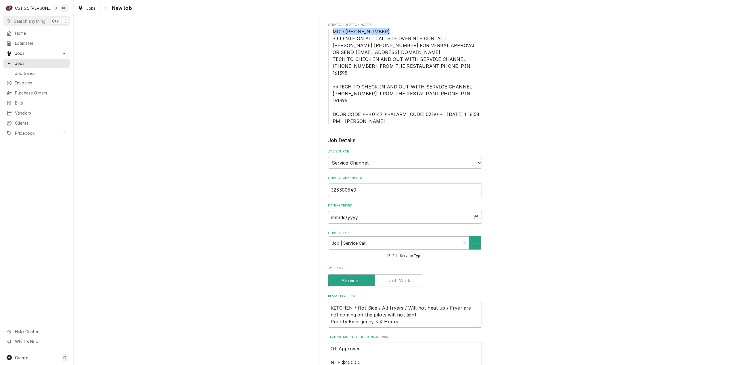
scroll to position [230, 0]
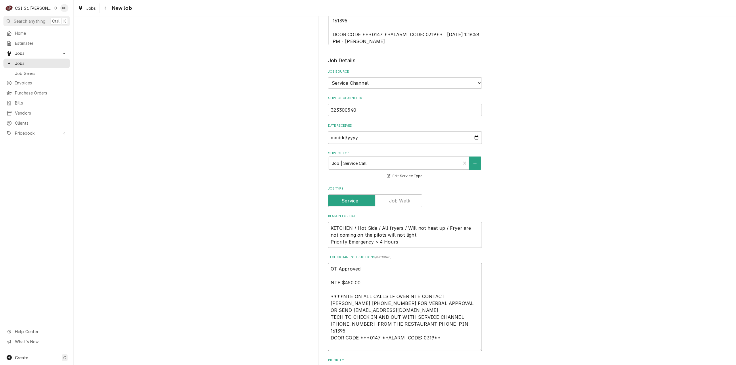
click at [348, 332] on textarea "OT Approved NTE $450.00 ****NTE ON ALL CALLS IF OVER NTE CONTACT JEFF COSTA 636…" at bounding box center [405, 307] width 154 height 88
paste textarea "MOD (636) 536-9684"
type textarea "x"
type textarea "OT Approved NTE $450.00 ****NTE ON ALL CALLS IF OVER NTE CONTACT JEFF COSTA 636…"
drag, startPoint x: 345, startPoint y: 319, endPoint x: 346, endPoint y: 323, distance: 4.2
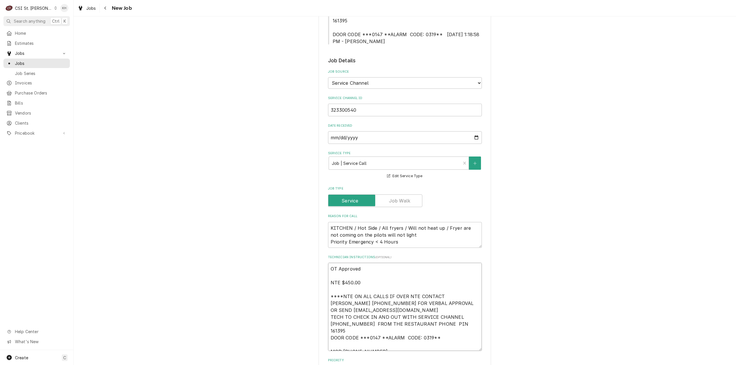
click at [346, 323] on textarea "OT Approved NTE $450.00 ****NTE ON ALL CALLS IF OVER NTE CONTACT JEFF COSTA 636…" at bounding box center [405, 307] width 154 height 88
click at [348, 326] on textarea "OT Approved NTE $450.00 ****NTE ON ALL CALLS IF OVER NTE CONTACT JEFF COSTA 636…" at bounding box center [405, 307] width 154 height 88
type textarea "x"
type textarea "OT Approved NTE $450.00 ****NTE ON ALL CALLS IF OVER NTE CONTACT JEFF COSTA 636…"
click at [462, 310] on textarea "OT Approved NTE $450.00 ****NTE ON ALL CALLS IF OVER NTE CONTACT JEFF COSTA 636…" at bounding box center [405, 303] width 154 height 81
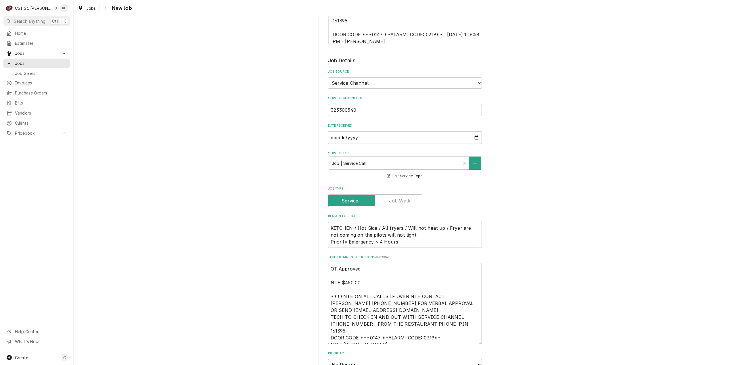
type textarea "x"
type textarea "OT Approved NTE $450.00 ****NTE ON ALL CALLS IF OVER NTE CONTACT [PERSON_NAME] …"
type textarea "x"
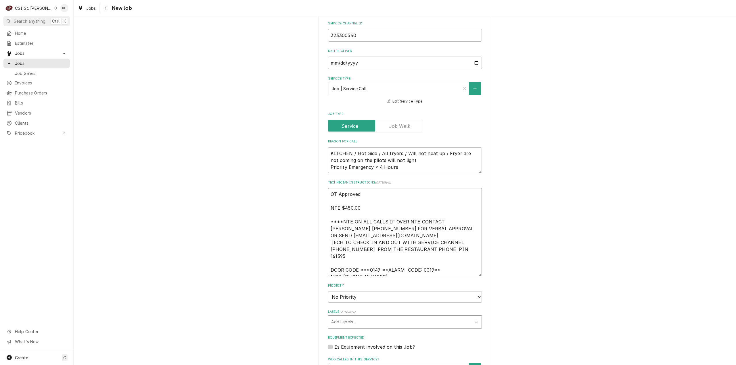
scroll to position [316, 0]
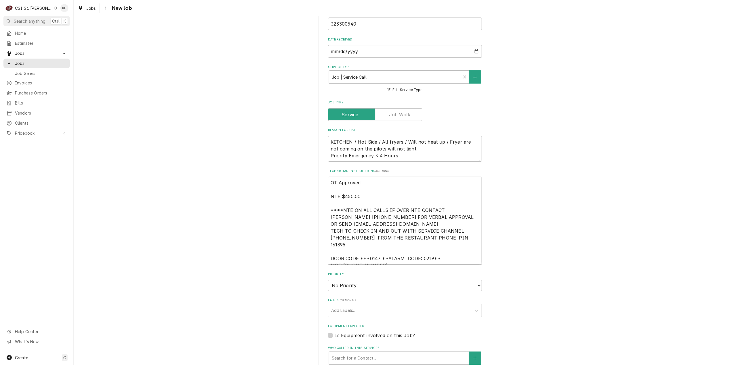
type textarea "OT Approved NTE $450.00 ****NTE ON ALL CALLS IF OVER NTE CONTACT [PERSON_NAME] …"
click at [388, 280] on select "No Priority Urgent High Medium Low" at bounding box center [405, 285] width 154 height 11
select select "1"
click at [328, 280] on select "No Priority Urgent High Medium Low" at bounding box center [405, 285] width 154 height 11
type textarea "x"
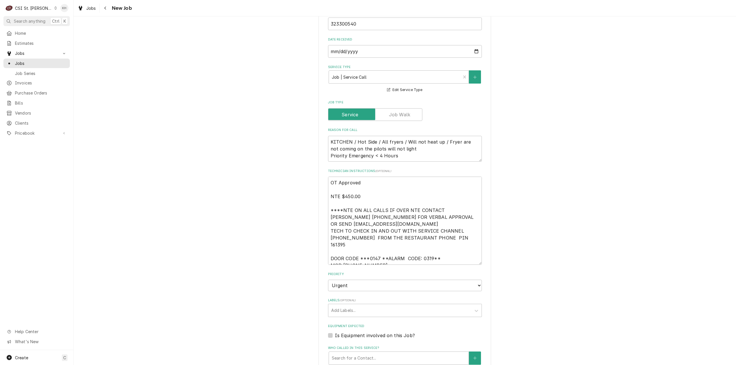
drag, startPoint x: 383, startPoint y: 295, endPoint x: 374, endPoint y: 289, distance: 11.2
click at [374, 298] on div "Labels ( optional ) Add Labels..." at bounding box center [405, 307] width 154 height 19
type input "over"
type textarea "x"
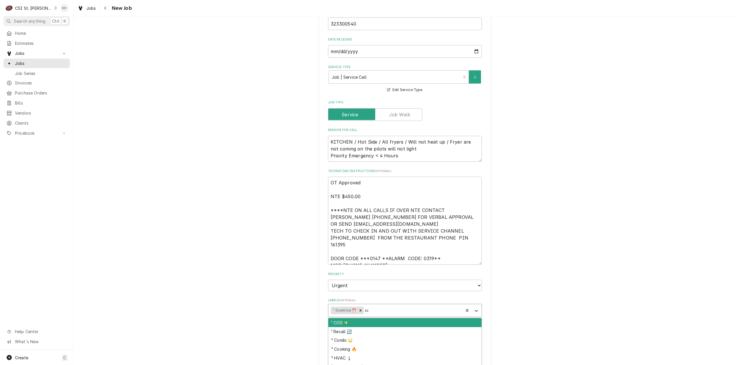
type input "coo"
type textarea "x"
type input "cook"
type textarea "x"
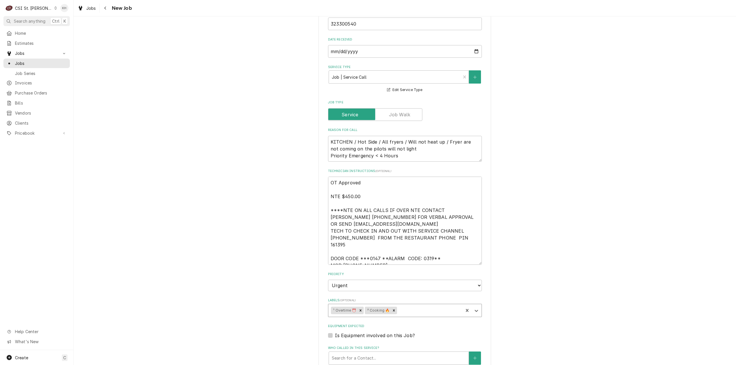
type textarea "x"
click at [335, 332] on label "Is Equipment involved on this Job?" at bounding box center [375, 335] width 80 height 7
click at [335, 332] on input "Equipment Expected" at bounding box center [412, 338] width 154 height 13
checkbox input "true"
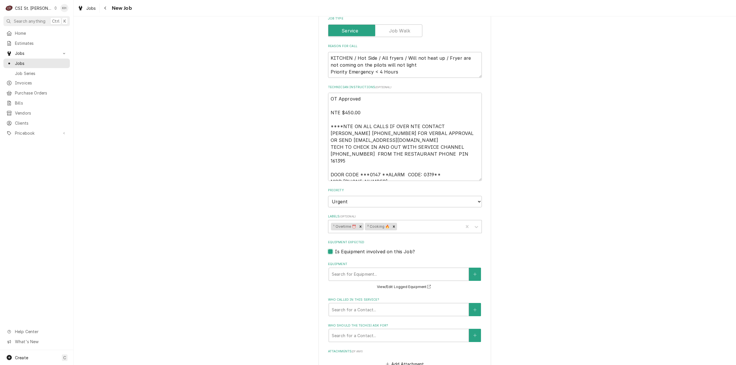
scroll to position [402, 0]
click at [355, 267] on div "Equipment" at bounding box center [399, 272] width 134 height 10
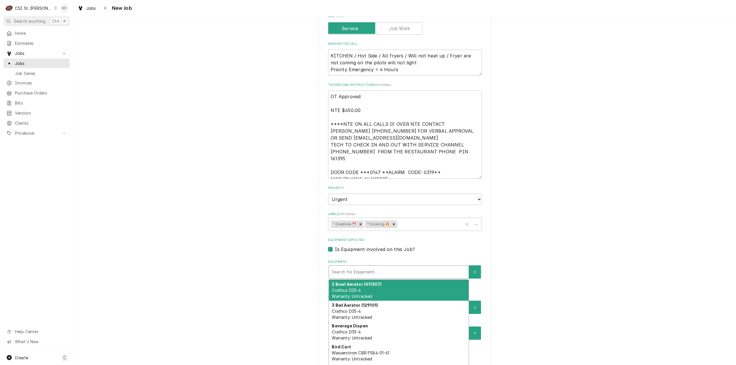
type textarea "x"
type input "f"
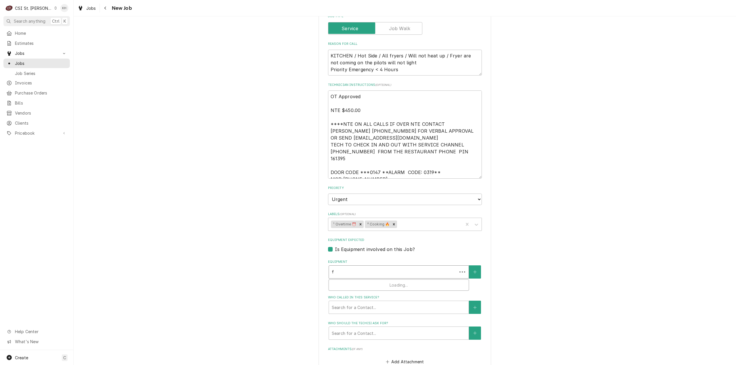
type textarea "x"
type input "fr"
type textarea "x"
type input "fry"
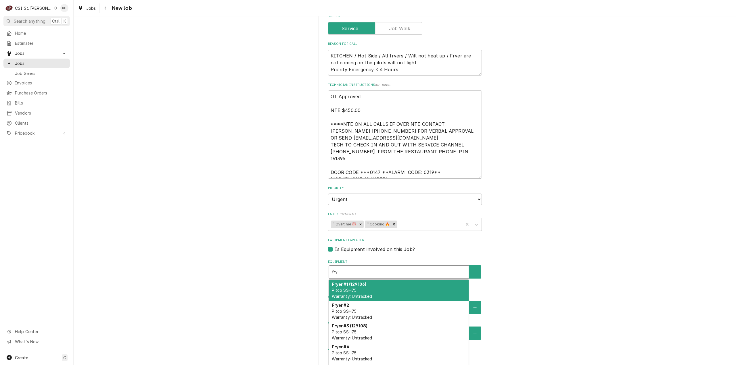
type textarea "x"
type input "frye"
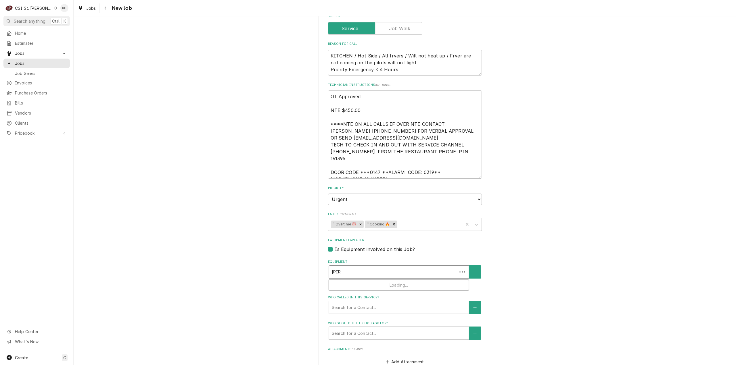
type textarea "x"
type input "fryer"
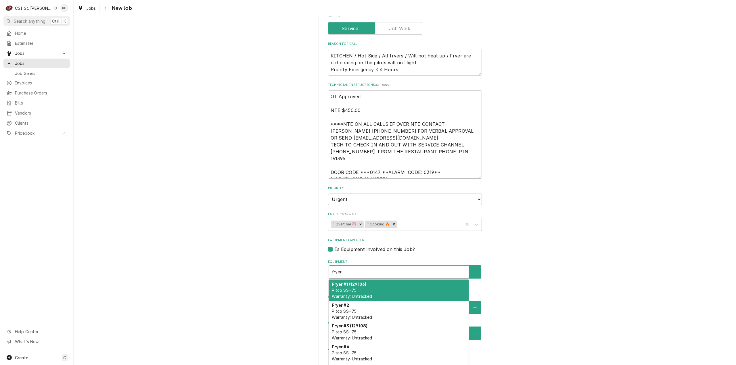
click at [363, 288] on span "Pitco SSH75 Warranty: Untracked" at bounding box center [352, 293] width 40 height 11
type textarea "x"
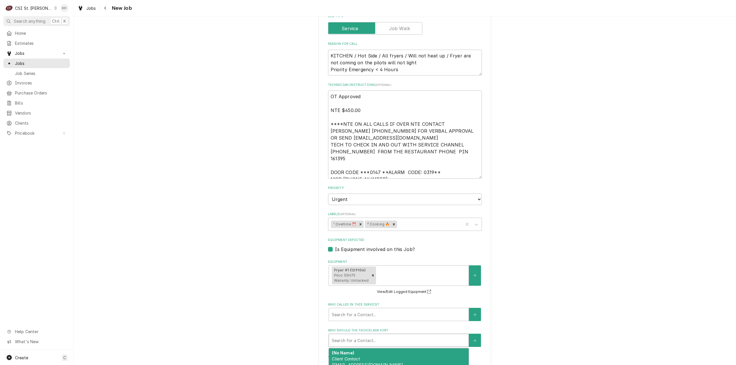
drag, startPoint x: 375, startPoint y: 326, endPoint x: 290, endPoint y: 289, distance: 92.9
click at [374, 335] on div "Who should the tech(s) ask for?" at bounding box center [399, 340] width 134 height 10
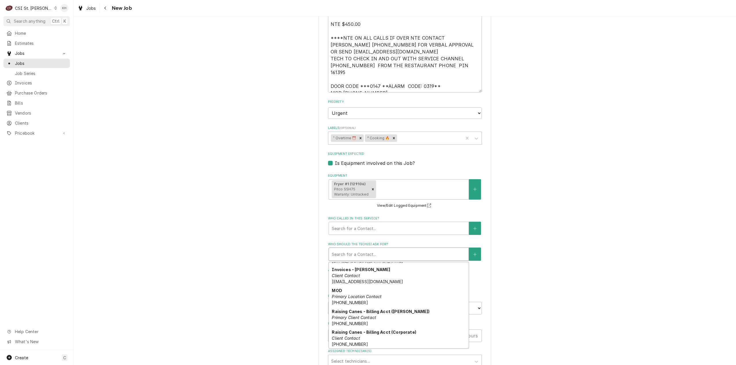
scroll to position [10, 0]
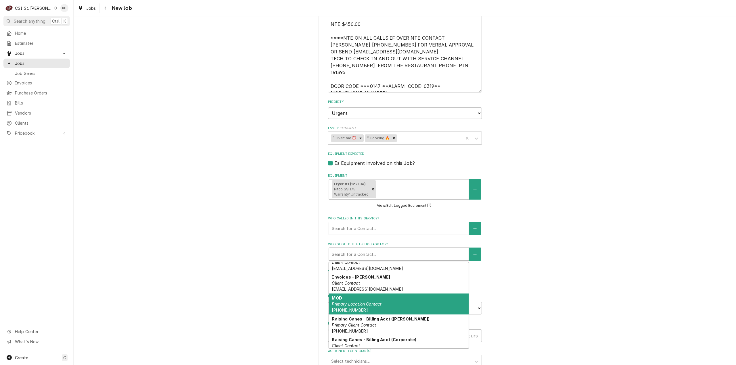
click at [363, 294] on div "MOD Primary Location Contact (636) 536-9684" at bounding box center [399, 304] width 140 height 21
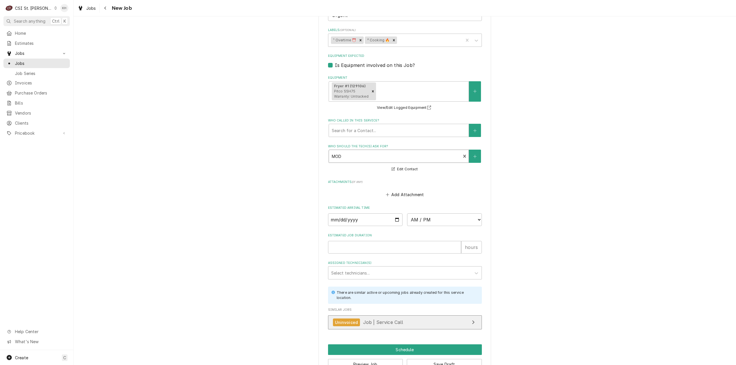
scroll to position [591, 0]
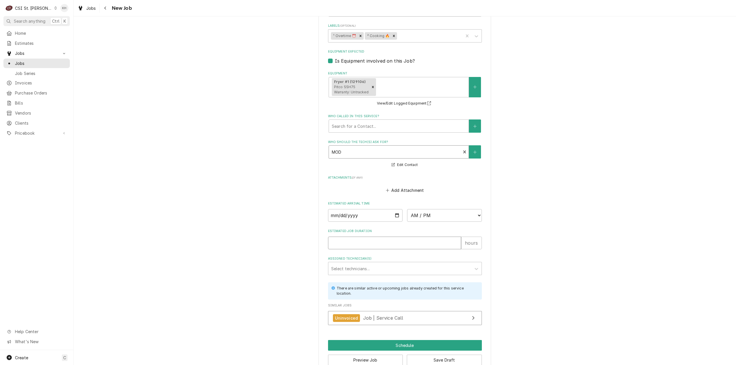
click at [361, 237] on input "Estimated Job Duration" at bounding box center [394, 243] width 133 height 13
type textarea "x"
type input "2"
type textarea "x"
type input "2"
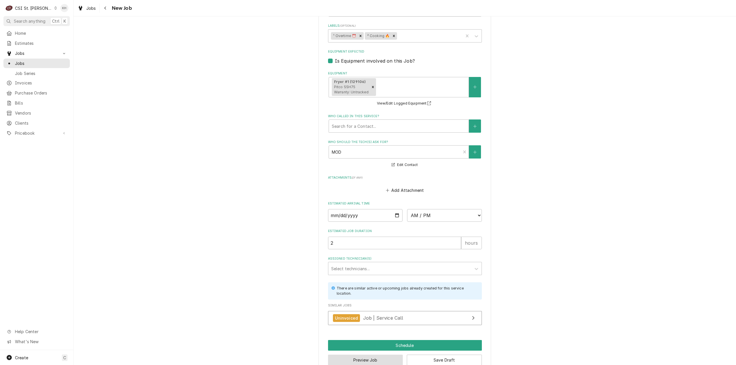
click at [372, 355] on button "Preview Job" at bounding box center [365, 360] width 75 height 11
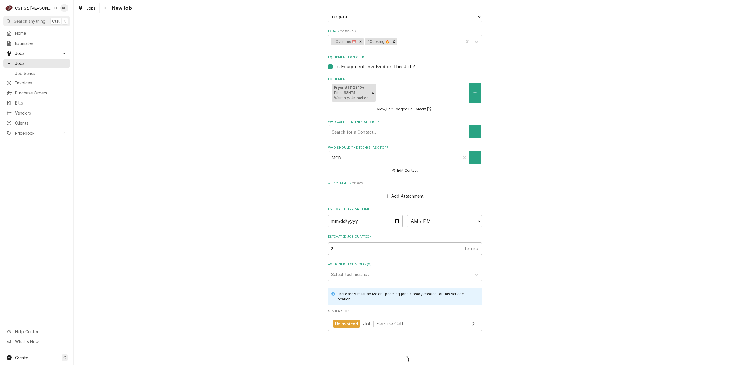
type textarea "x"
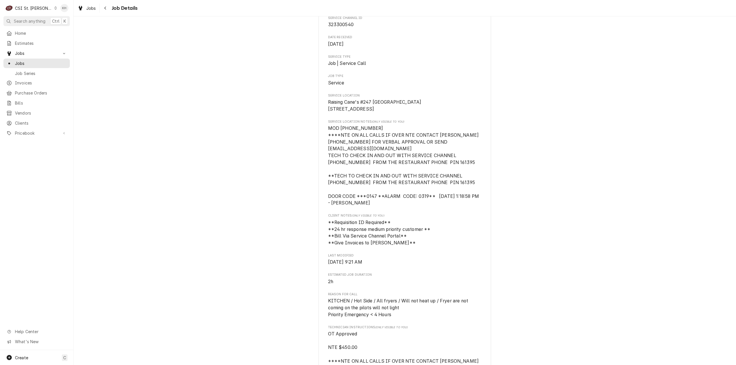
scroll to position [201, 0]
